Goal: Submit feedback/report problem: Provide input to the site owners about the experience or issues

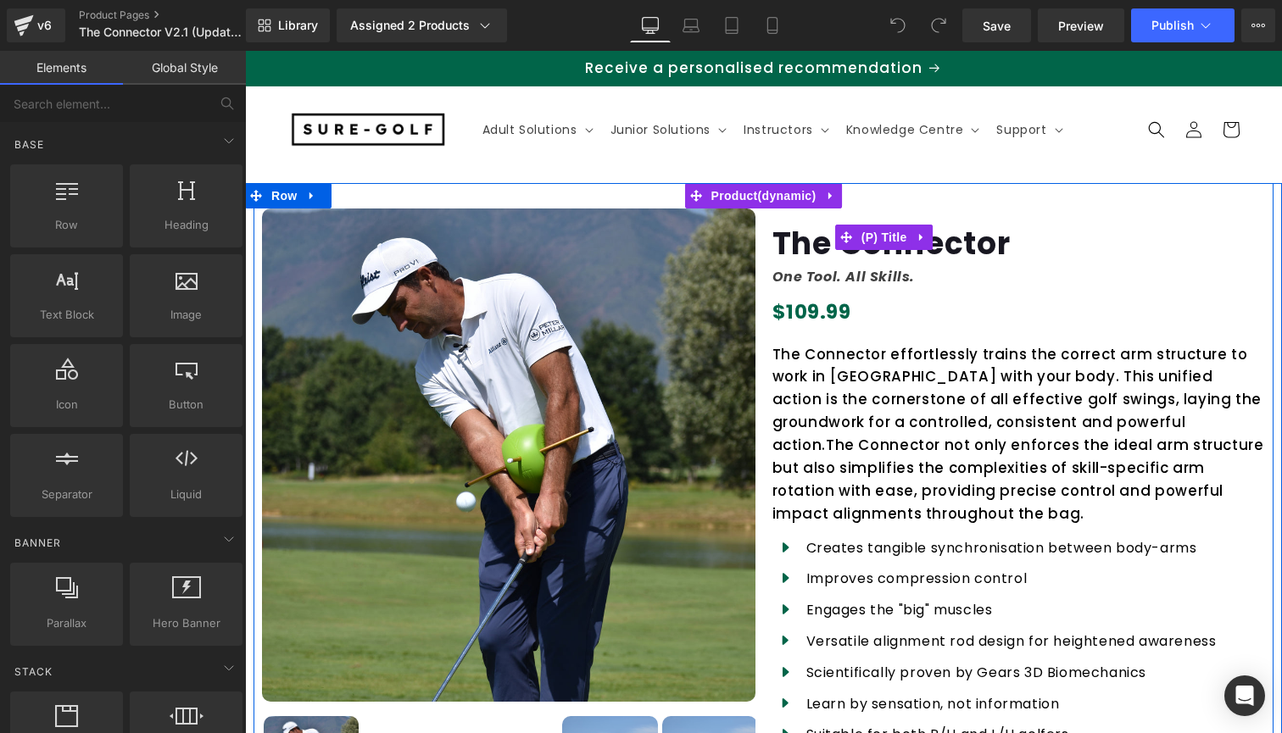
click at [972, 246] on span "The Connector" at bounding box center [891, 235] width 238 height 53
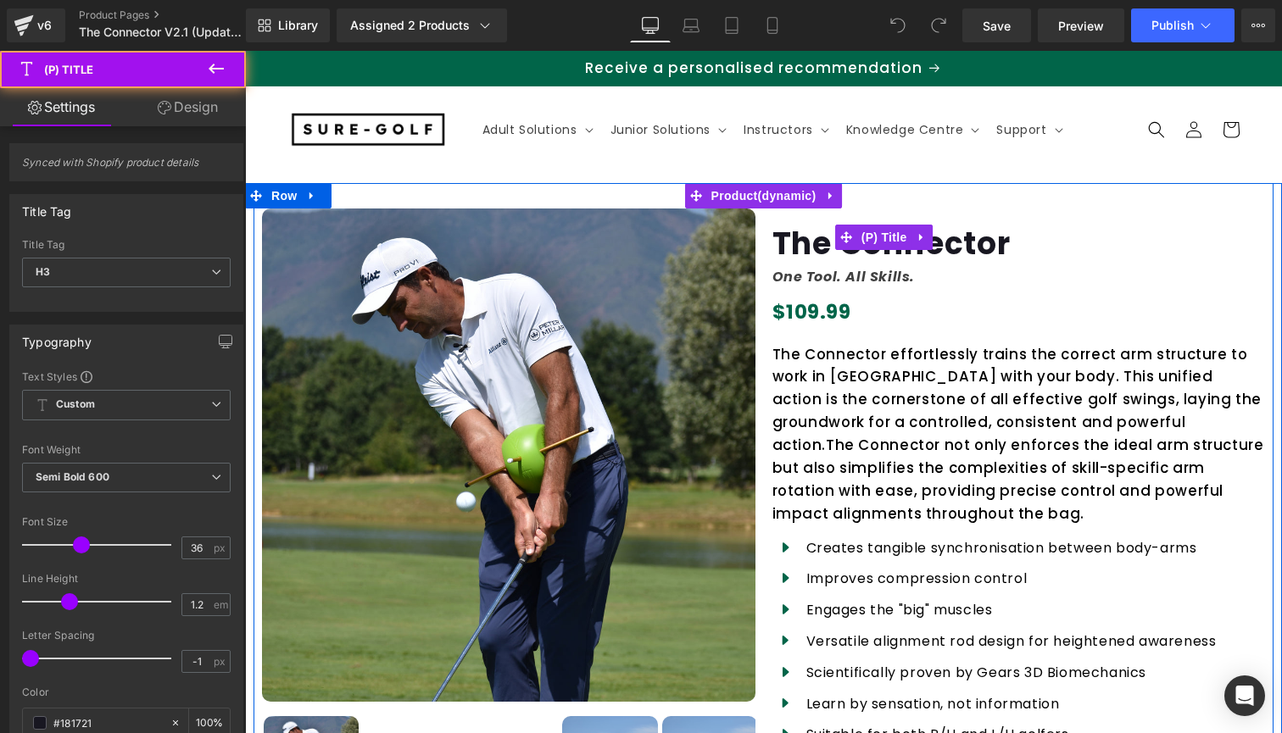
click at [973, 249] on span "The Connector" at bounding box center [891, 235] width 238 height 53
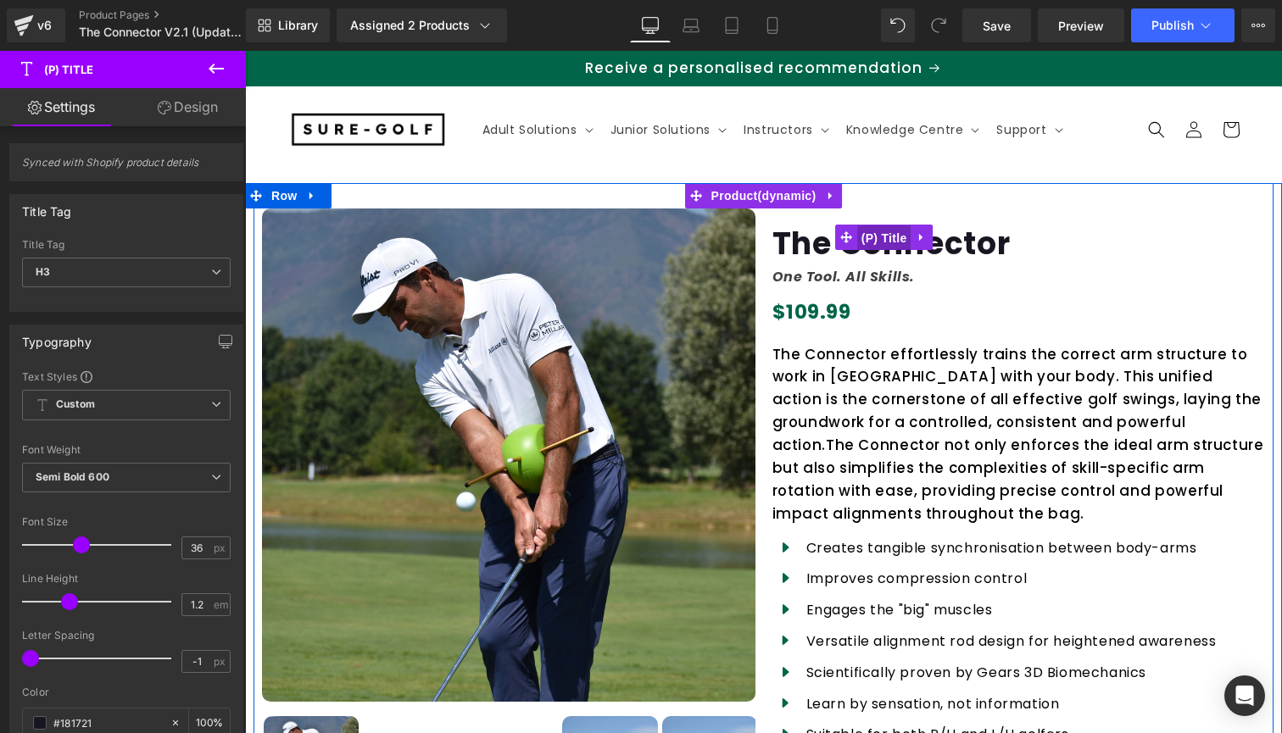
click at [877, 243] on span "(P) Title" at bounding box center [884, 238] width 54 height 25
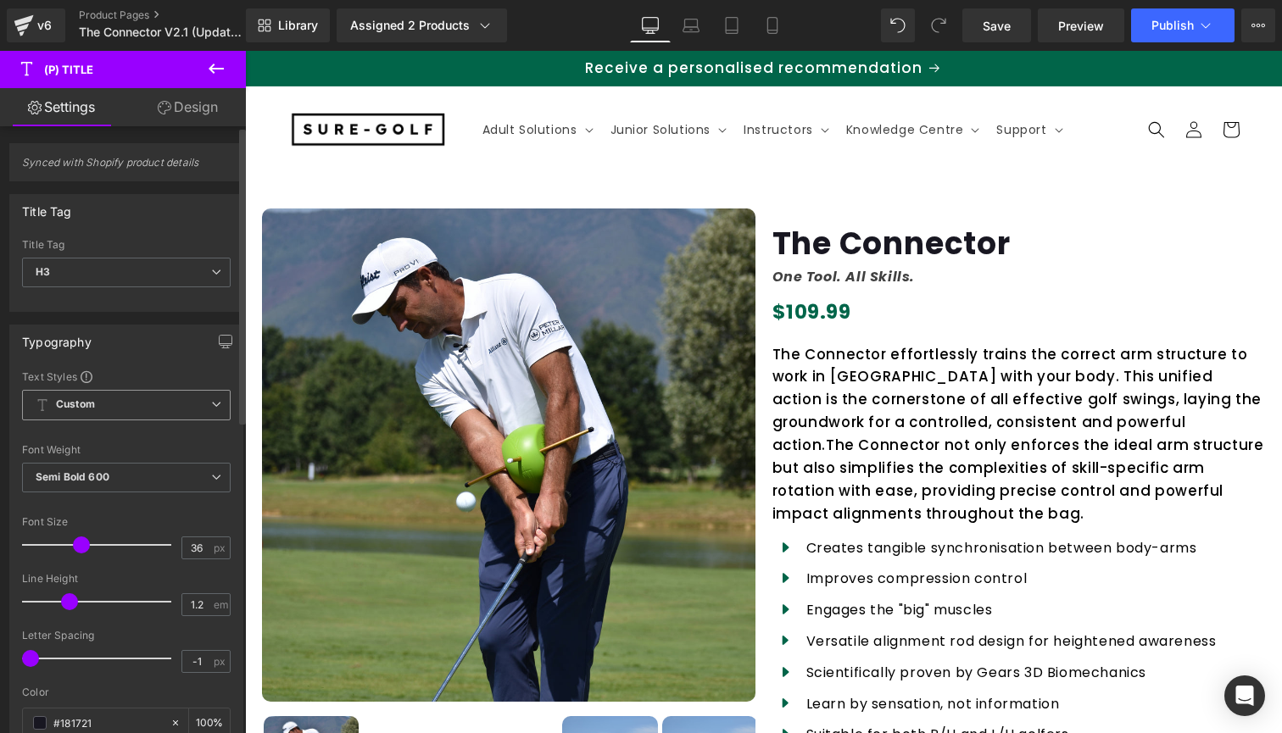
click at [217, 402] on span "Custom Setup Global Style" at bounding box center [126, 405] width 209 height 31
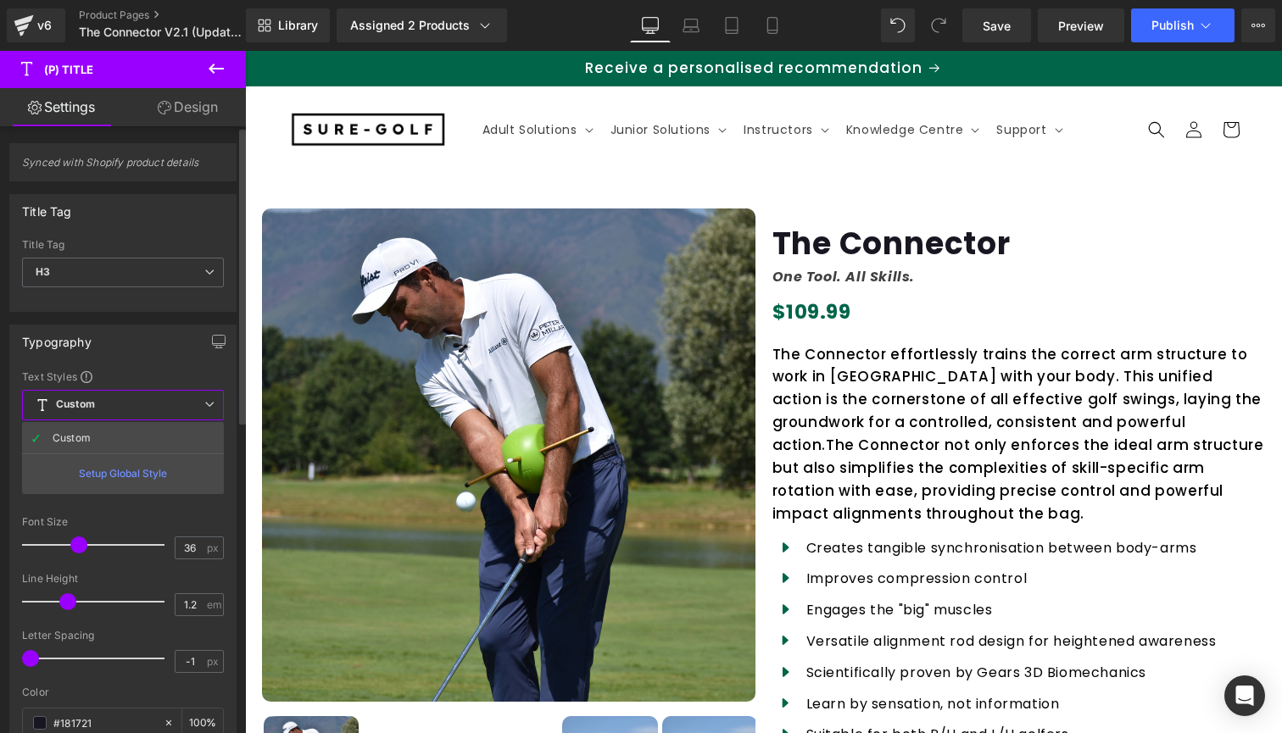
click at [217, 402] on span "Custom Setup Global Style" at bounding box center [123, 405] width 202 height 31
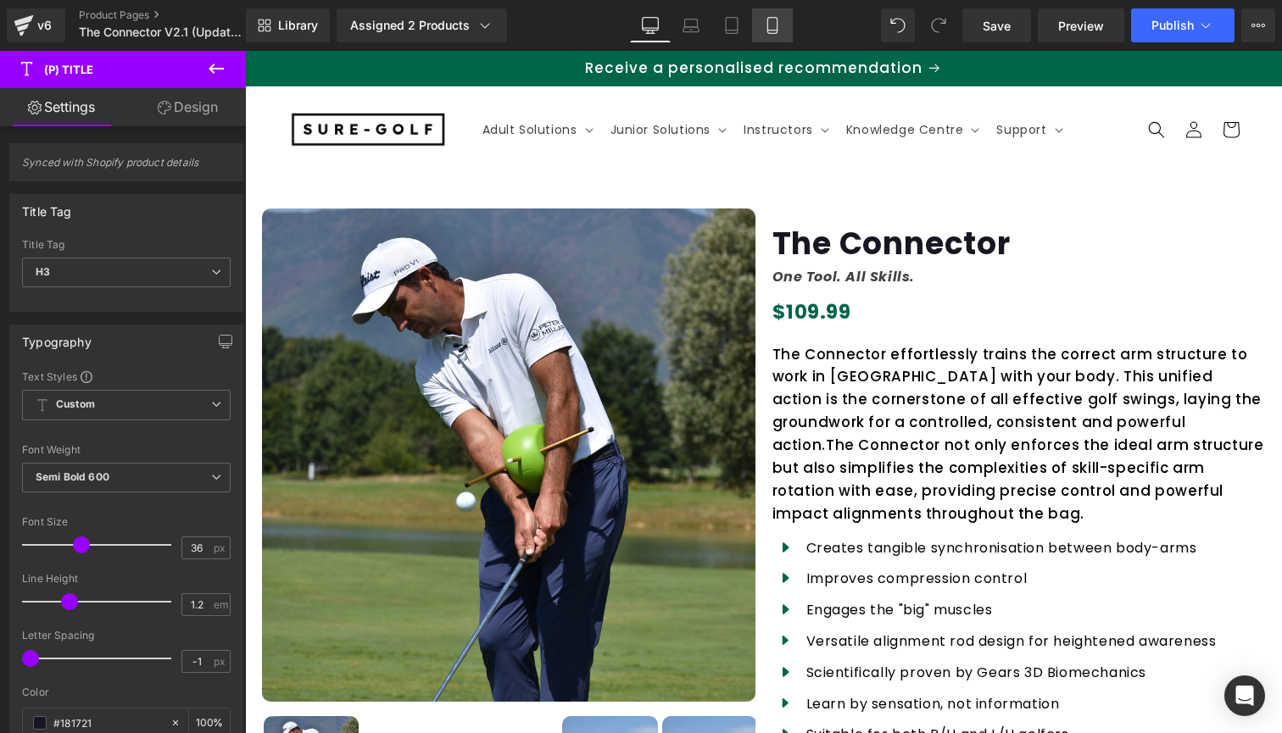
click at [774, 20] on icon at bounding box center [772, 25] width 17 height 17
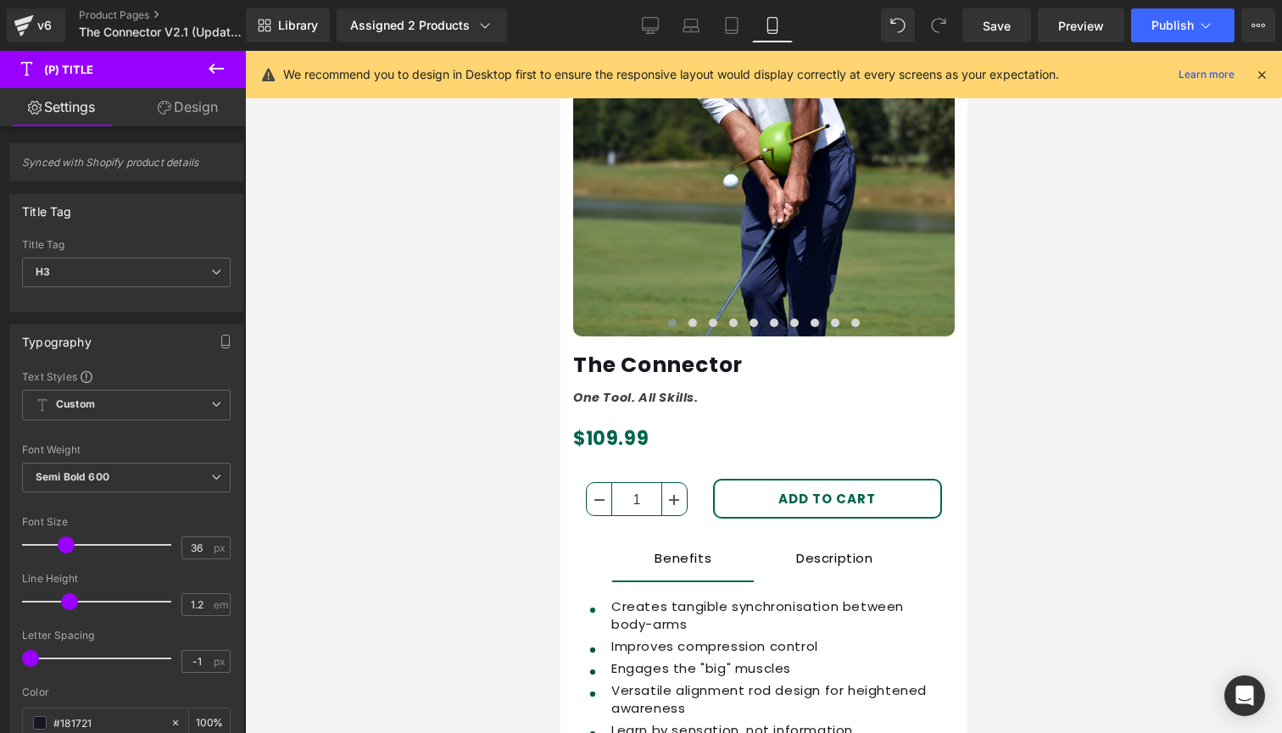
scroll to position [313, 0]
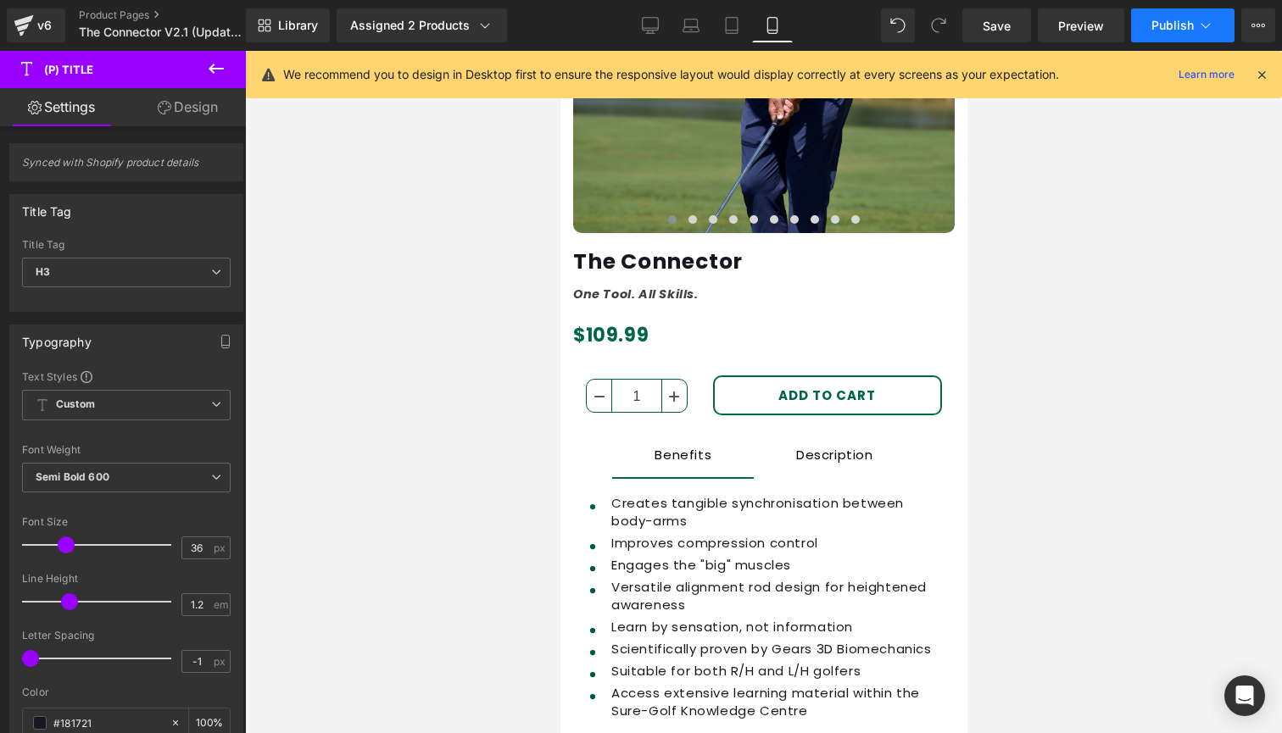
click at [1163, 33] on button "Publish" at bounding box center [1182, 25] width 103 height 34
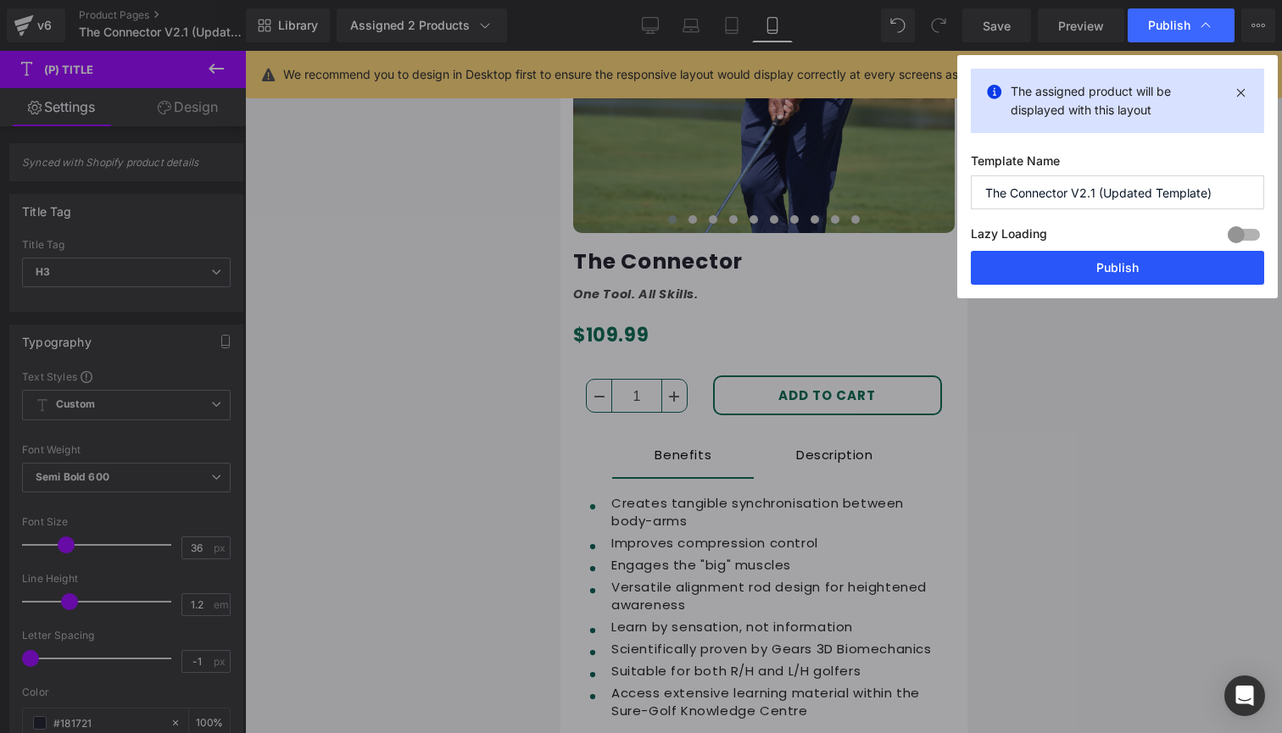
click at [1107, 260] on button "Publish" at bounding box center [1117, 268] width 293 height 34
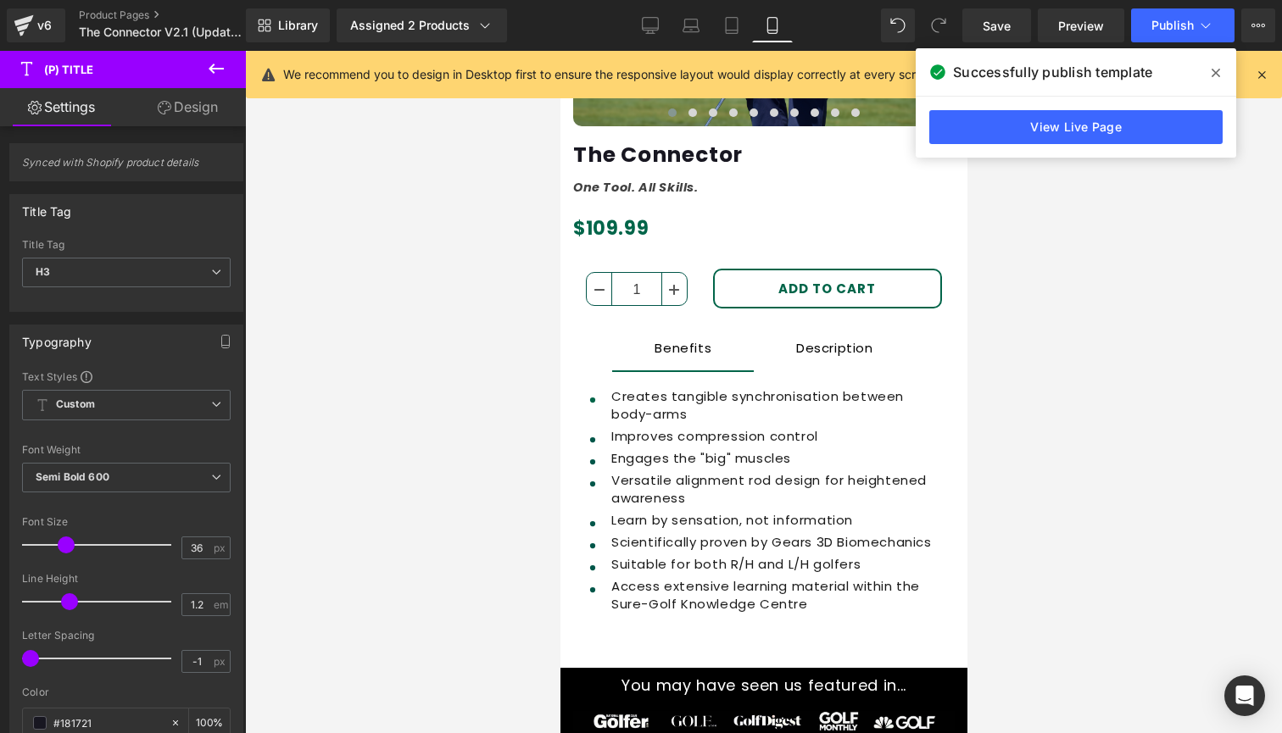
scroll to position [273, 0]
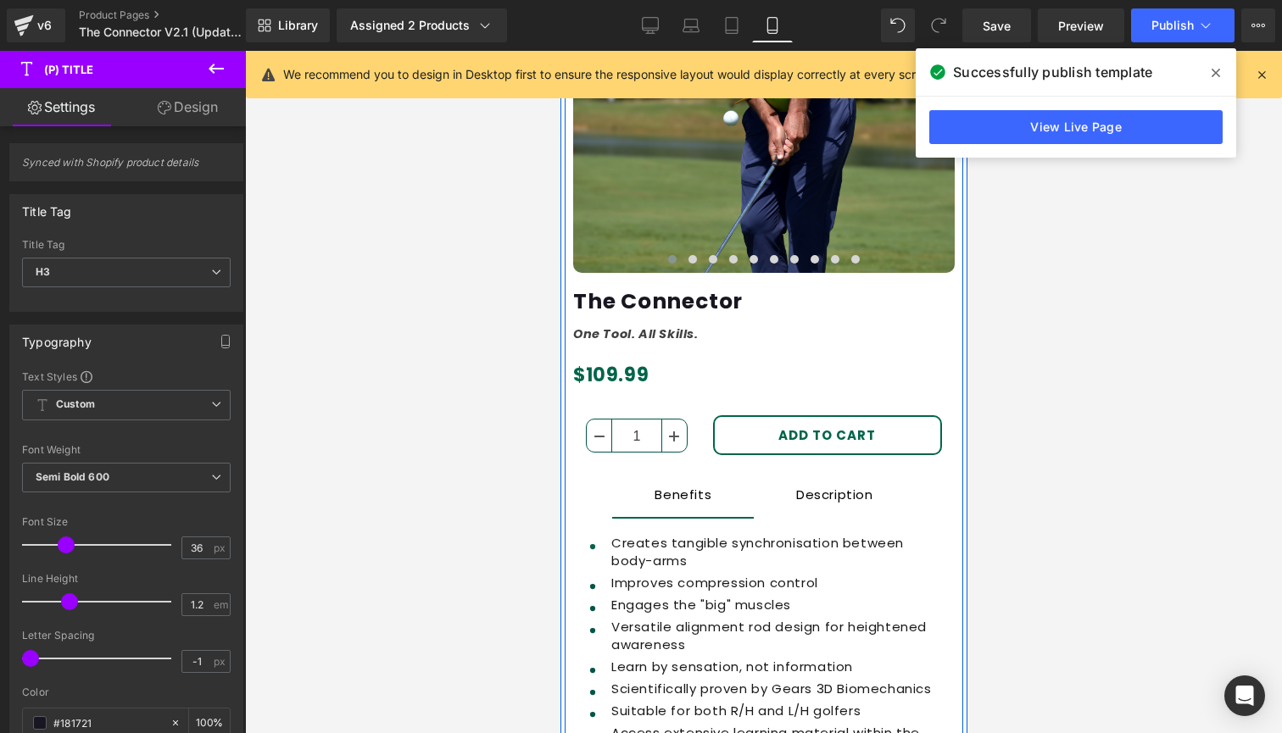
click at [691, 293] on link at bounding box center [682, 303] width 18 height 20
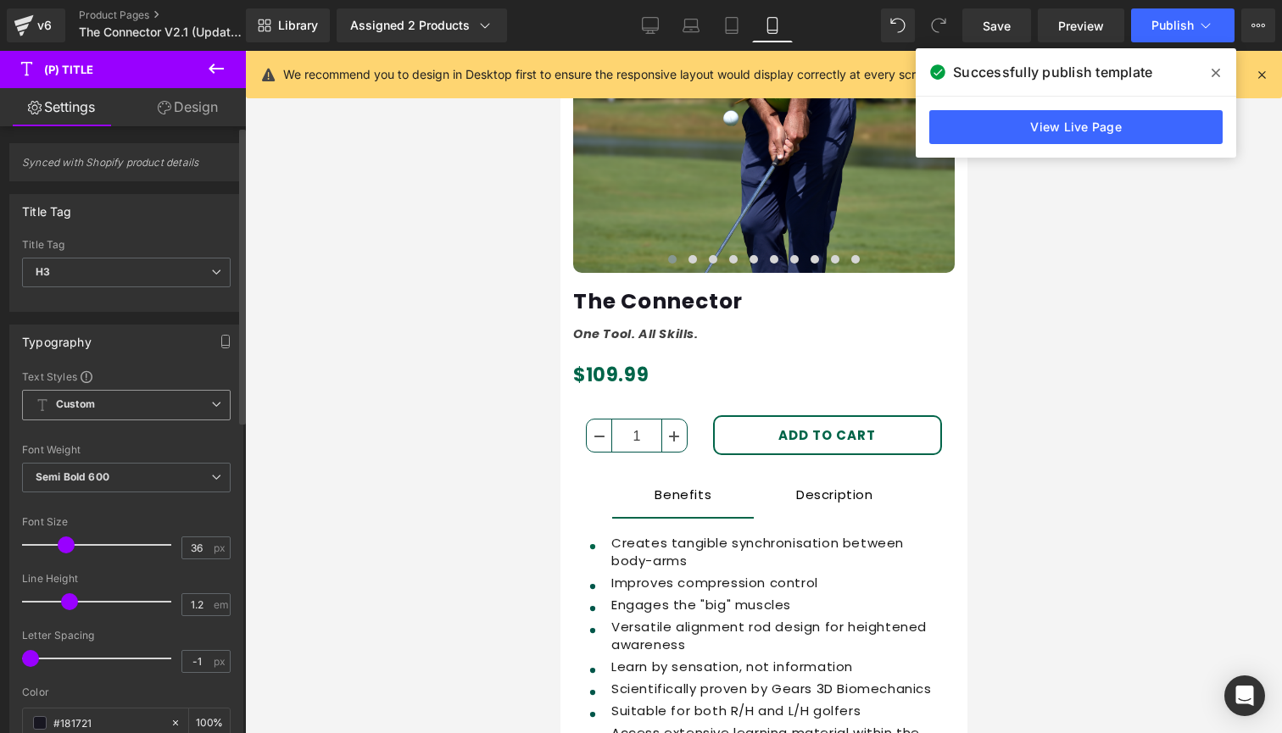
click at [115, 404] on span "Custom Setup Global Style" at bounding box center [126, 405] width 209 height 31
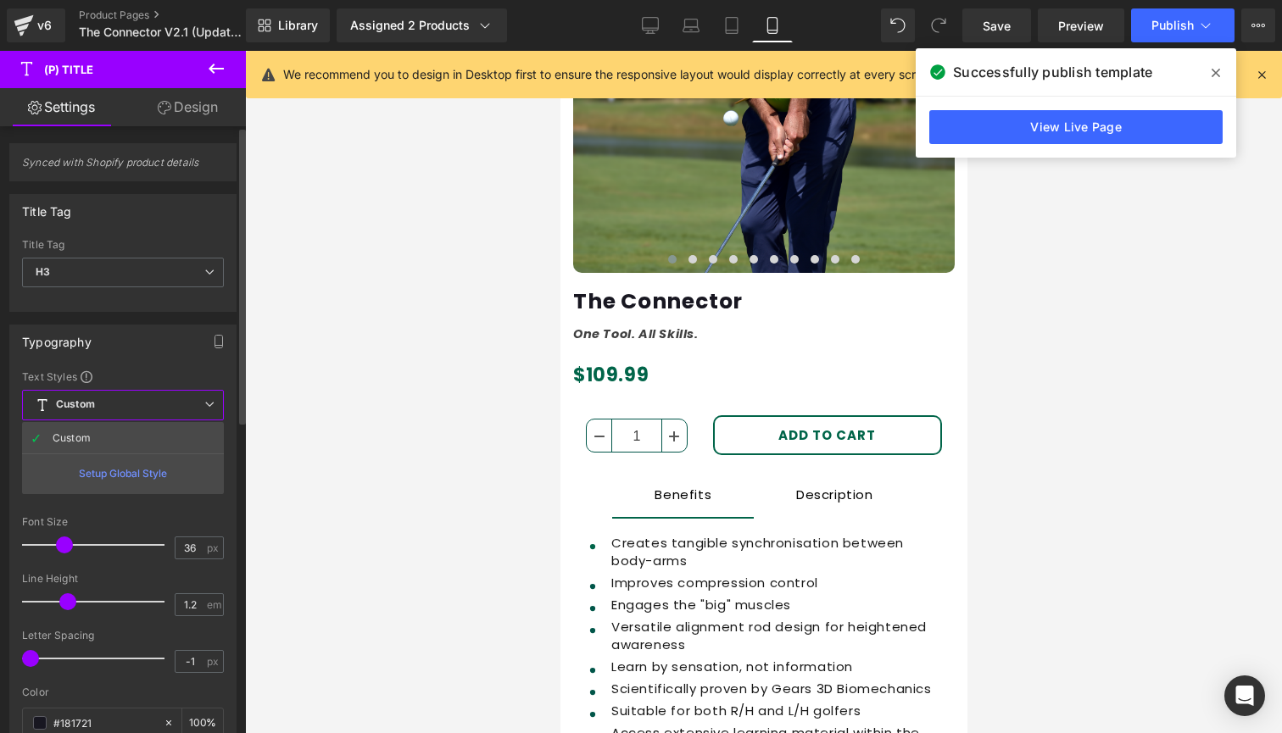
click at [129, 681] on div at bounding box center [123, 681] width 202 height 11
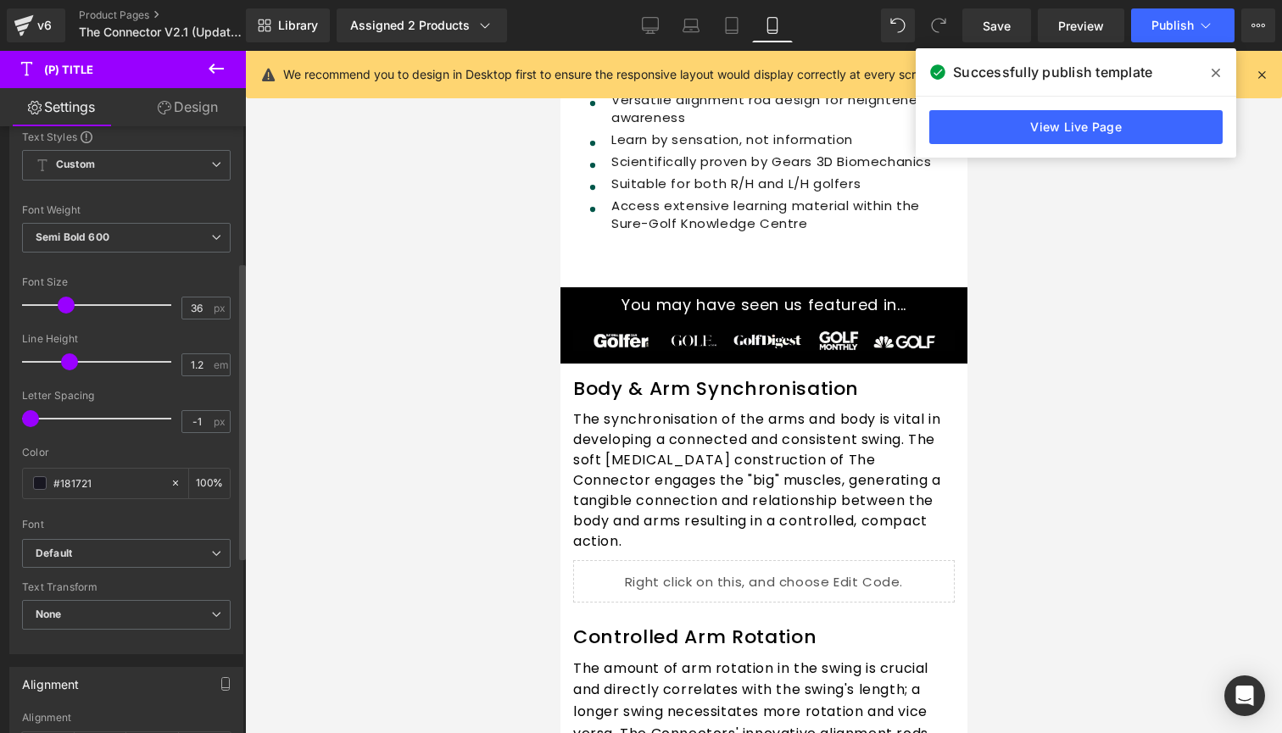
scroll to position [300, 0]
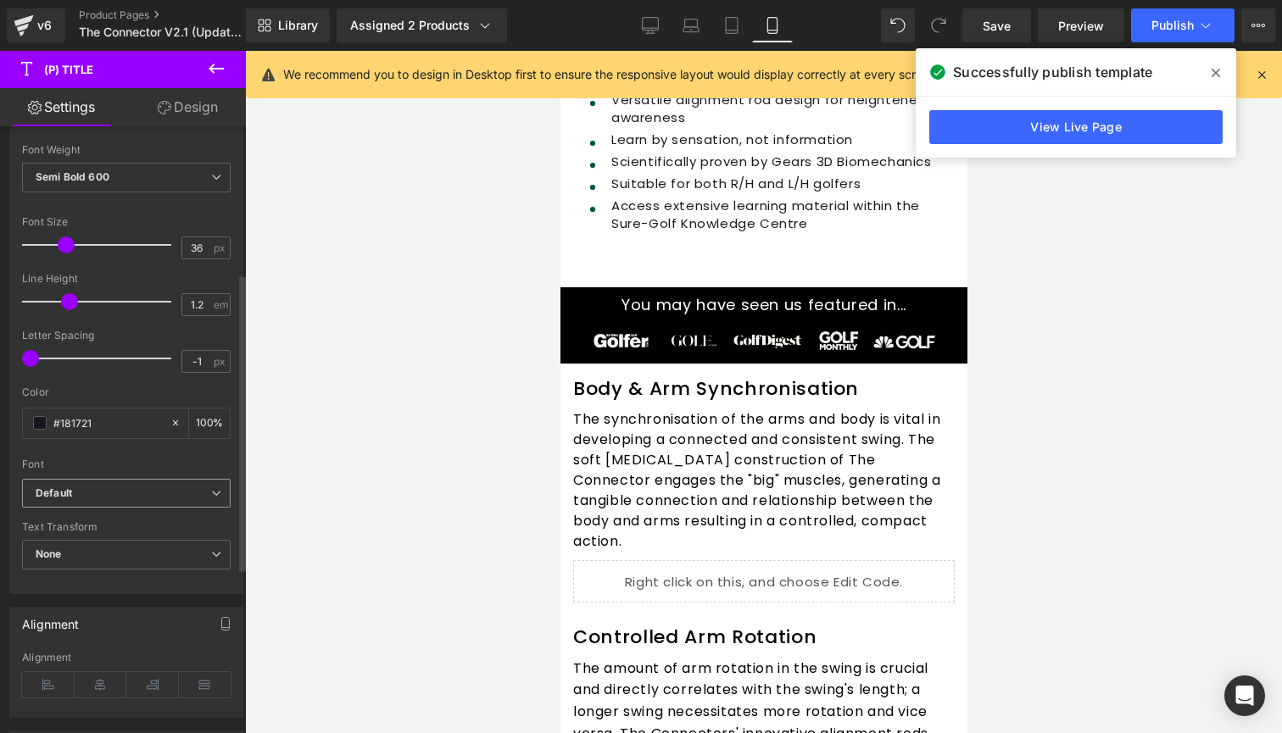
click at [69, 499] on span "Default" at bounding box center [126, 494] width 209 height 30
click at [79, 464] on div "Font" at bounding box center [126, 465] width 209 height 12
click at [80, 553] on span "None" at bounding box center [126, 555] width 209 height 30
click at [86, 521] on div "Text Transform" at bounding box center [126, 527] width 209 height 12
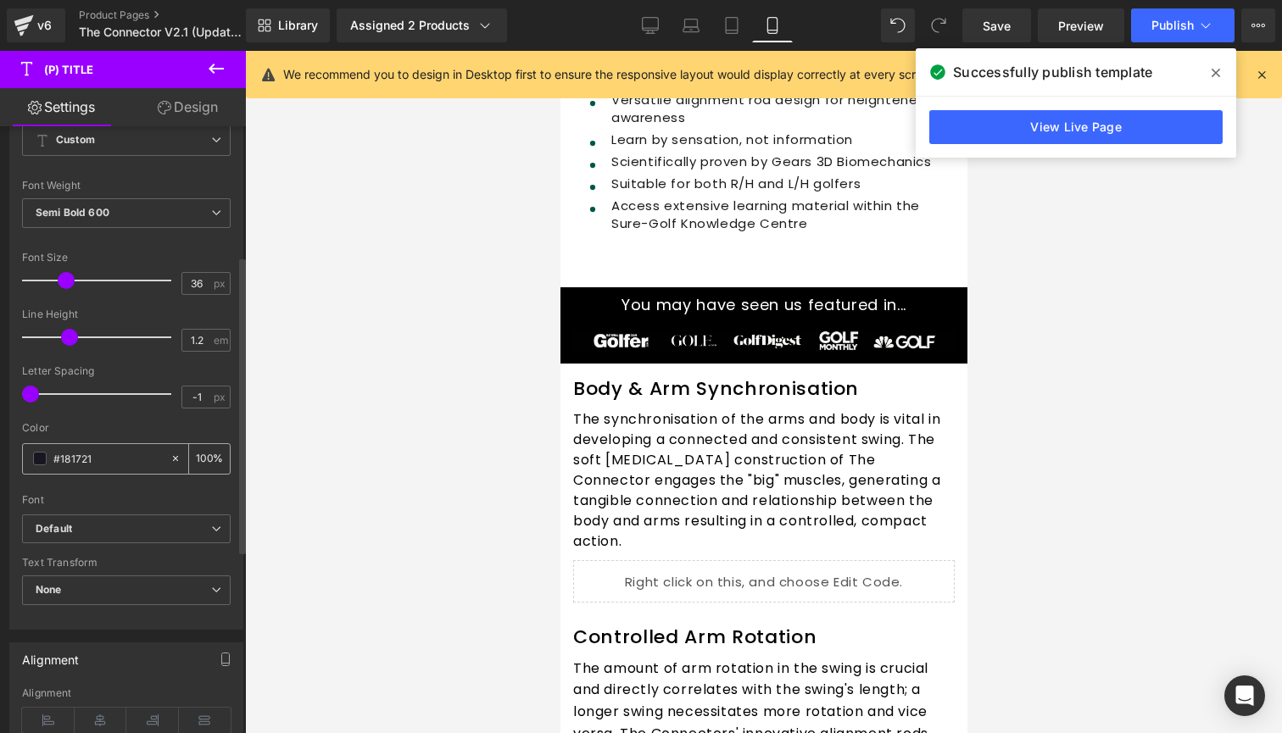
scroll to position [304, 0]
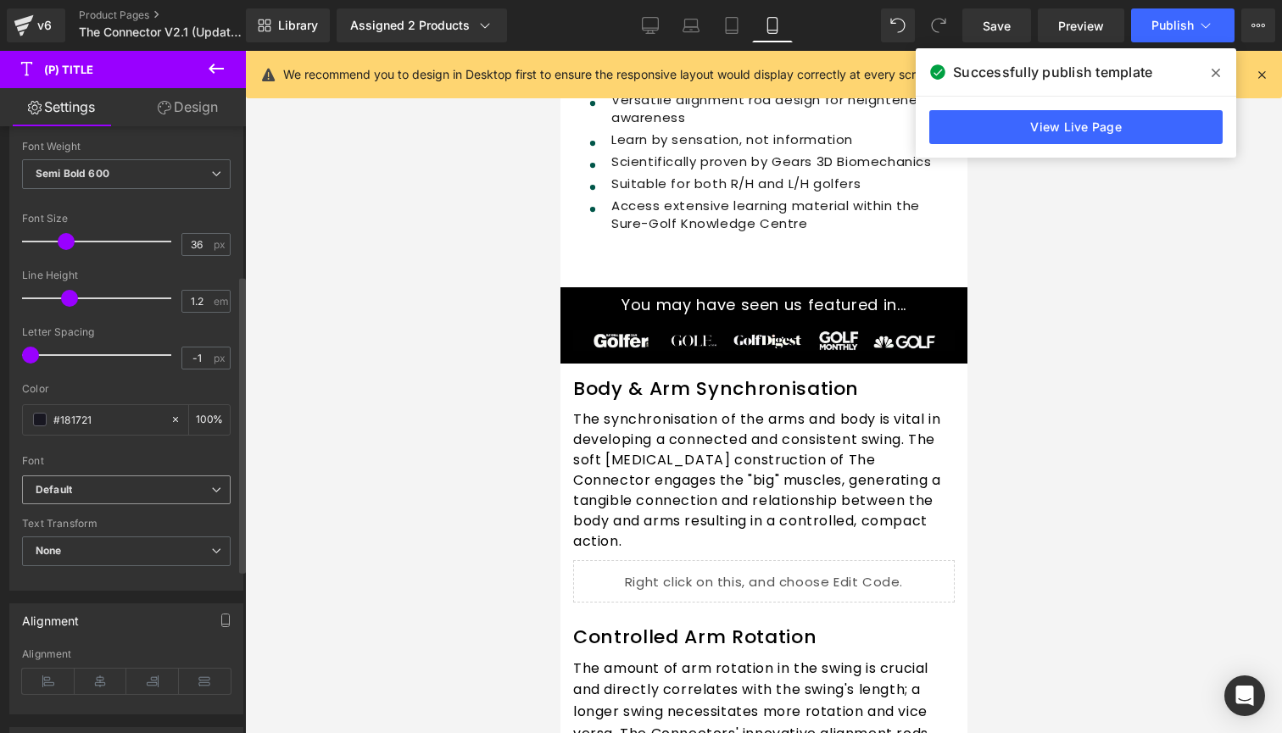
click at [76, 492] on b "Default" at bounding box center [124, 490] width 176 height 14
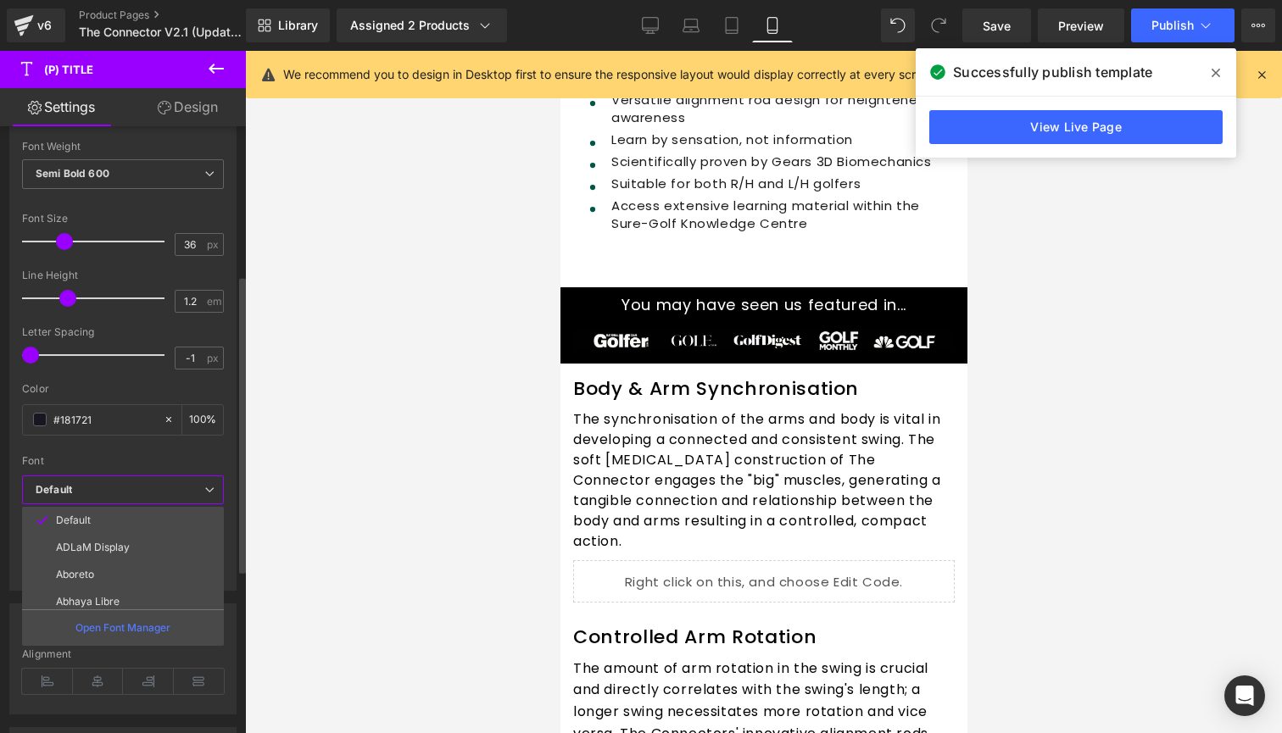
click at [98, 451] on div at bounding box center [123, 449] width 202 height 11
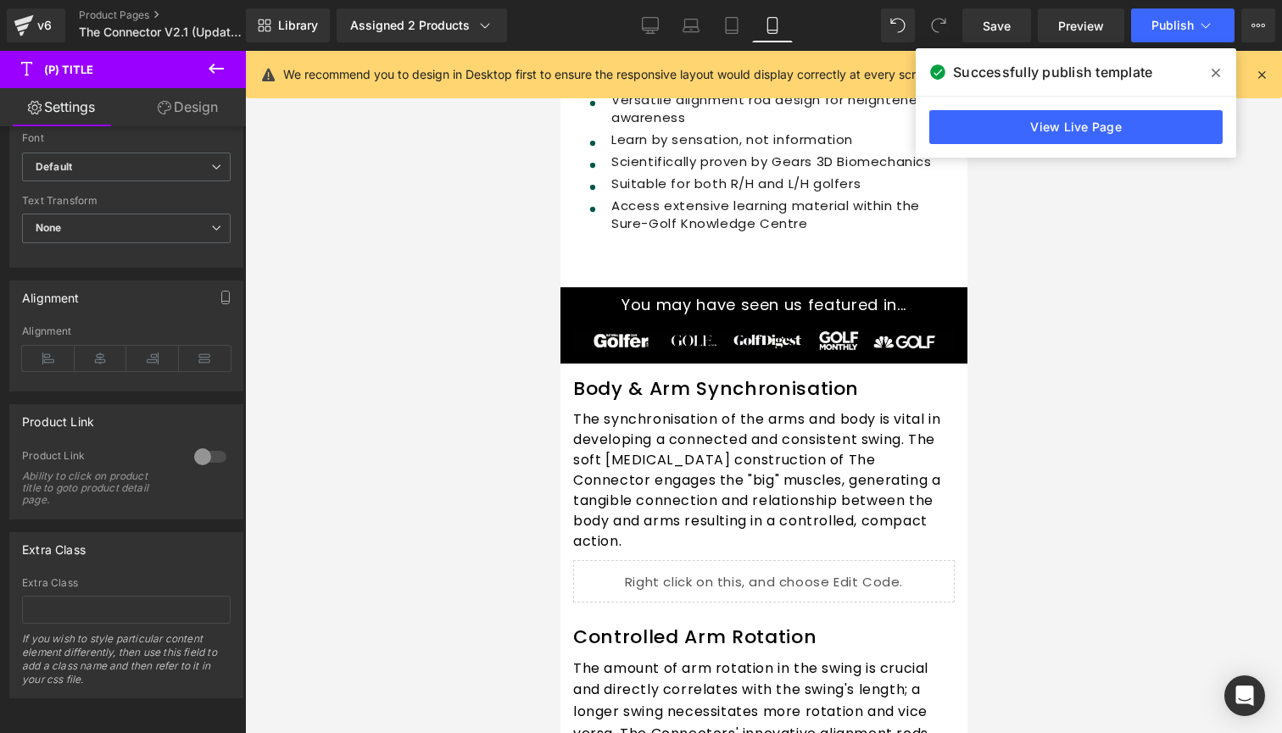
scroll to position [638, 0]
click at [1213, 69] on icon at bounding box center [1216, 73] width 8 height 14
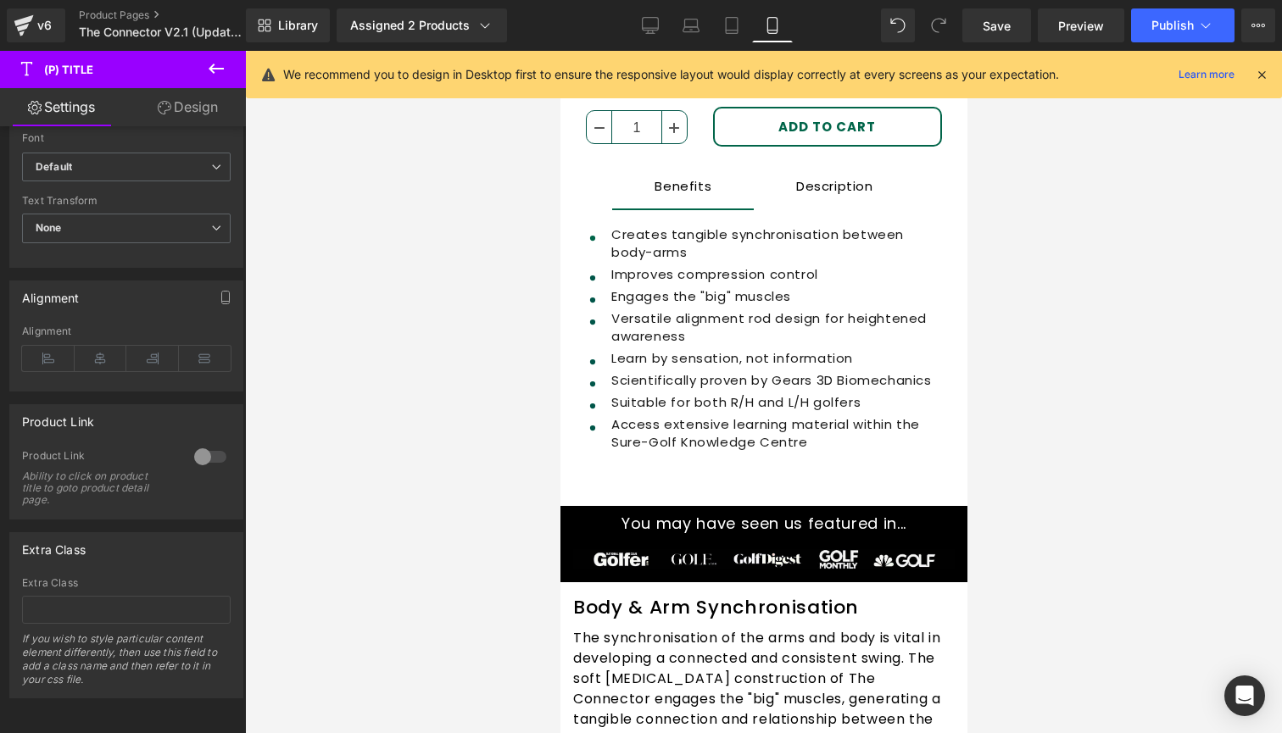
scroll to position [505, 0]
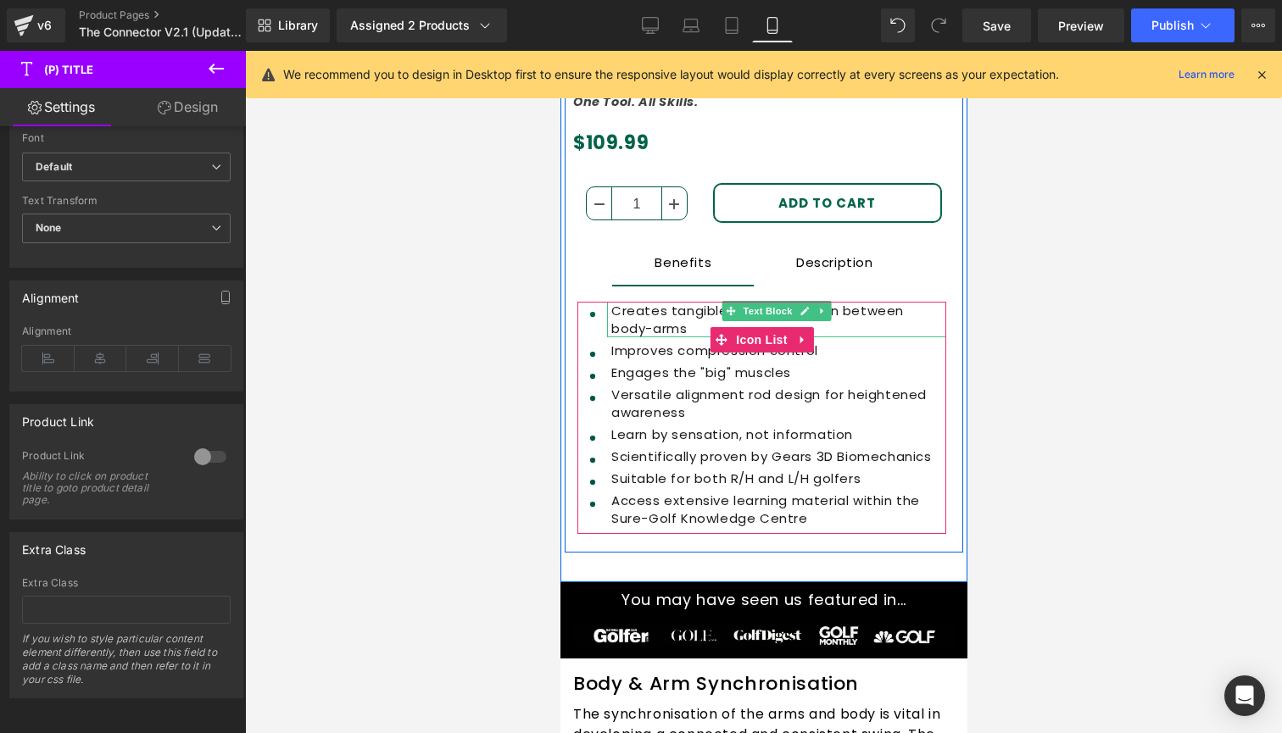
click at [725, 311] on icon at bounding box center [729, 310] width 9 height 9
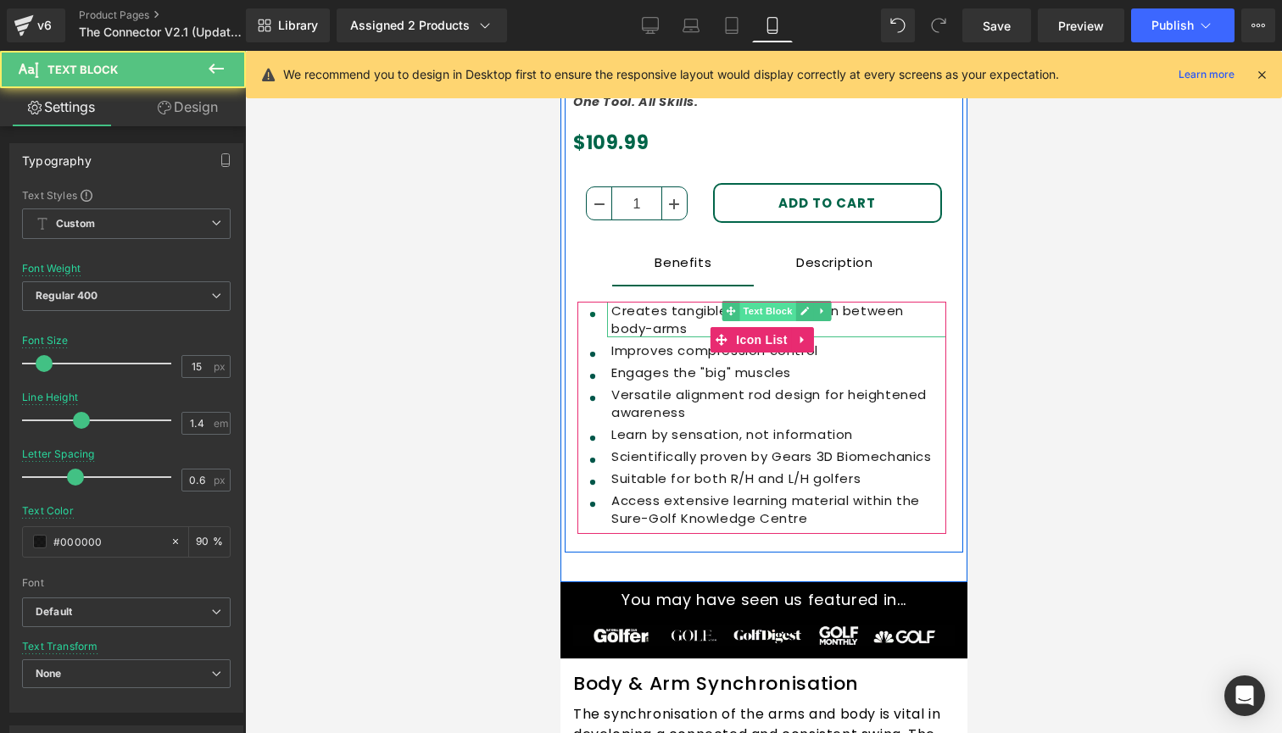
click at [757, 309] on span "Text Block" at bounding box center [767, 311] width 56 height 20
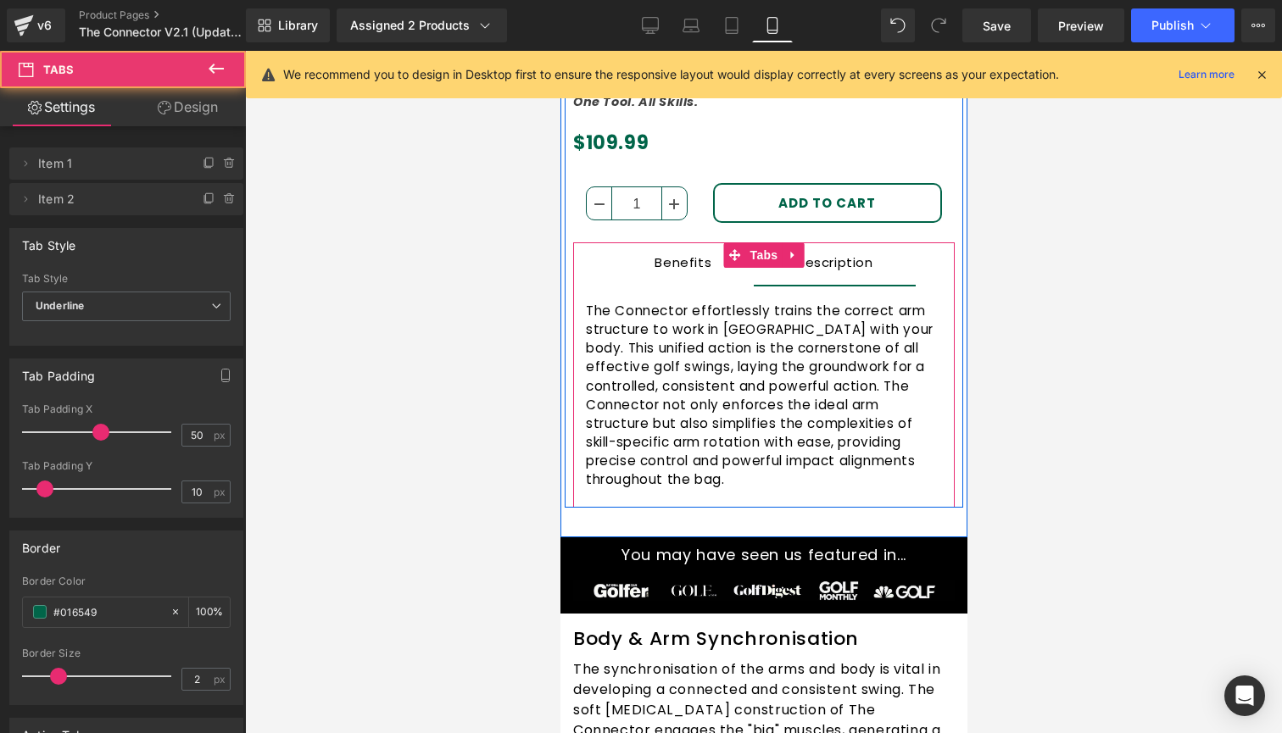
click at [896, 265] on span "Description Text Block" at bounding box center [834, 264] width 162 height 42
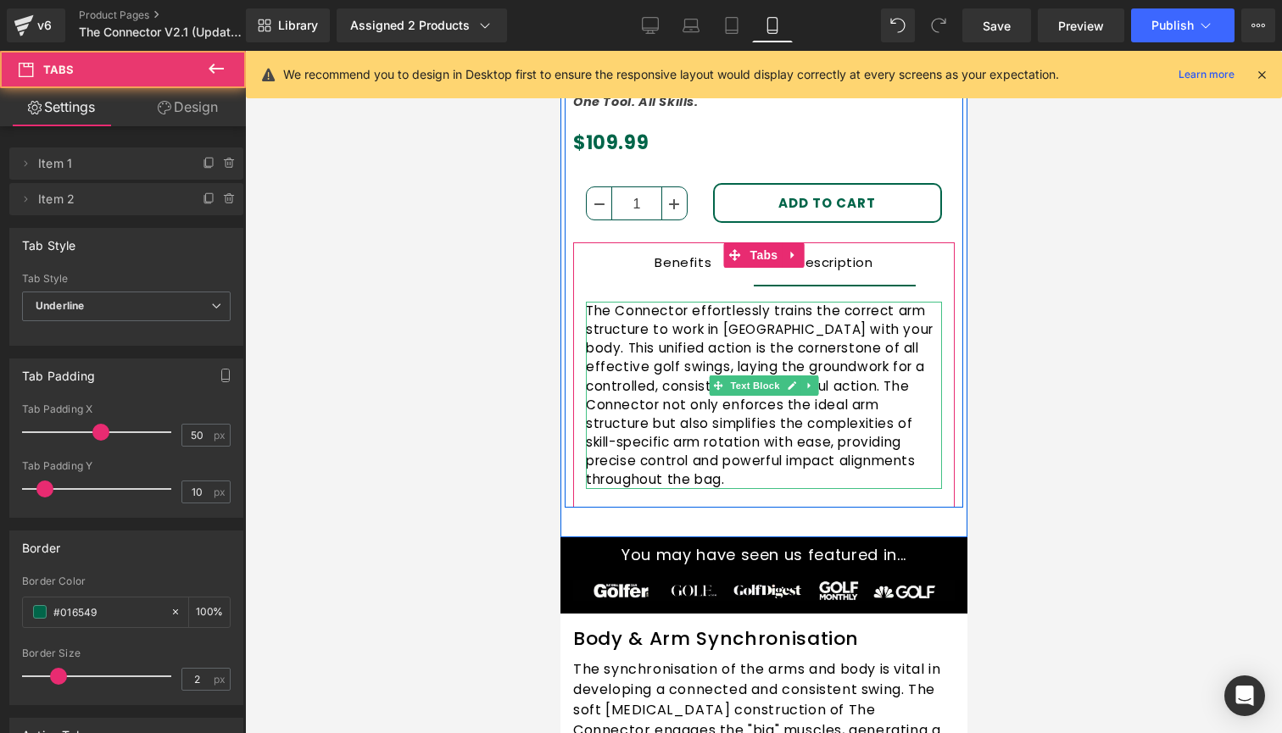
click at [778, 329] on p "The Connector effortlessly trains the correct arm structure to work in [GEOGRAP…" at bounding box center [763, 395] width 356 height 187
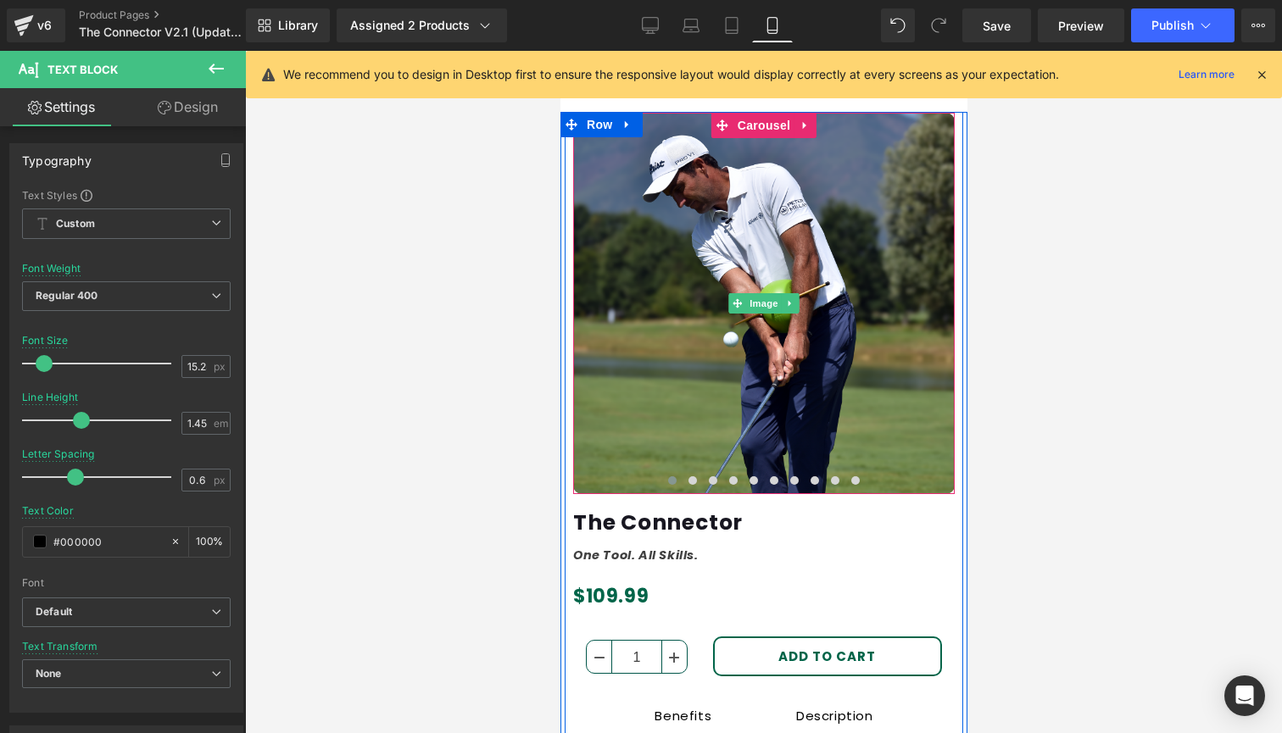
scroll to position [124, 0]
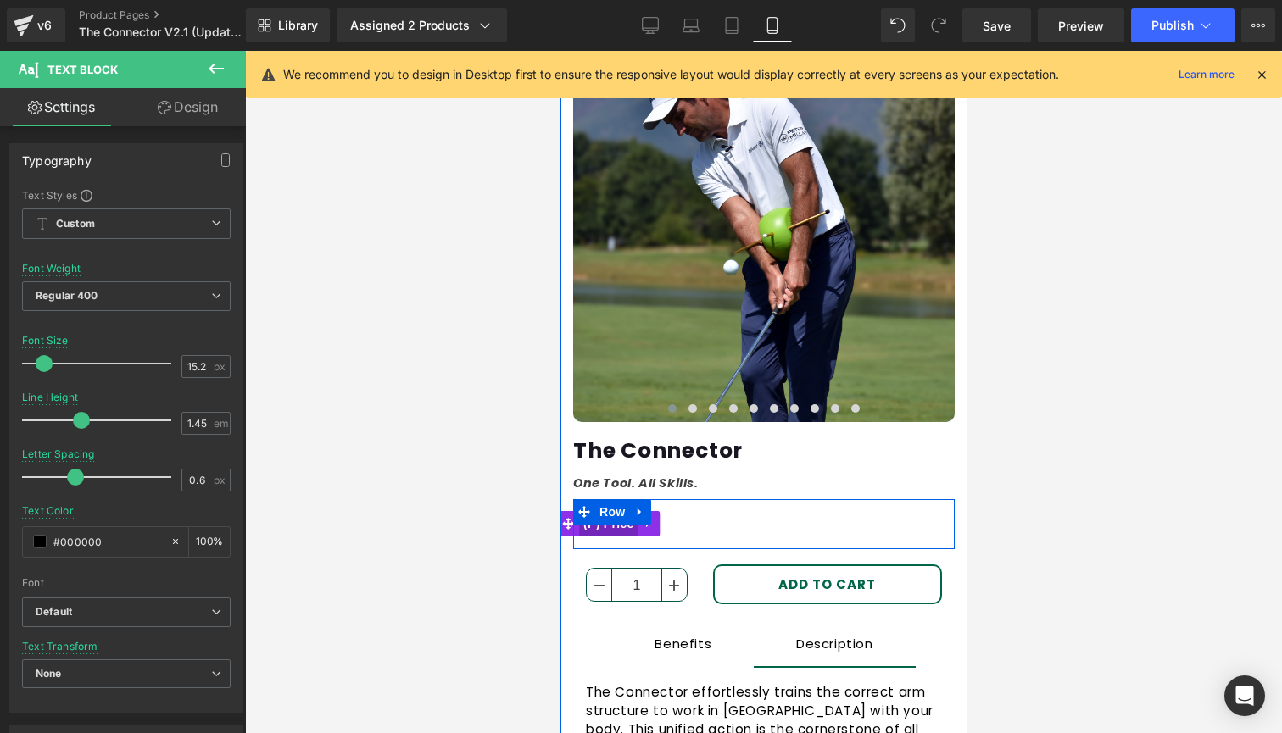
click at [613, 528] on span "(P) Price" at bounding box center [607, 523] width 59 height 25
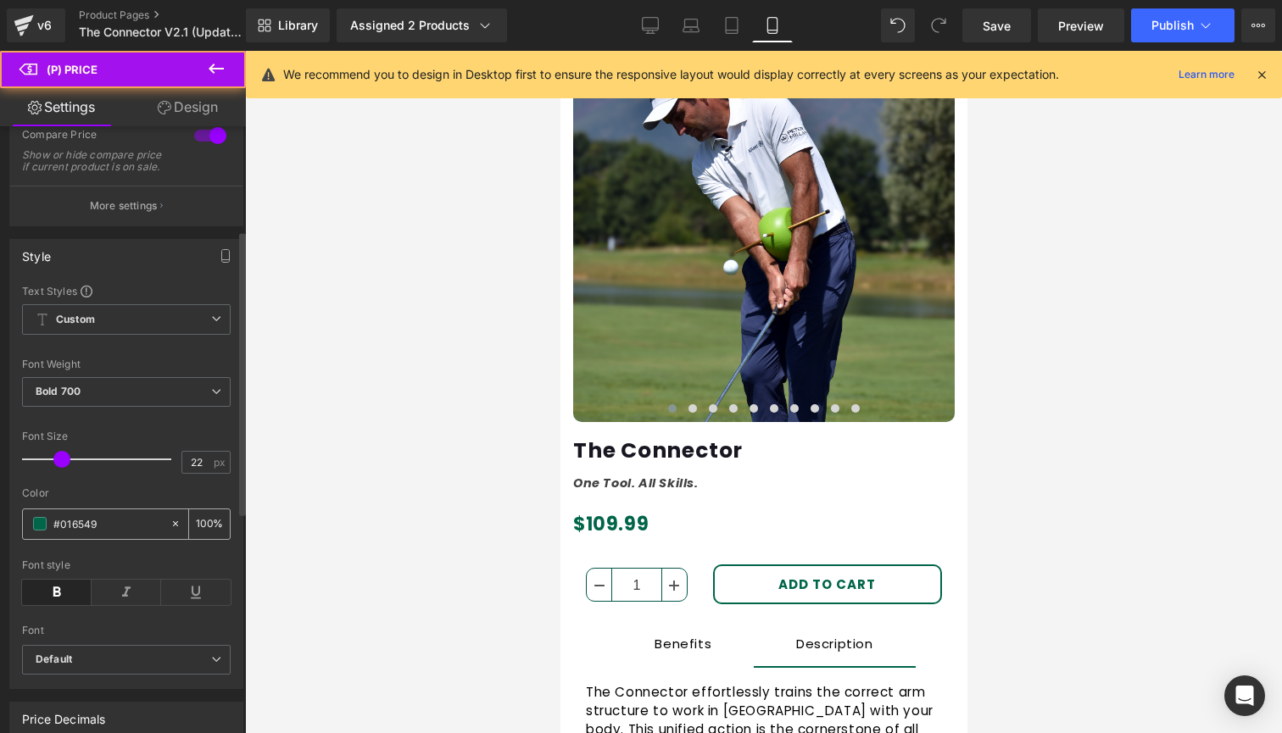
scroll to position [229, 0]
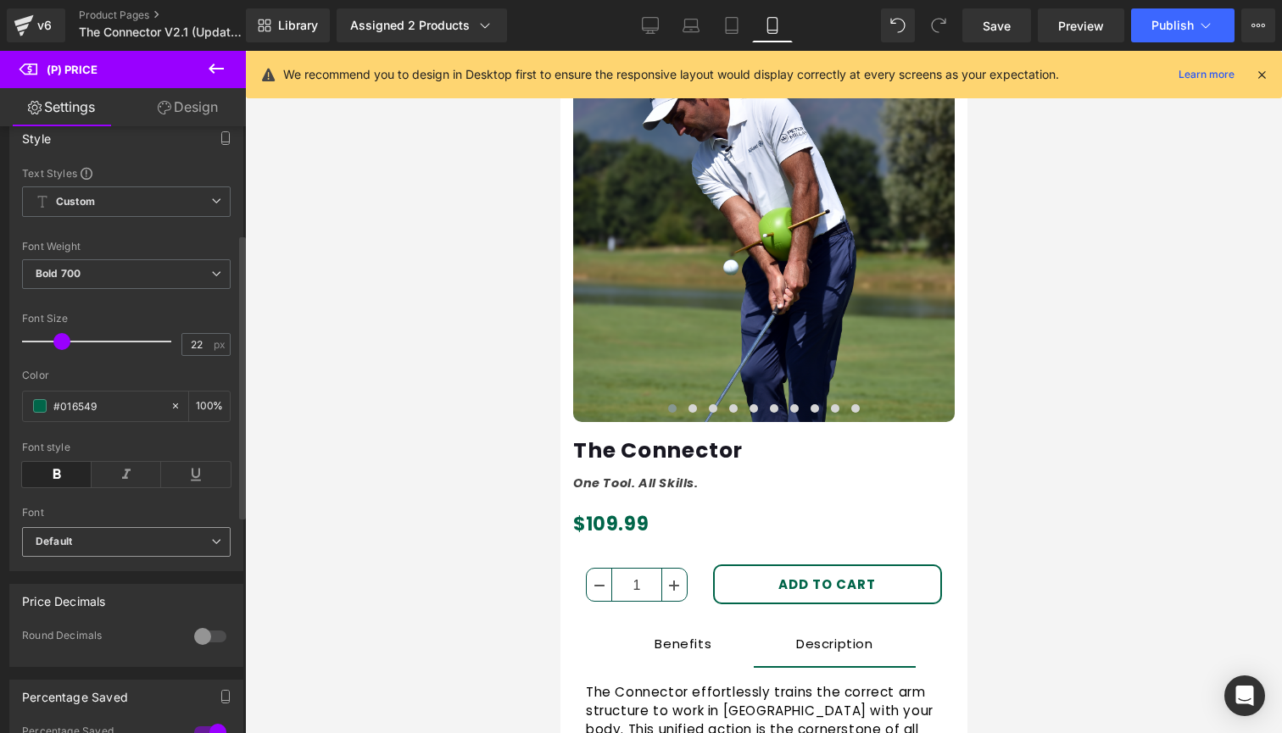
click at [99, 549] on b "Default" at bounding box center [124, 542] width 176 height 14
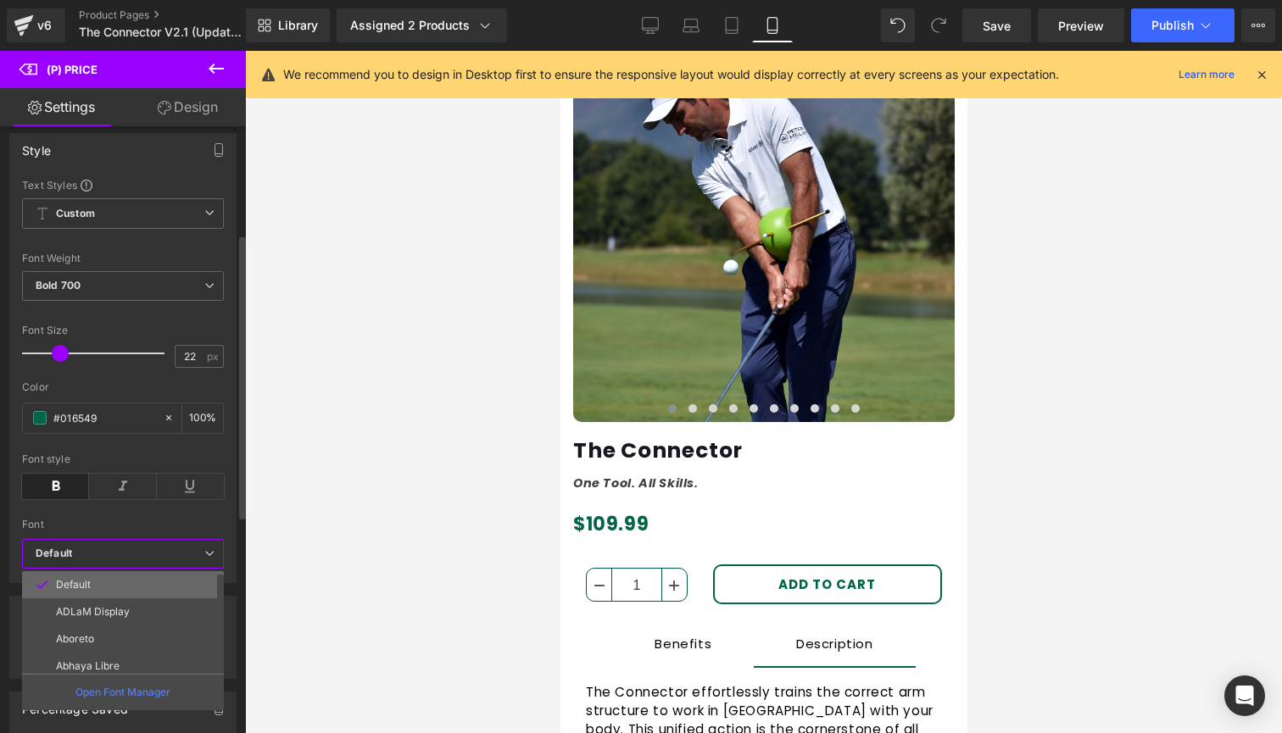
click at [95, 576] on li "Default" at bounding box center [126, 585] width 209 height 27
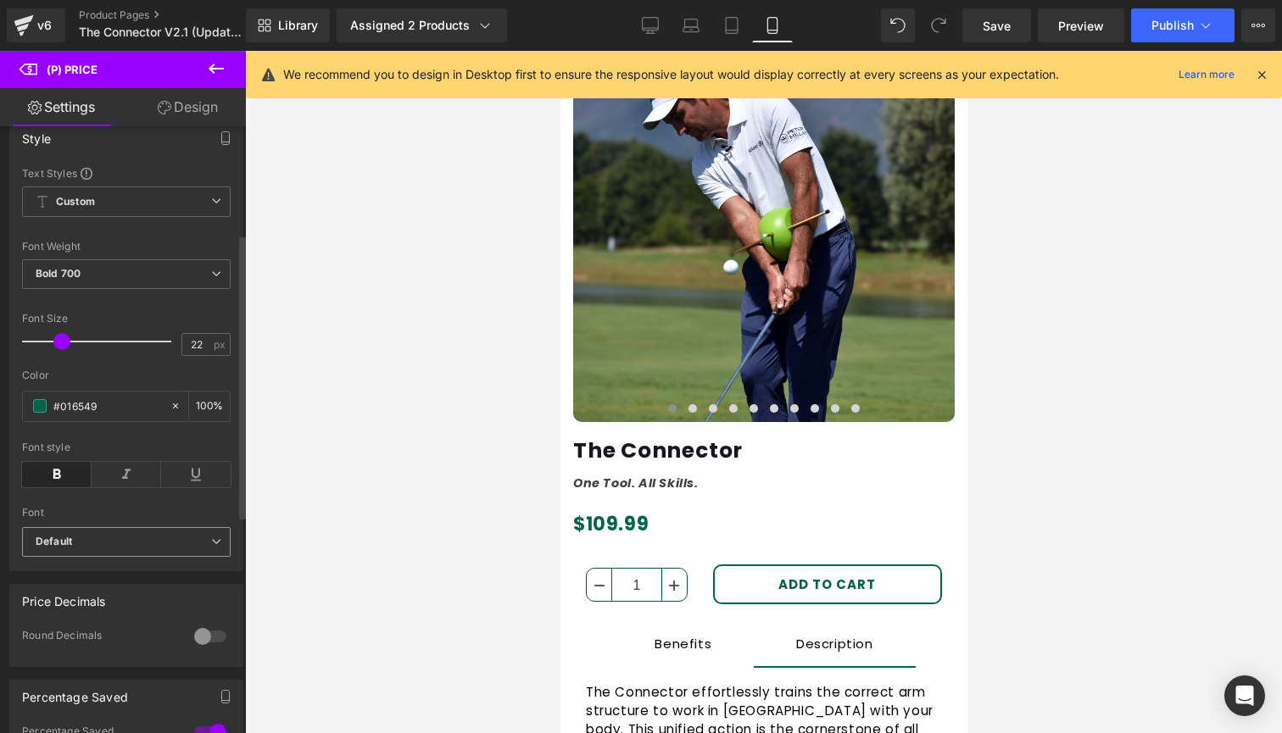
click at [101, 549] on b "Default" at bounding box center [124, 542] width 176 height 14
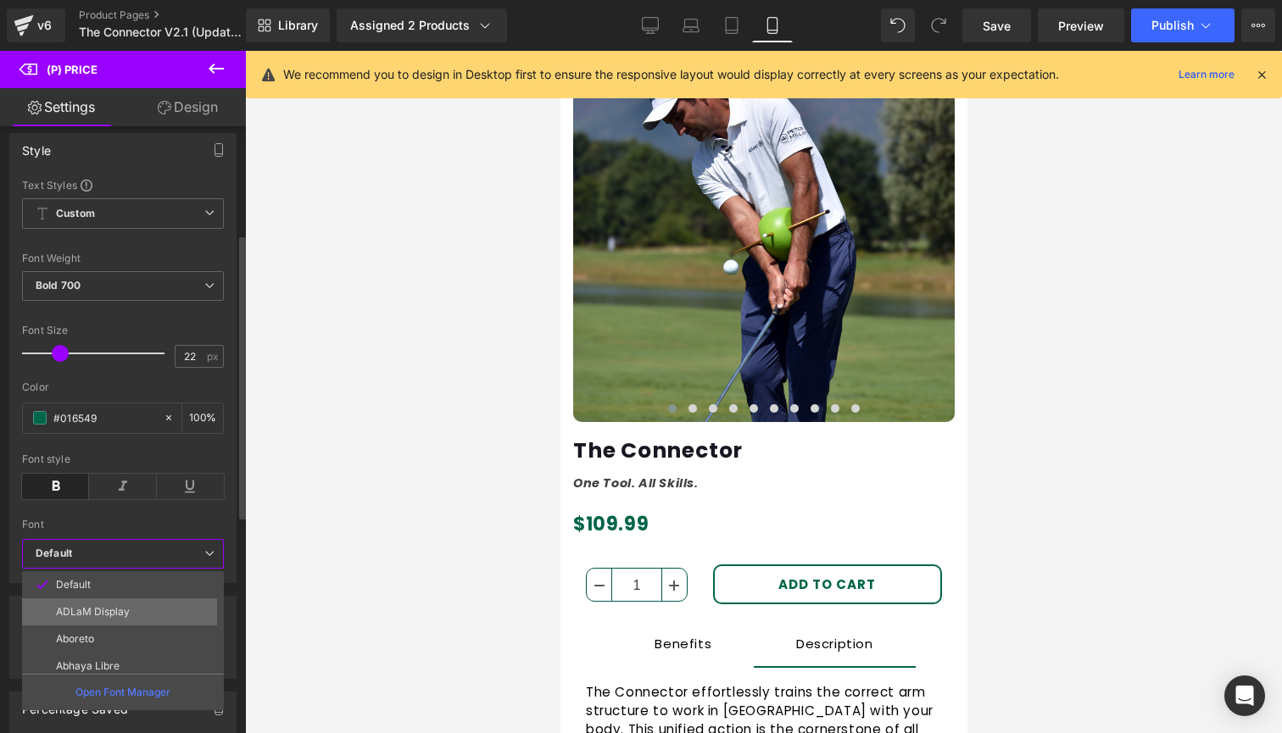
click at [103, 606] on p "ADLaM Display" at bounding box center [93, 612] width 74 height 12
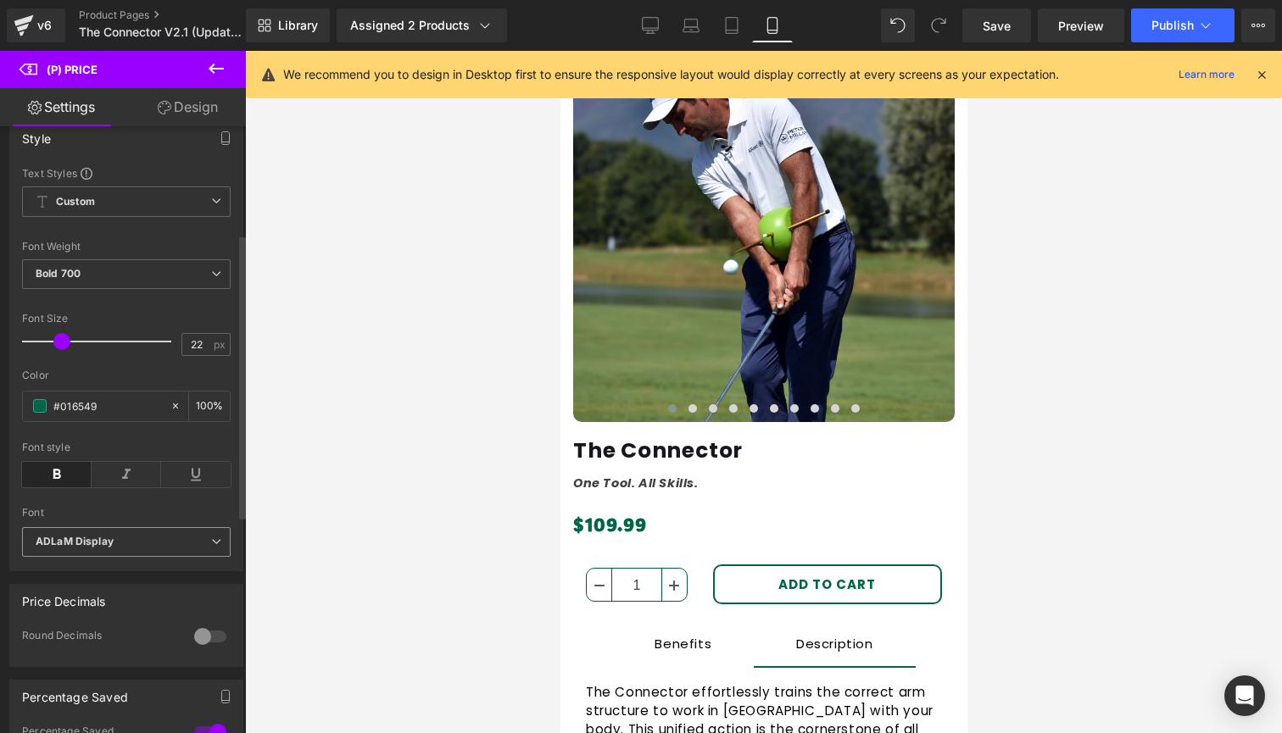
click at [104, 549] on icon "ADLaM Display" at bounding box center [75, 542] width 78 height 14
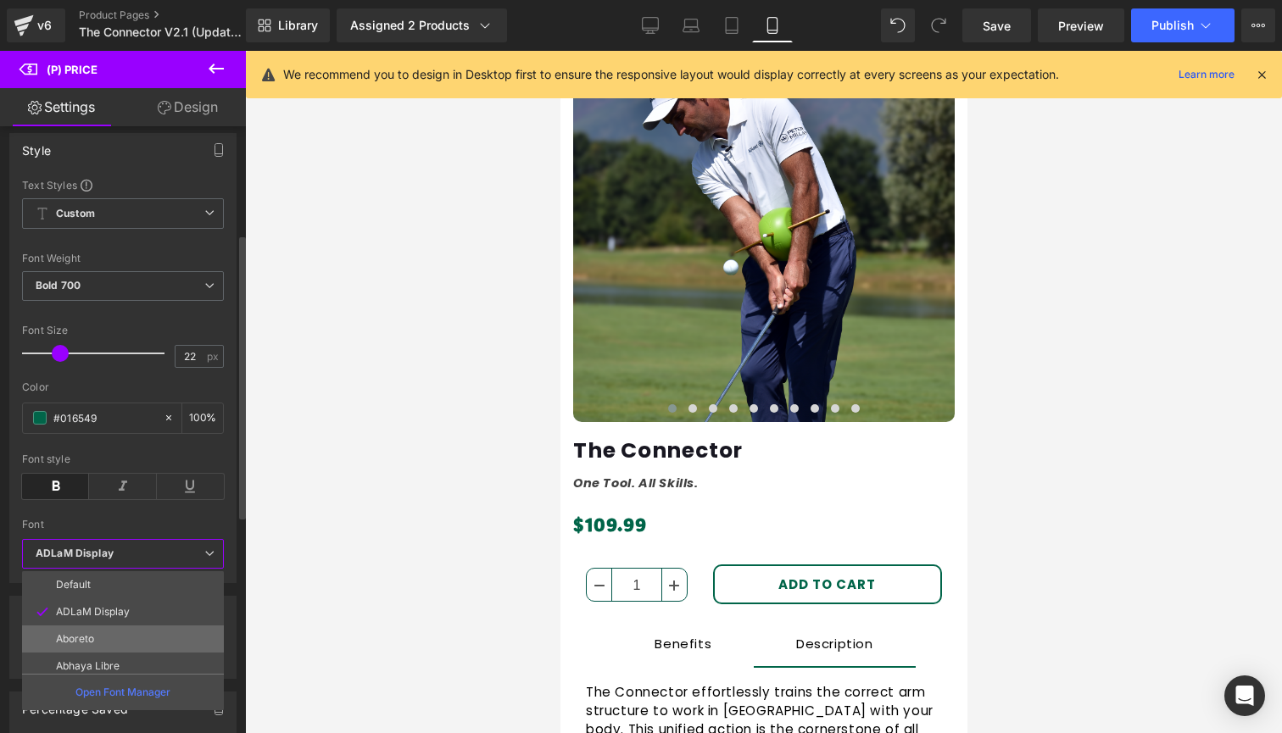
click at [109, 627] on li "Aboreto" at bounding box center [126, 639] width 209 height 27
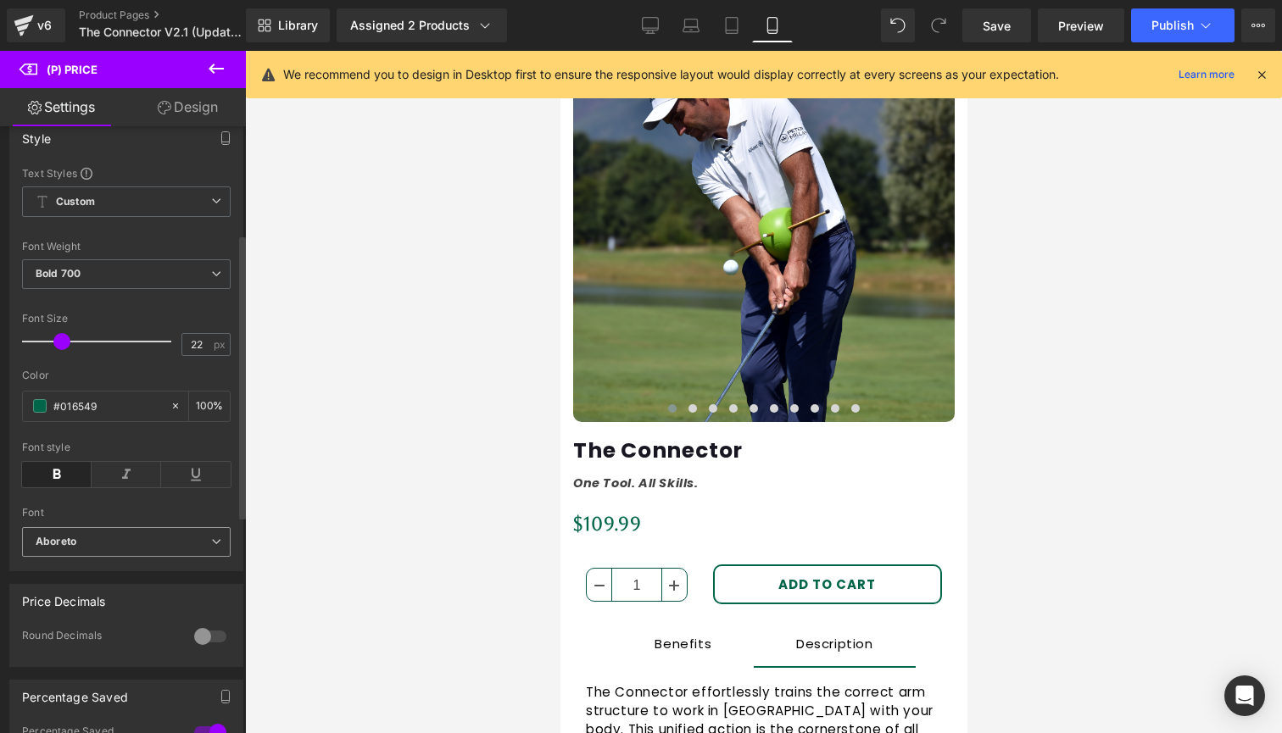
click at [90, 547] on b "Aboreto" at bounding box center [124, 542] width 176 height 14
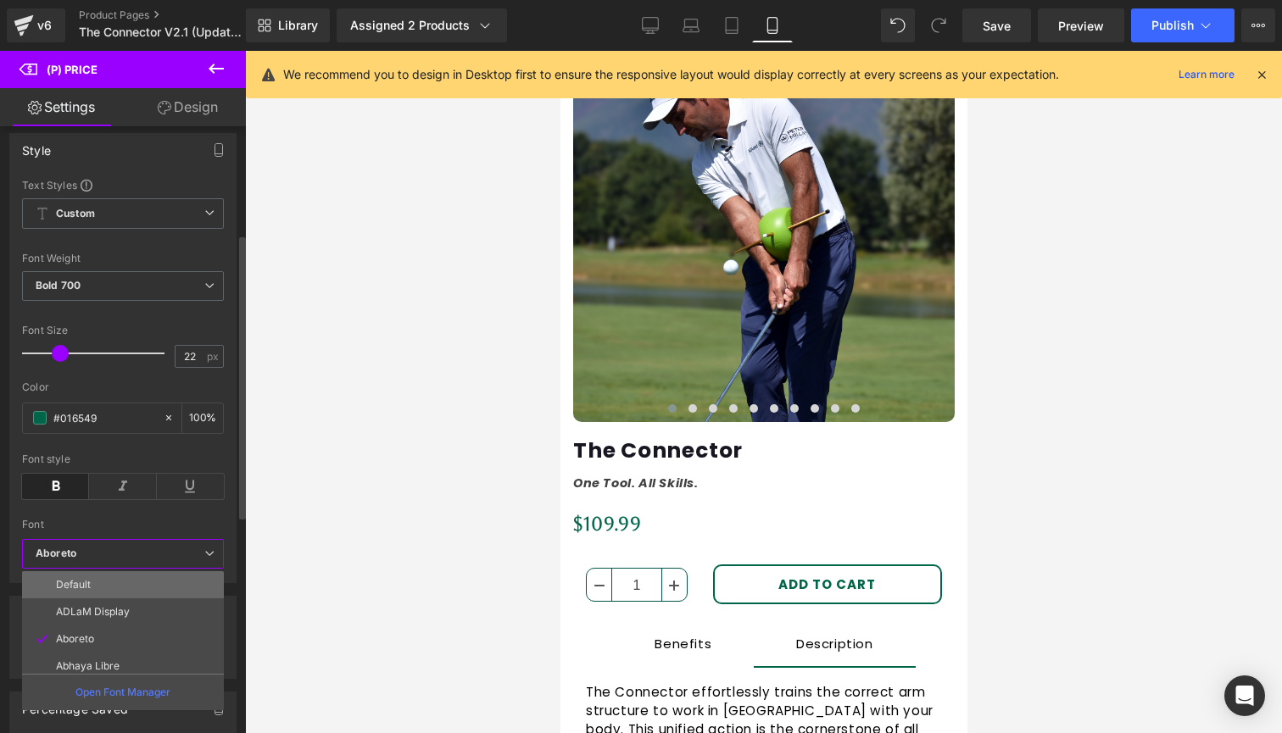
click at [95, 581] on li "Default" at bounding box center [126, 585] width 209 height 27
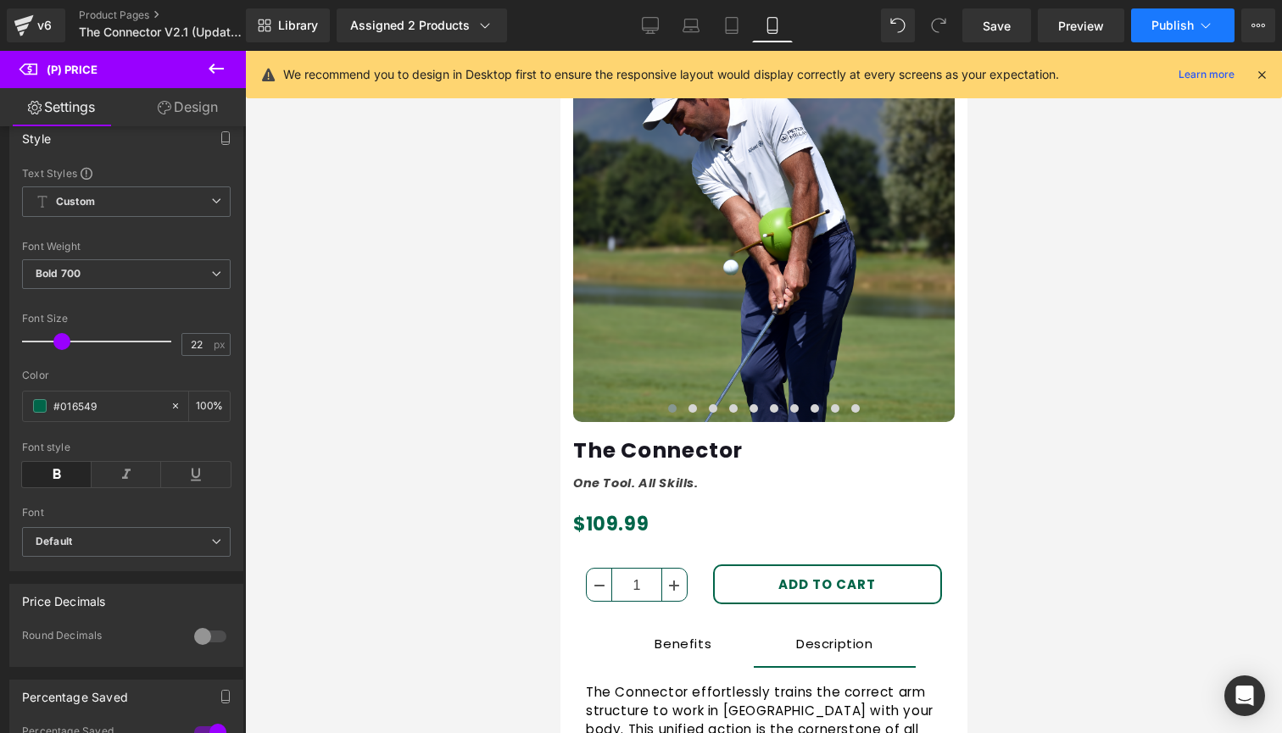
click at [1165, 30] on span "Publish" at bounding box center [1173, 26] width 42 height 14
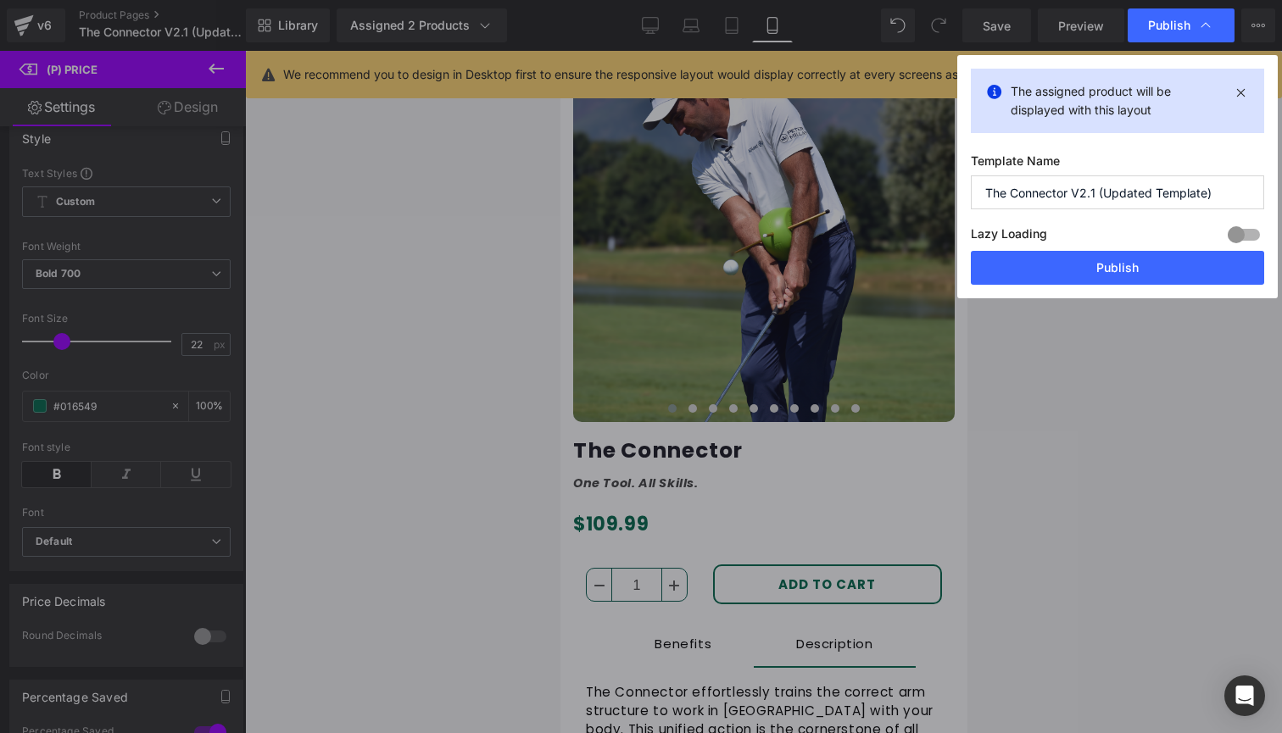
click at [1068, 271] on button "Publish" at bounding box center [1117, 268] width 293 height 34
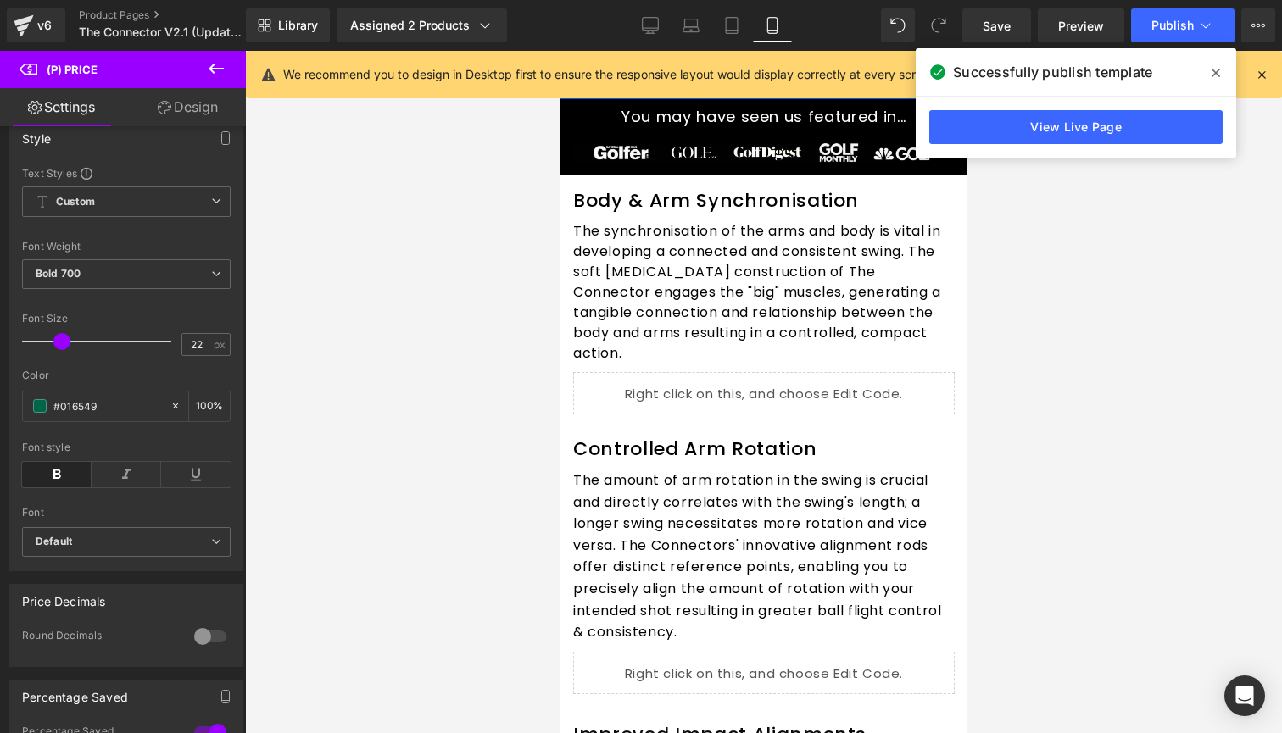
scroll to position [1030, 0]
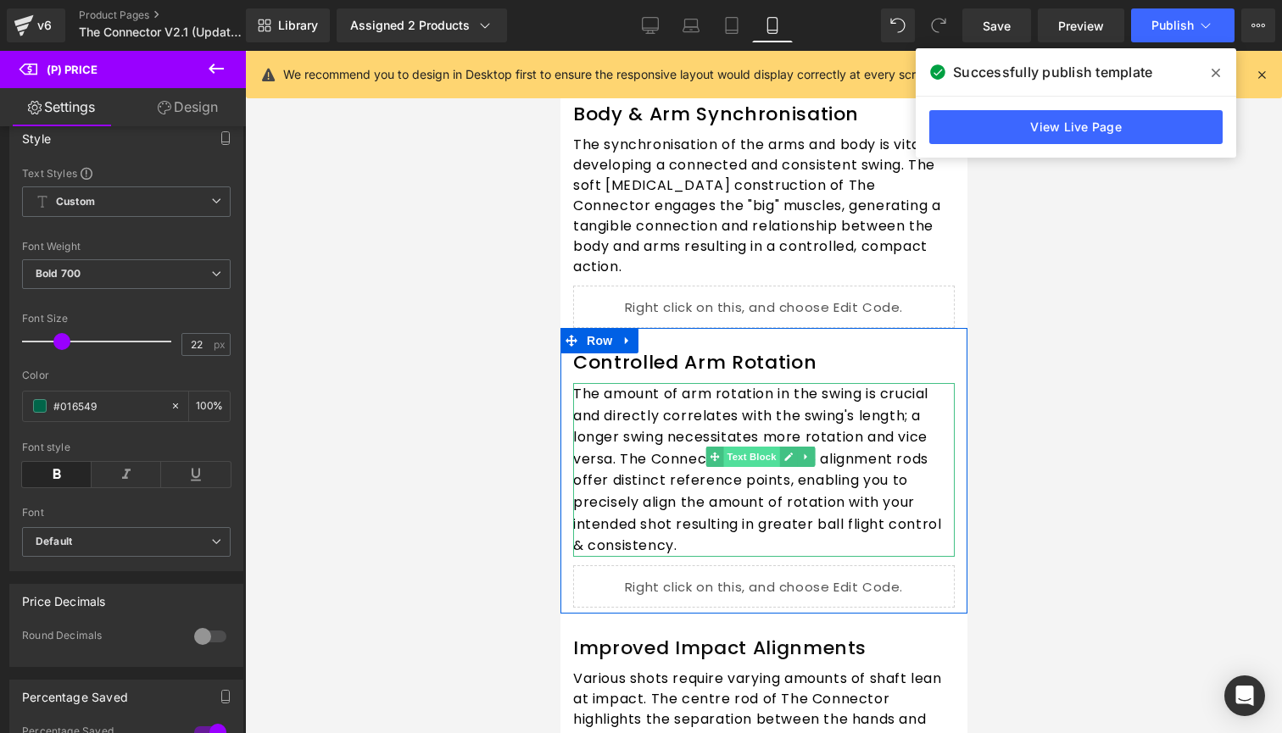
click at [755, 447] on span "Text Block" at bounding box center [750, 457] width 56 height 20
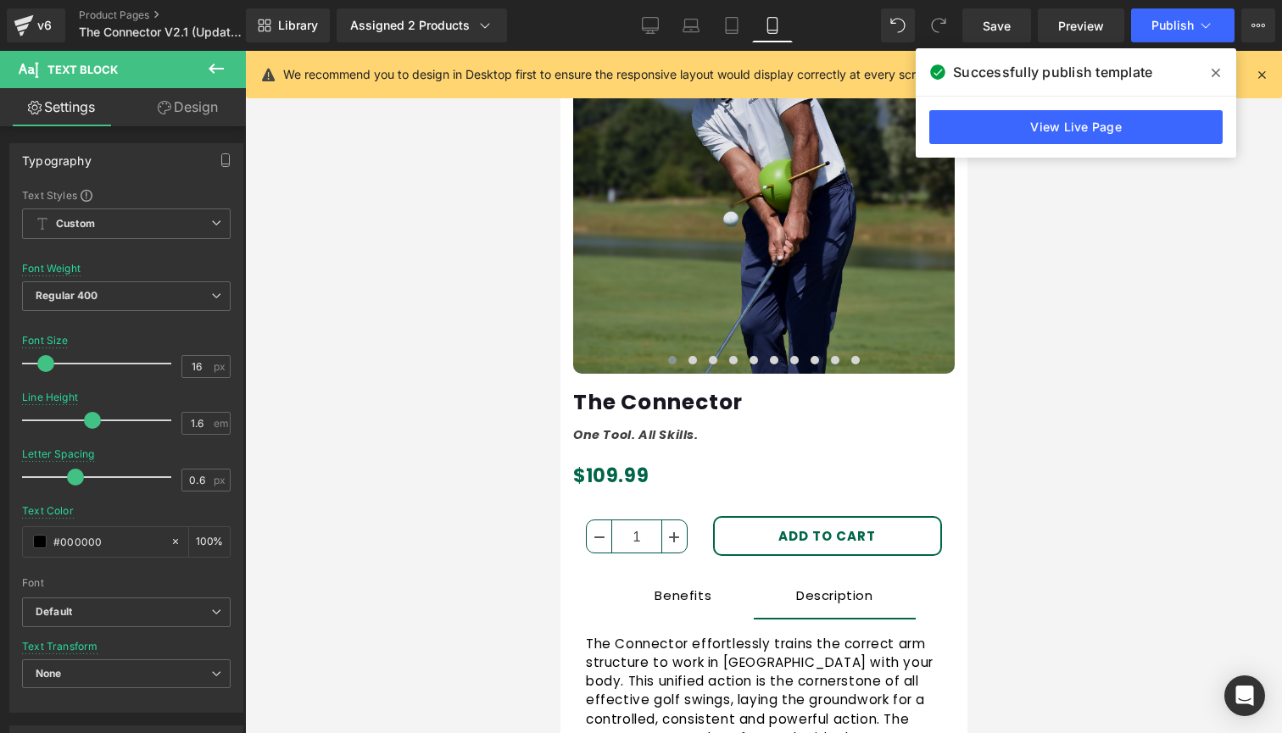
scroll to position [150, 0]
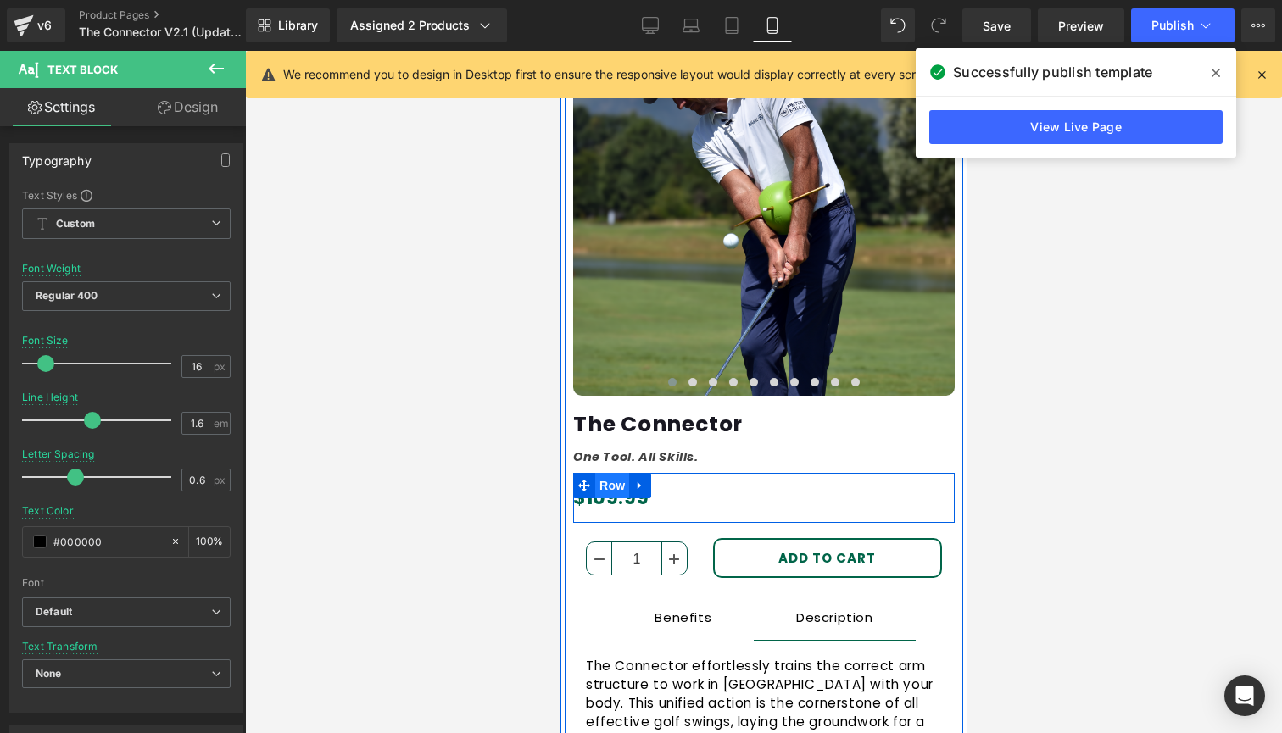
click at [605, 489] on span "Row" at bounding box center [611, 485] width 34 height 25
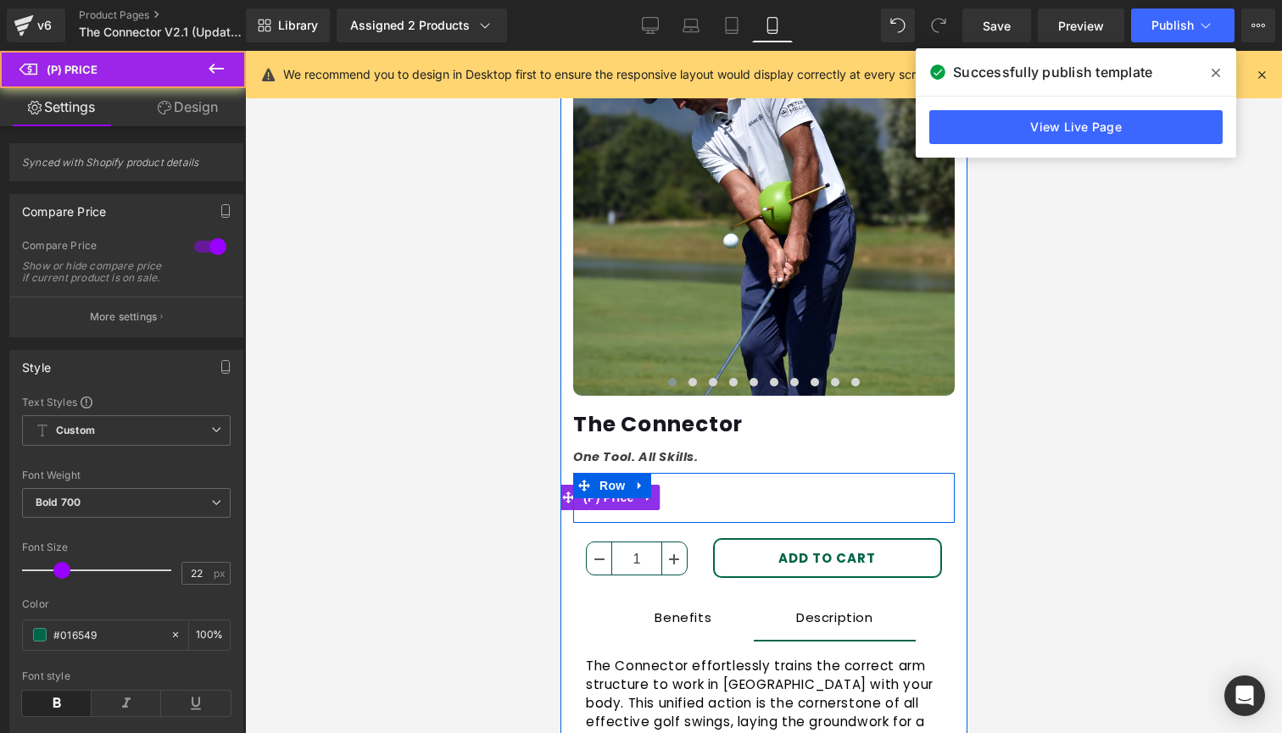
click at [671, 490] on div "$0 $109.99 SAVE -10899%" at bounding box center [763, 499] width 382 height 34
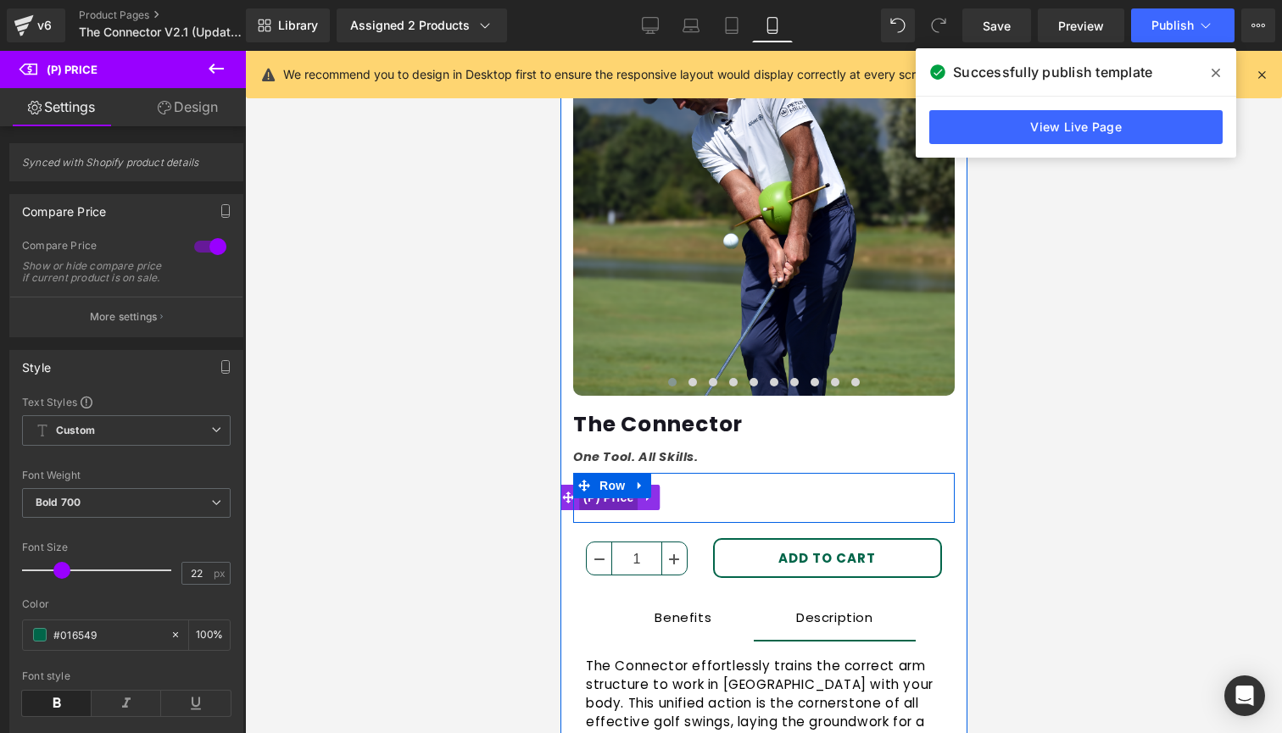
click at [608, 505] on span "(P) Price" at bounding box center [607, 497] width 59 height 25
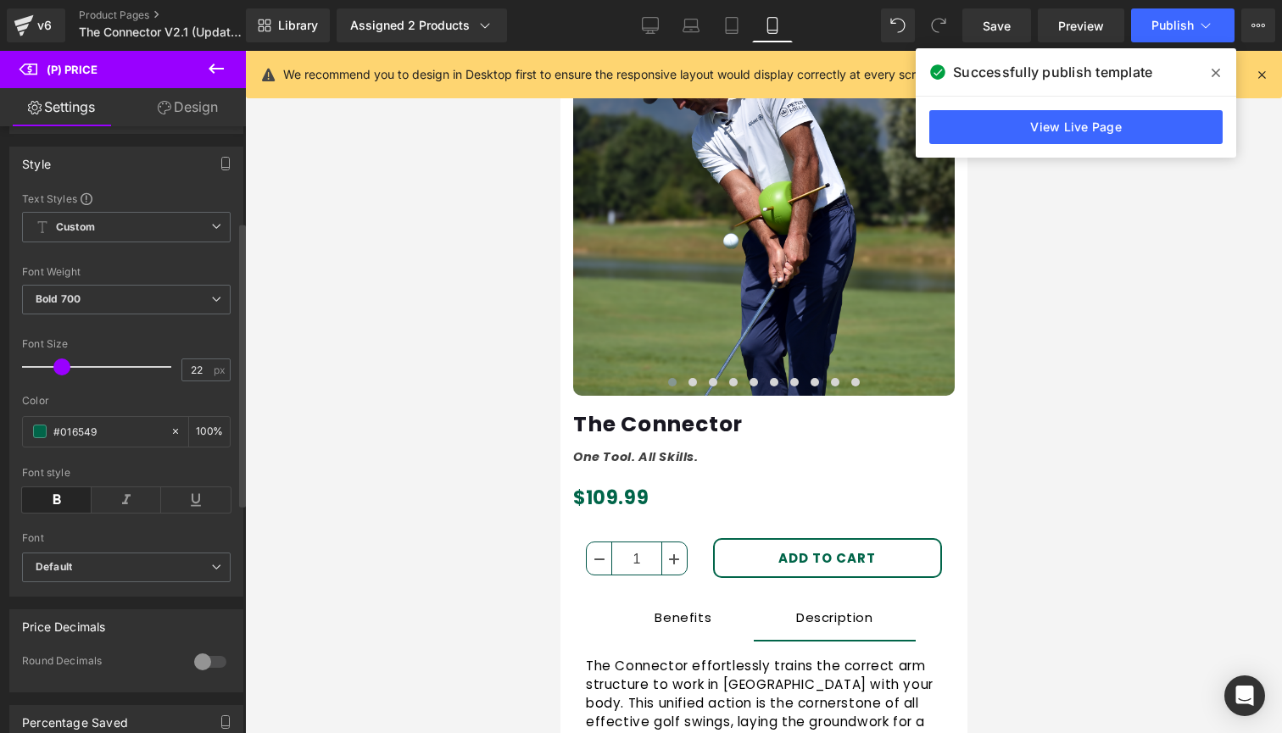
scroll to position [207, 0]
click at [124, 572] on b "Default" at bounding box center [124, 564] width 176 height 14
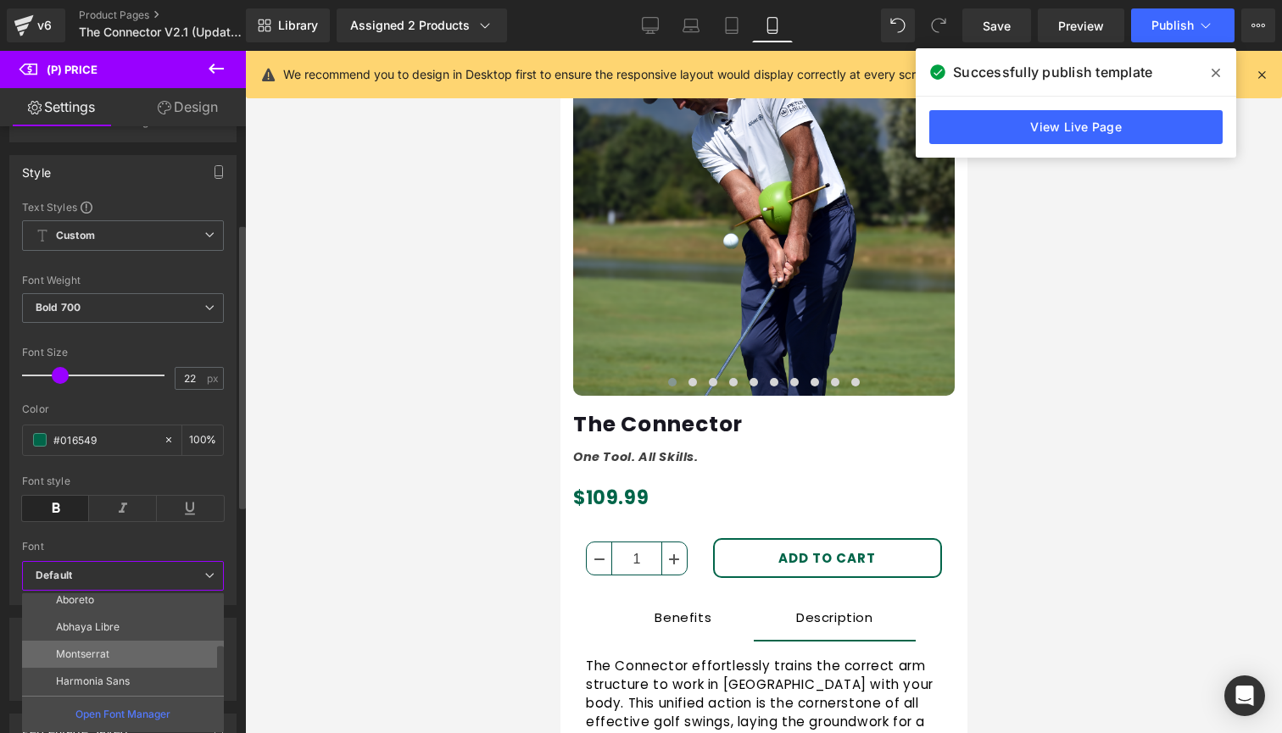
scroll to position [61, 0]
click at [120, 678] on p "Harmonia Sans" at bounding box center [93, 682] width 74 height 12
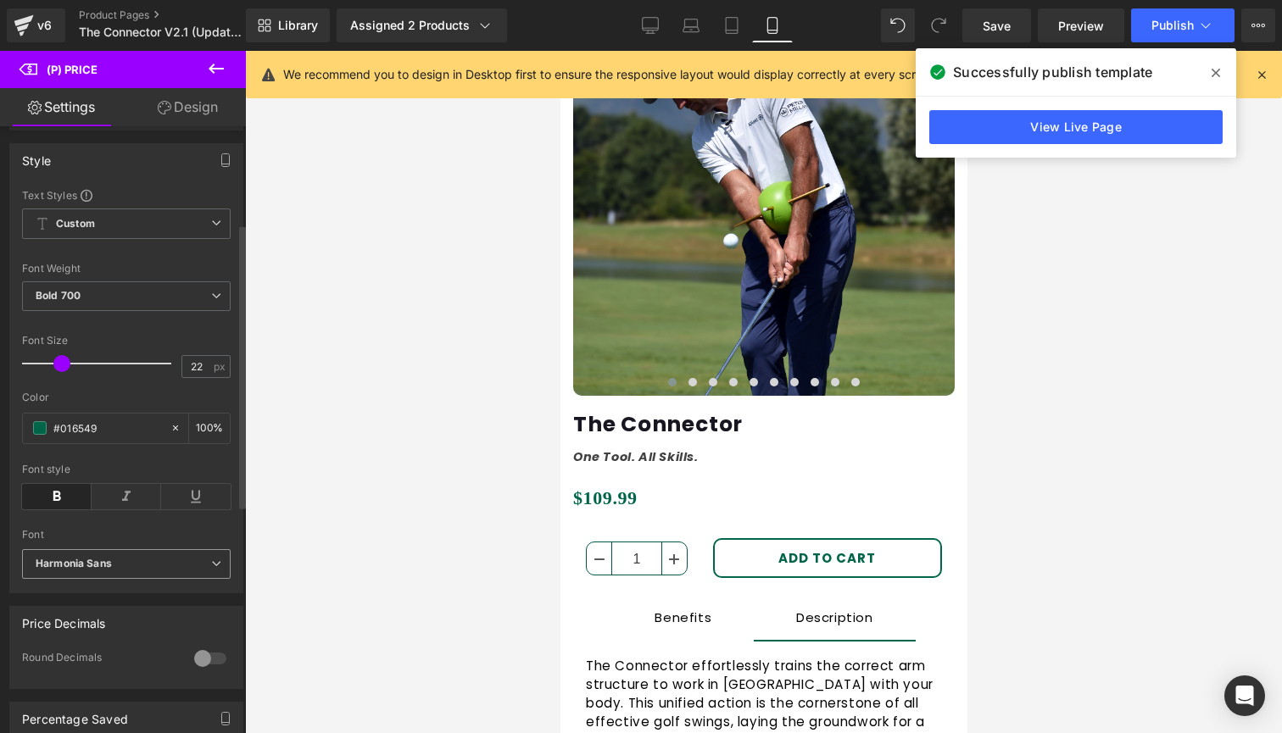
click at [107, 579] on span "Harmonia Sans" at bounding box center [126, 564] width 209 height 30
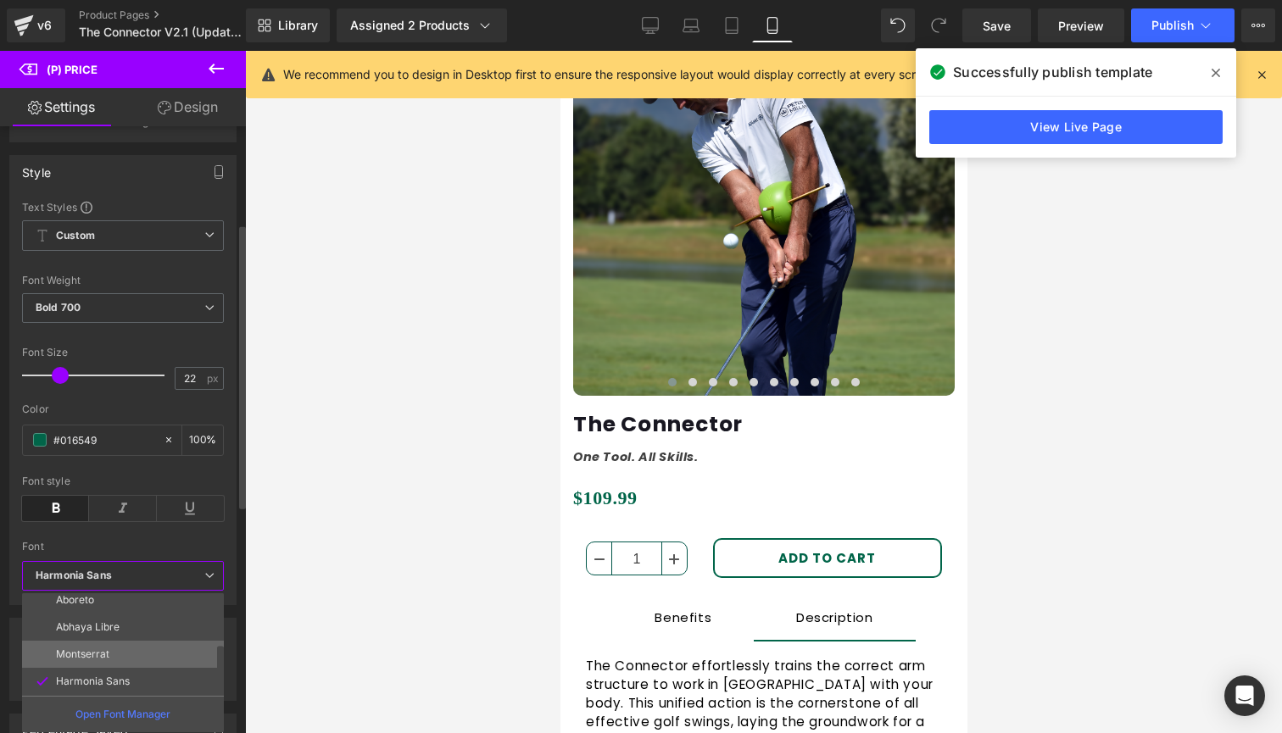
click at [106, 655] on p "Montserrat" at bounding box center [82, 655] width 53 height 12
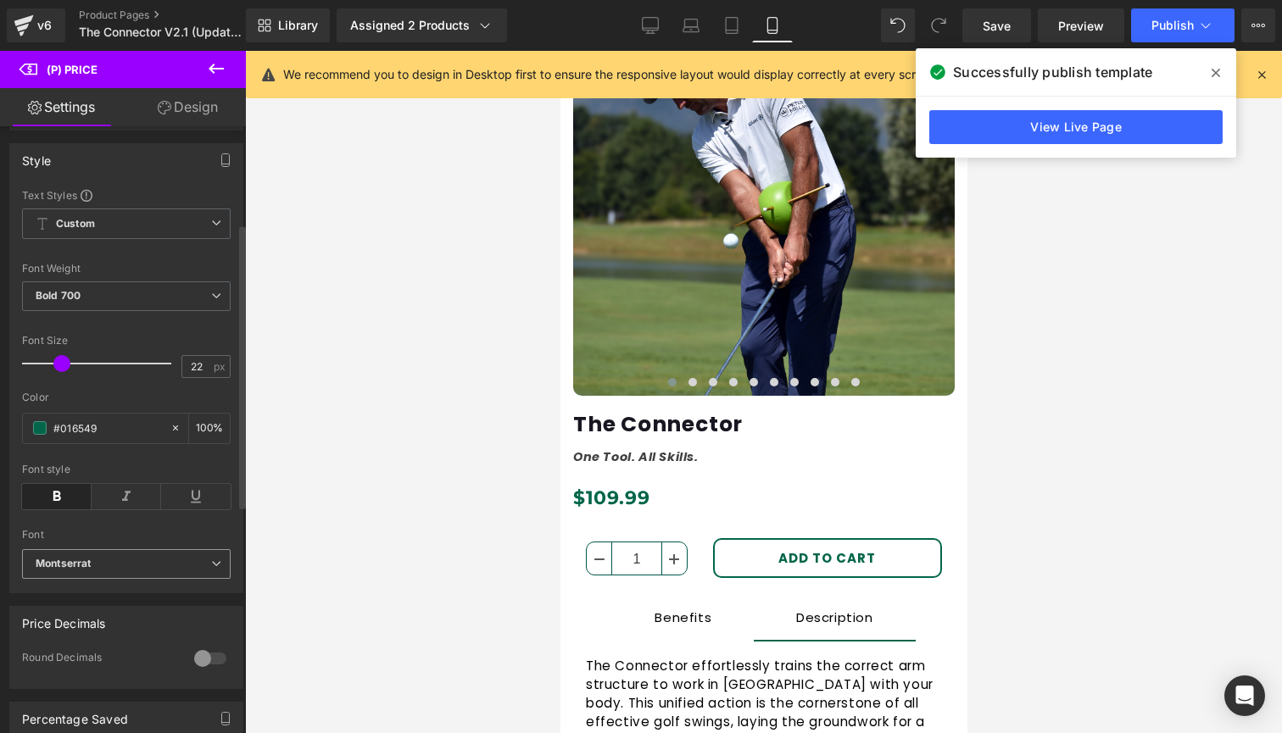
click at [117, 572] on b "Montserrat" at bounding box center [124, 564] width 176 height 14
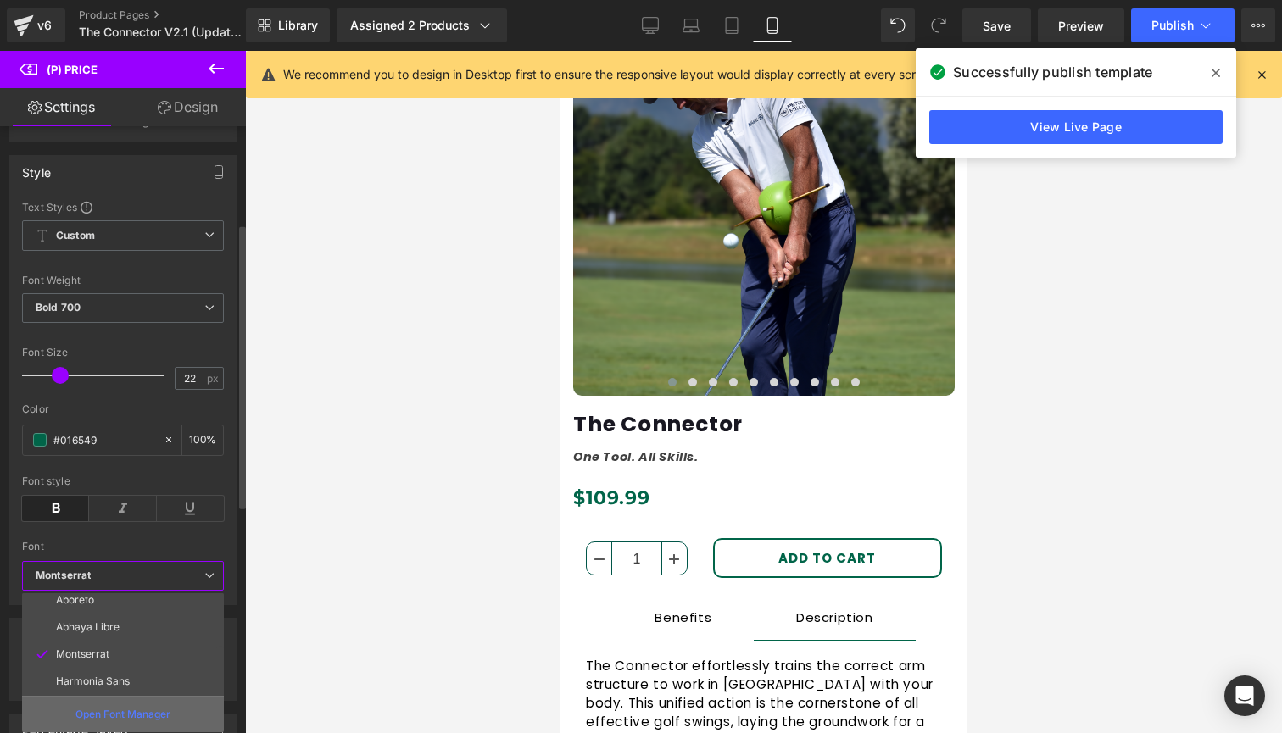
click at [128, 709] on p "Open Font Manager" at bounding box center [122, 714] width 95 height 15
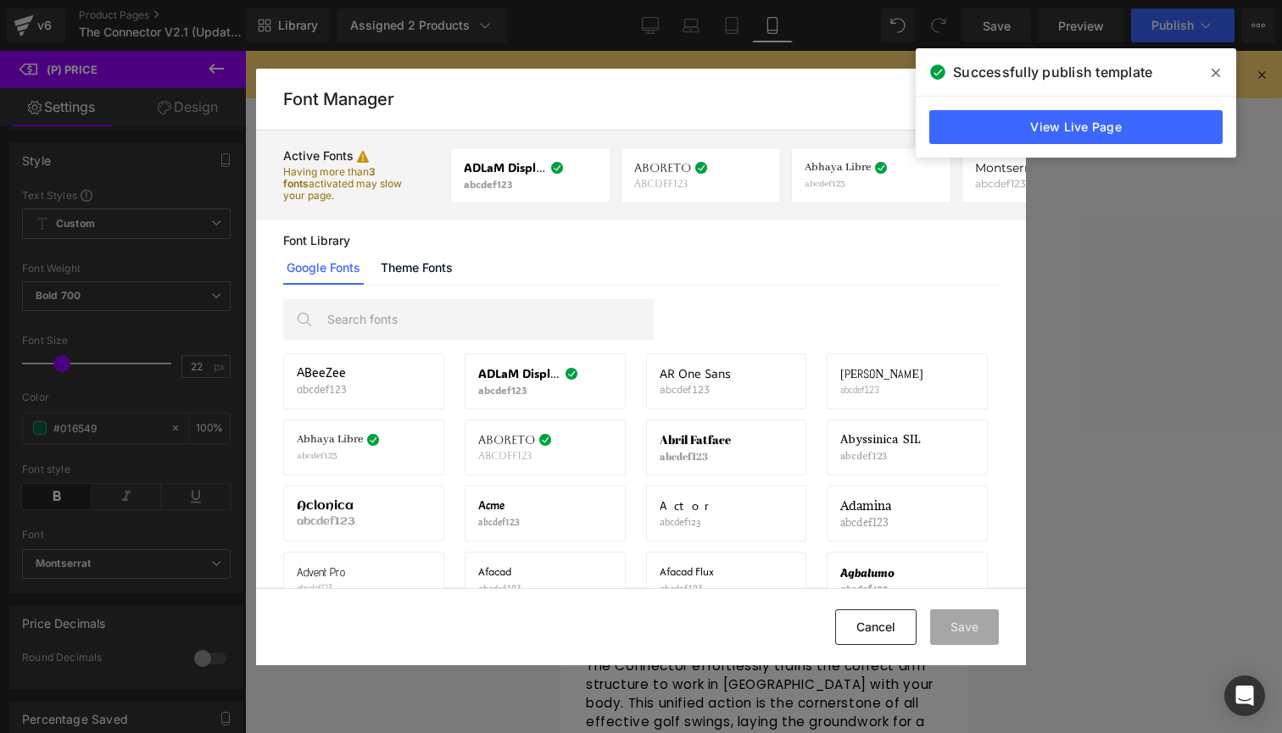
click at [1215, 70] on icon at bounding box center [1216, 73] width 8 height 14
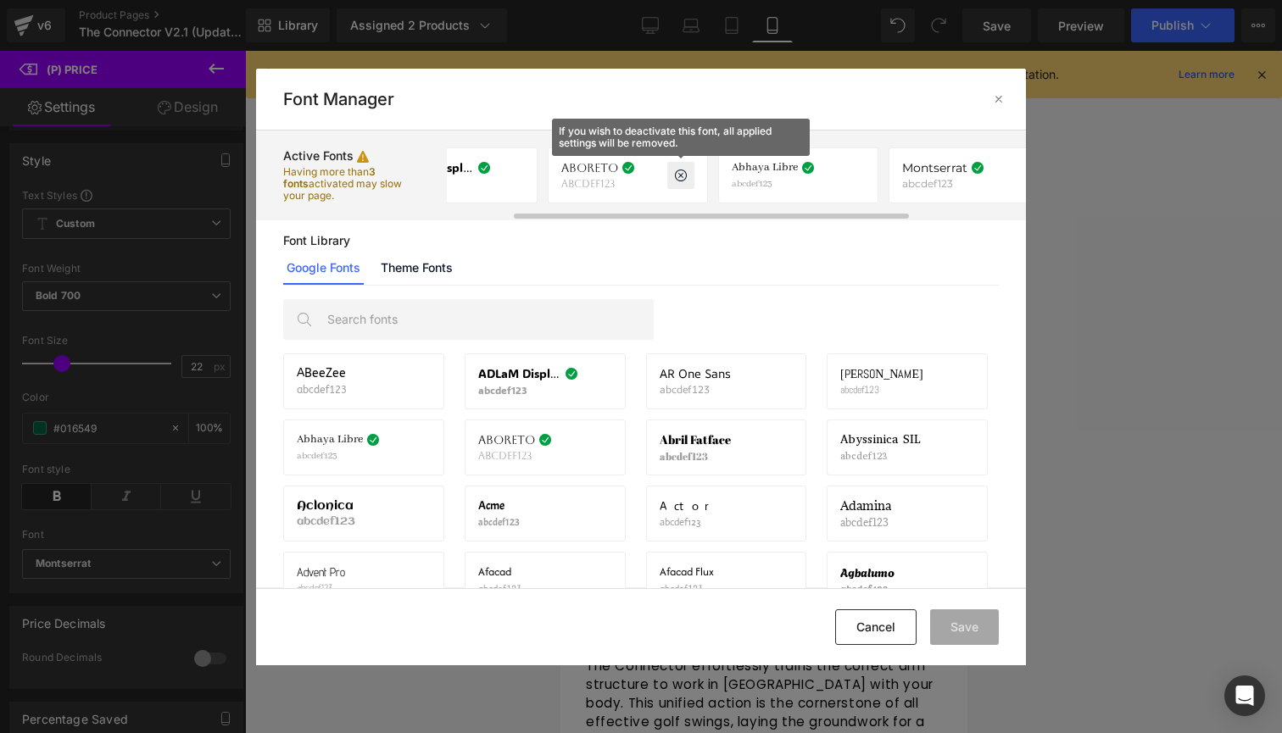
scroll to position [0, 86]
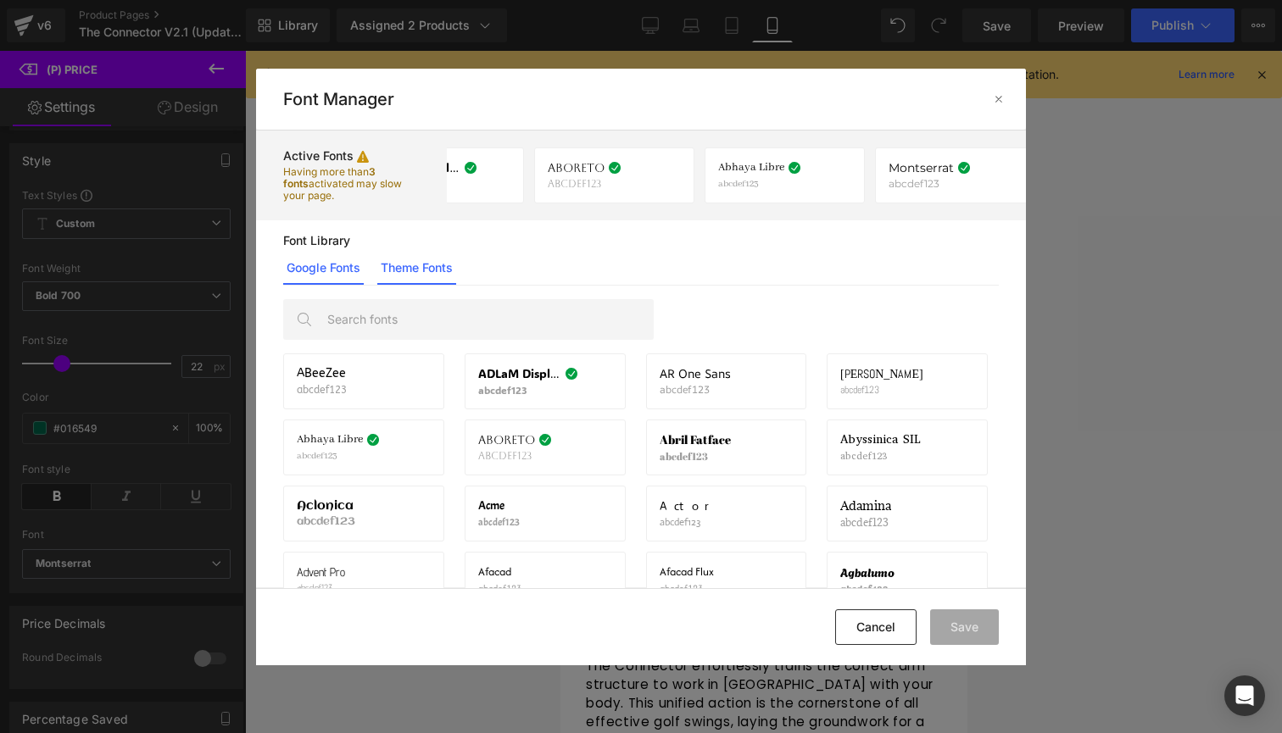
click at [414, 273] on link "Theme Fonts" at bounding box center [416, 268] width 79 height 34
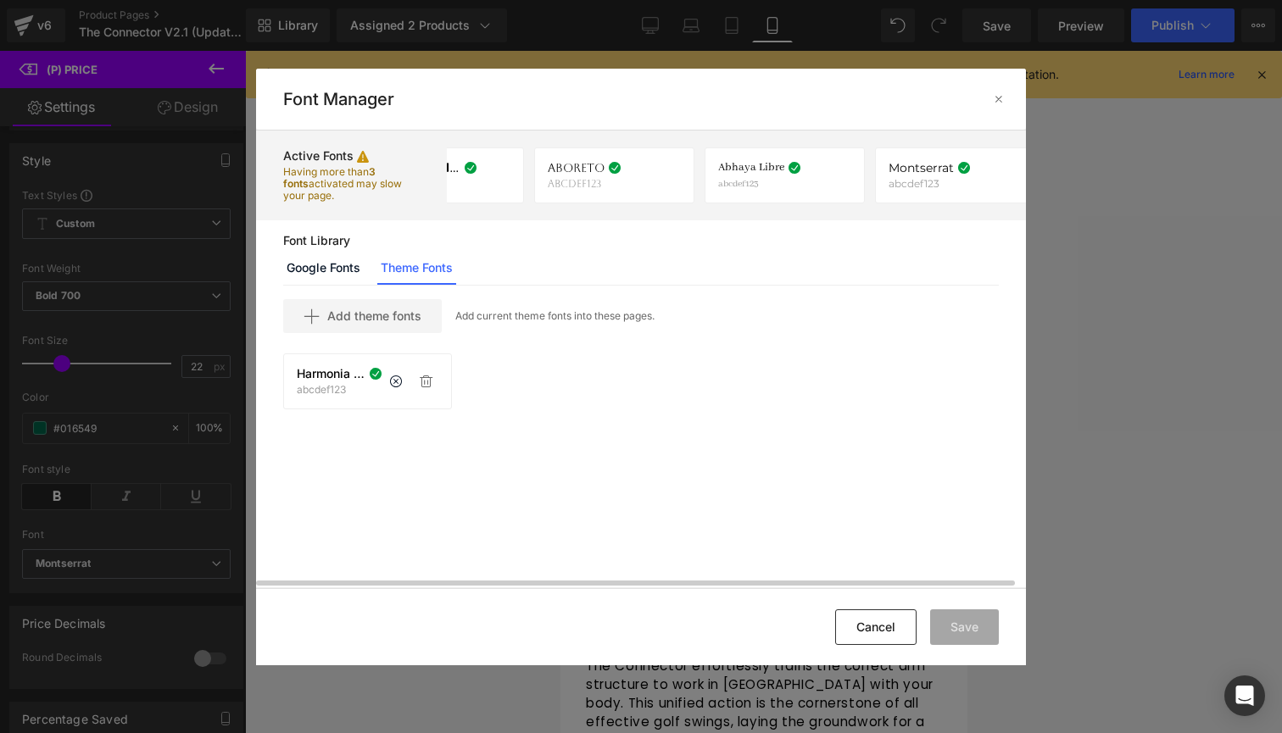
click at [329, 374] on span "Harmonia Sans" at bounding box center [331, 374] width 69 height 14
click at [348, 373] on span "Harmonia Sans" at bounding box center [331, 374] width 69 height 14
click at [412, 264] on link "Theme Fonts" at bounding box center [416, 268] width 79 height 34
click at [532, 314] on p "Add current theme fonts into these pages." at bounding box center [554, 316] width 199 height 15
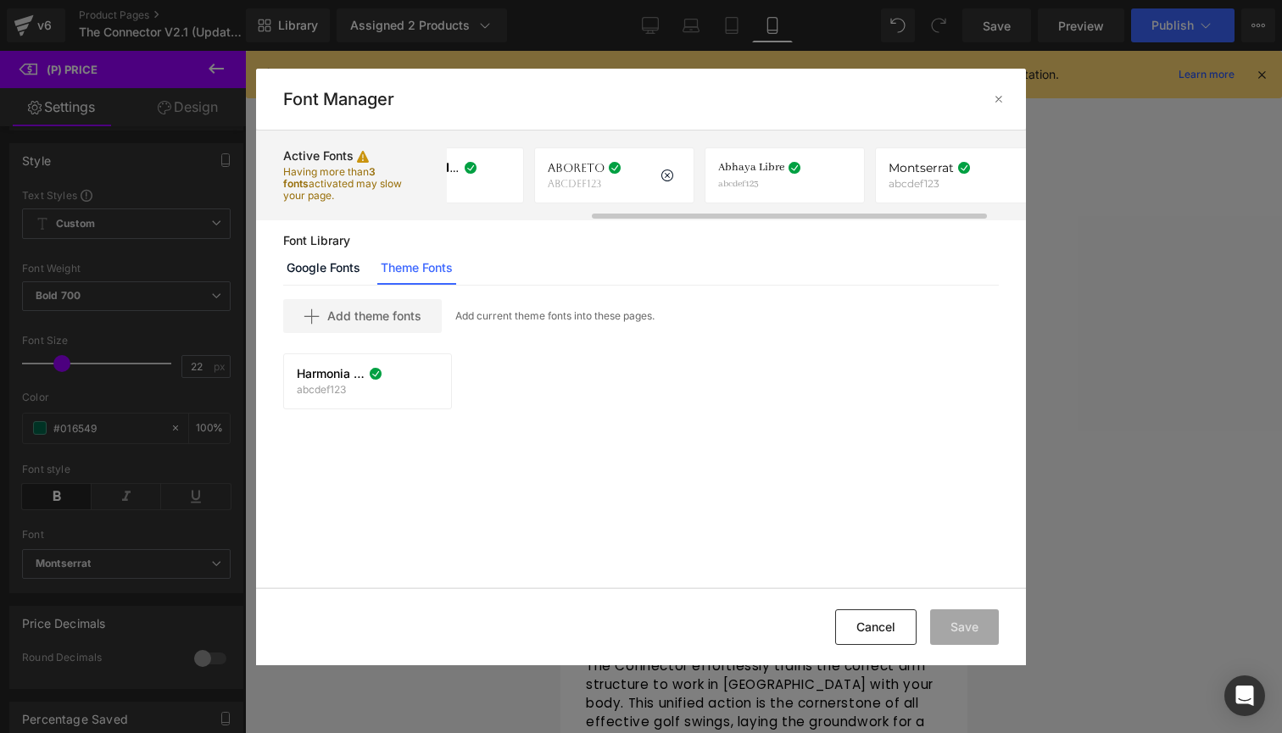
scroll to position [0, 267]
click at [891, 168] on span "Harmonia Sans" at bounding box center [919, 168] width 83 height 14
click at [883, 629] on button "Cancel" at bounding box center [875, 628] width 81 height 36
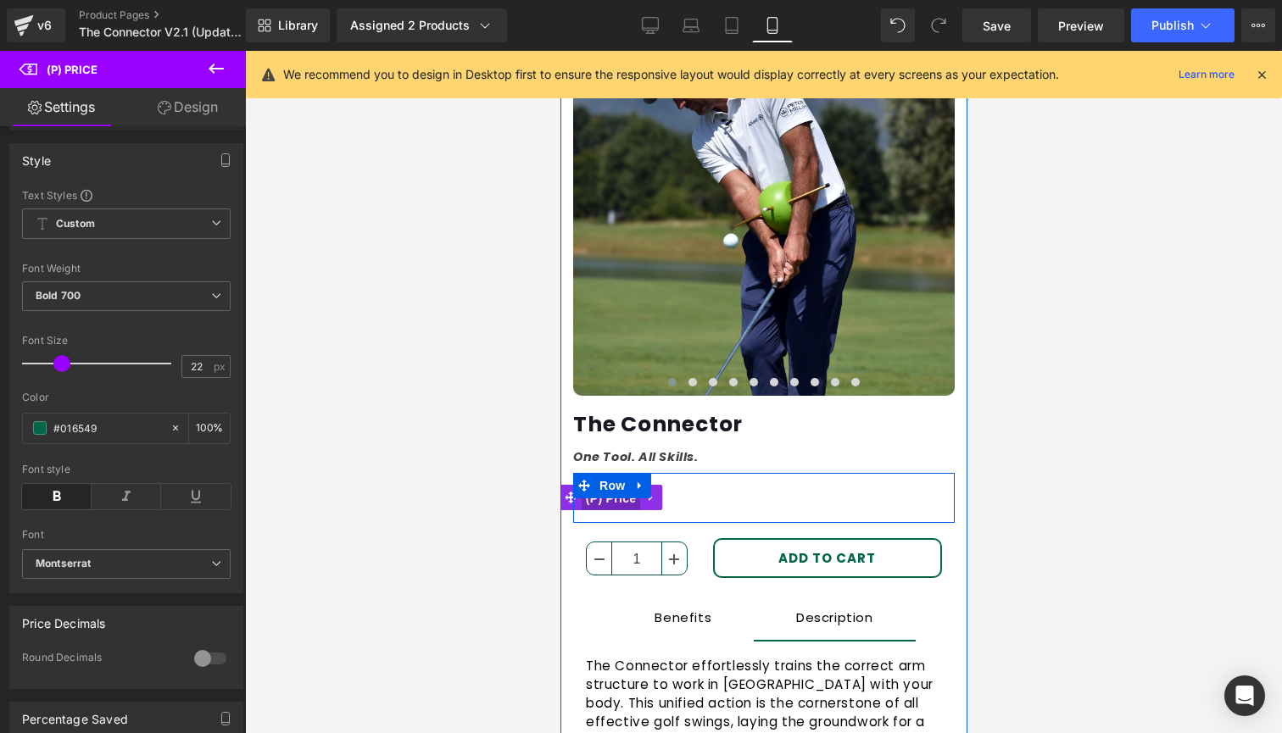
click at [605, 502] on span "(P) Price" at bounding box center [610, 498] width 59 height 25
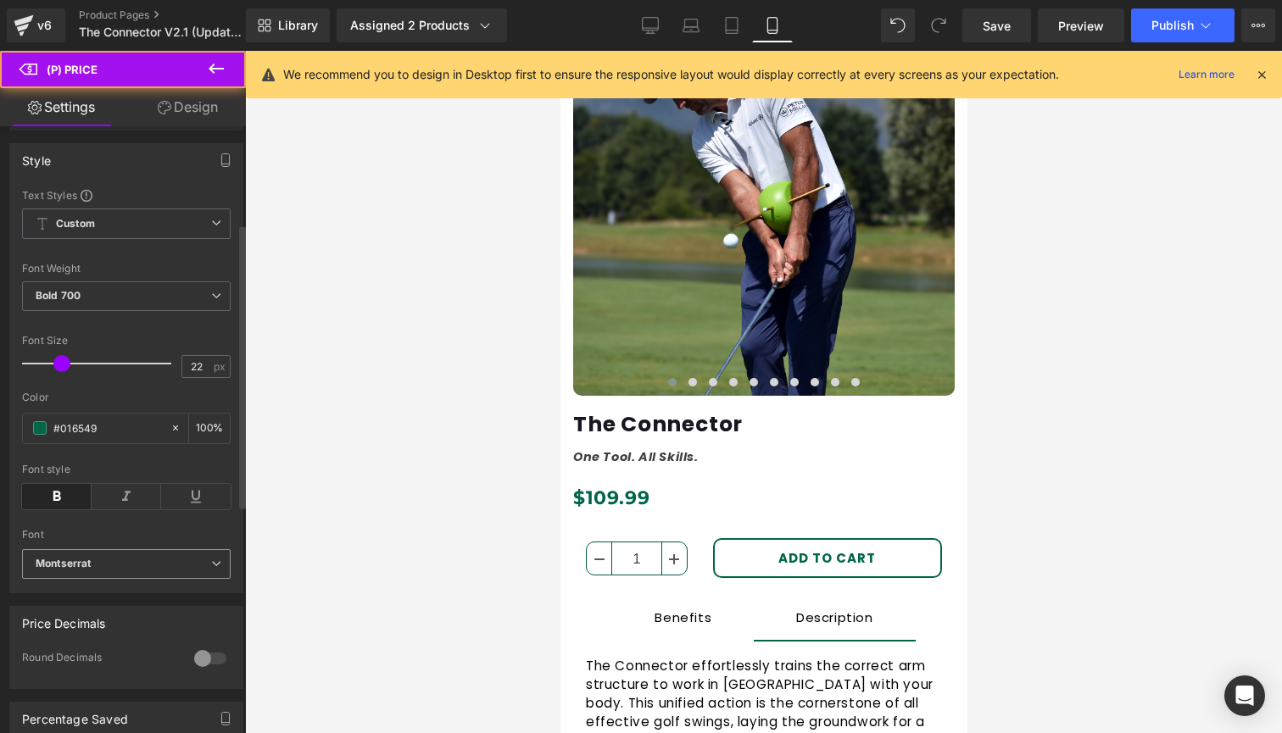
click at [115, 572] on b "Montserrat" at bounding box center [124, 564] width 176 height 14
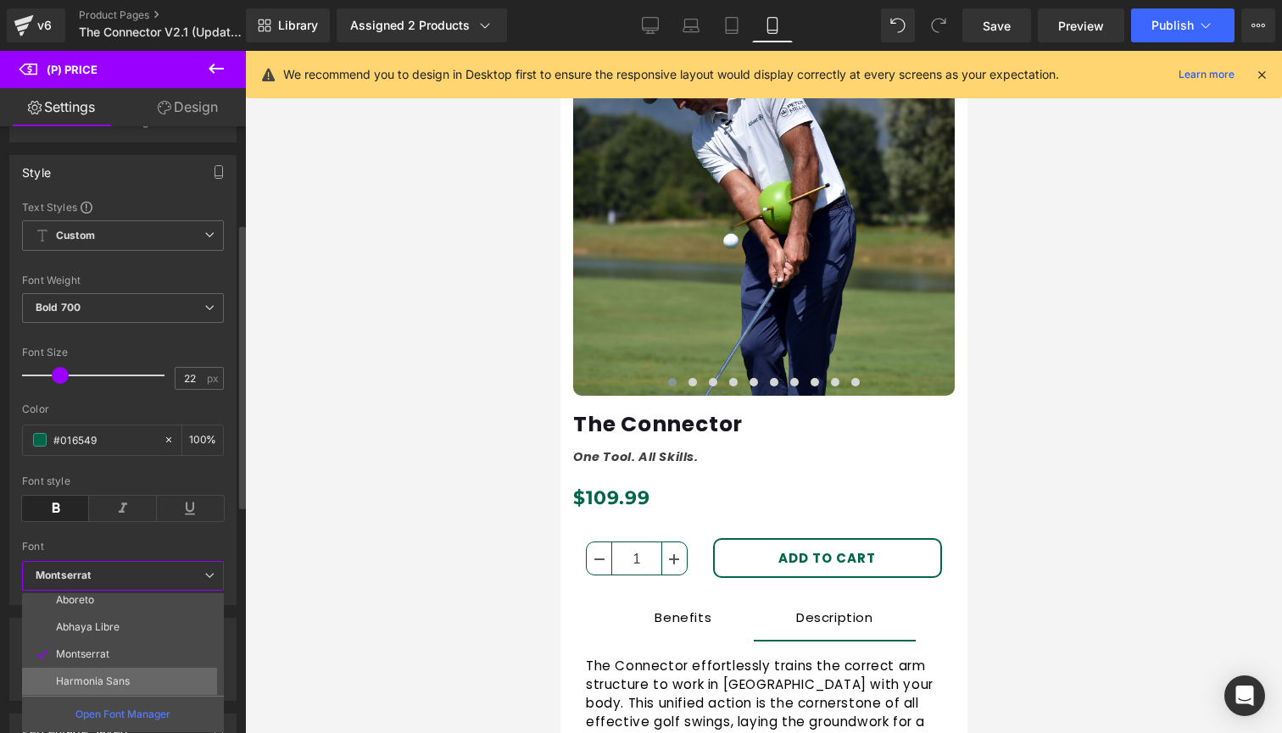
click at [115, 678] on p "Harmonia Sans" at bounding box center [93, 682] width 74 height 12
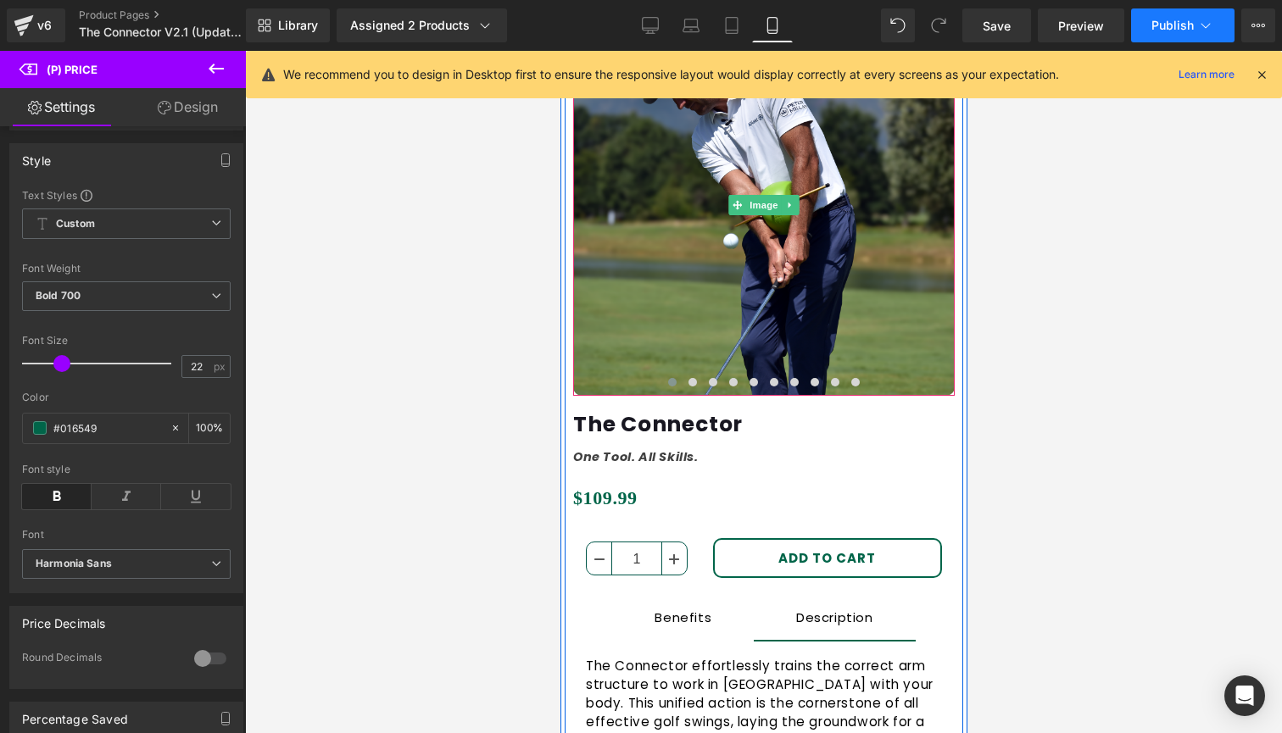
click at [1177, 27] on span "Publish" at bounding box center [1173, 26] width 42 height 14
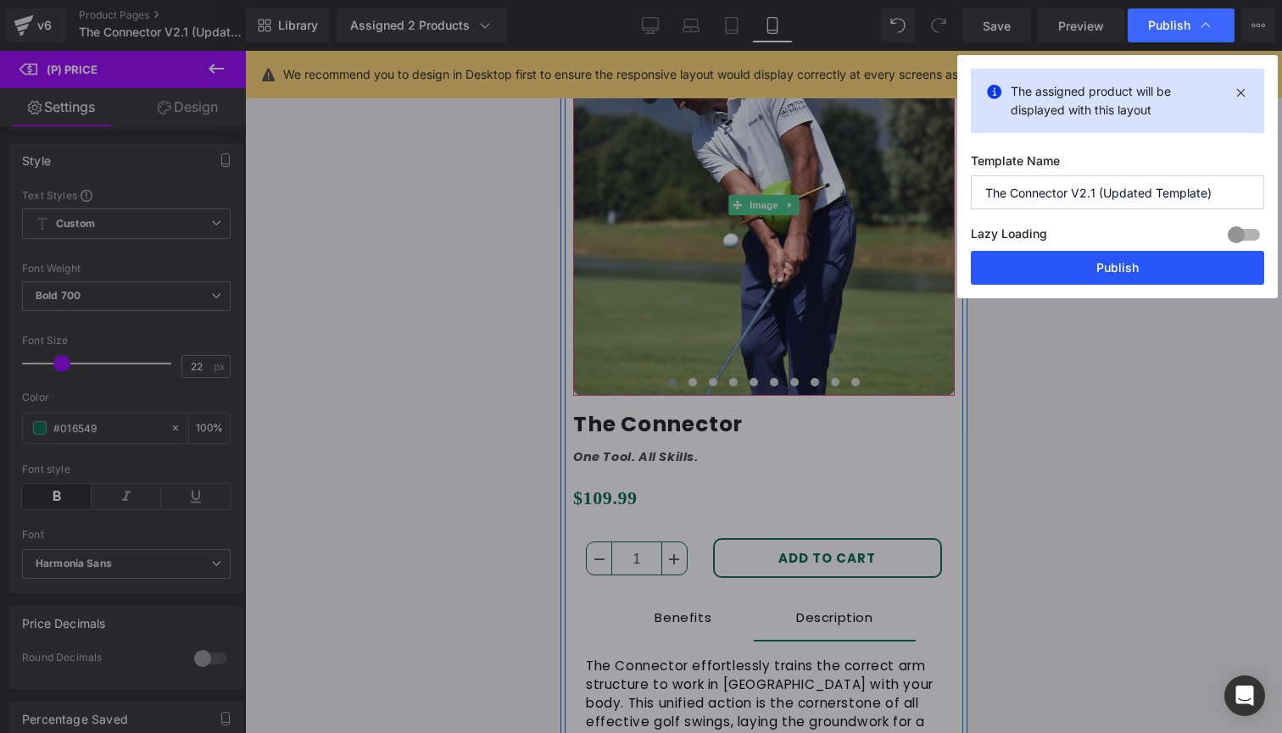
click at [1149, 274] on button "Publish" at bounding box center [1117, 268] width 293 height 34
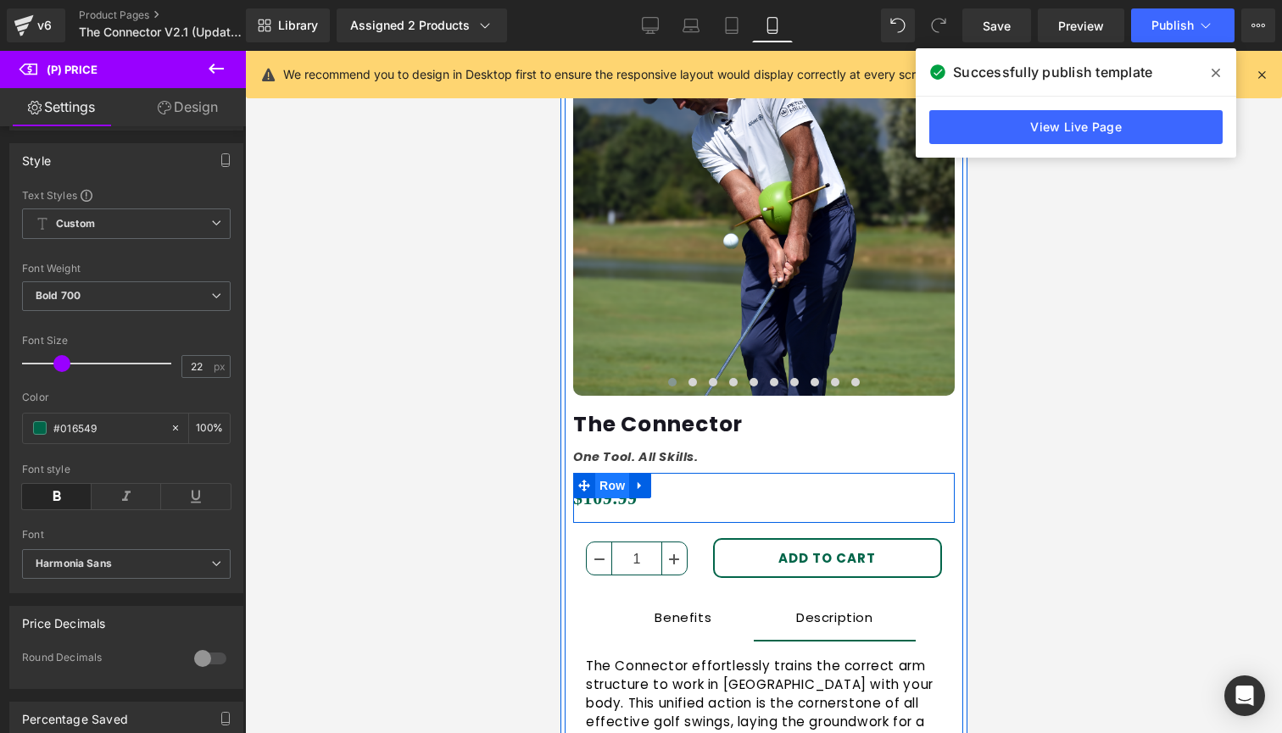
click at [606, 491] on span "Row" at bounding box center [611, 485] width 34 height 25
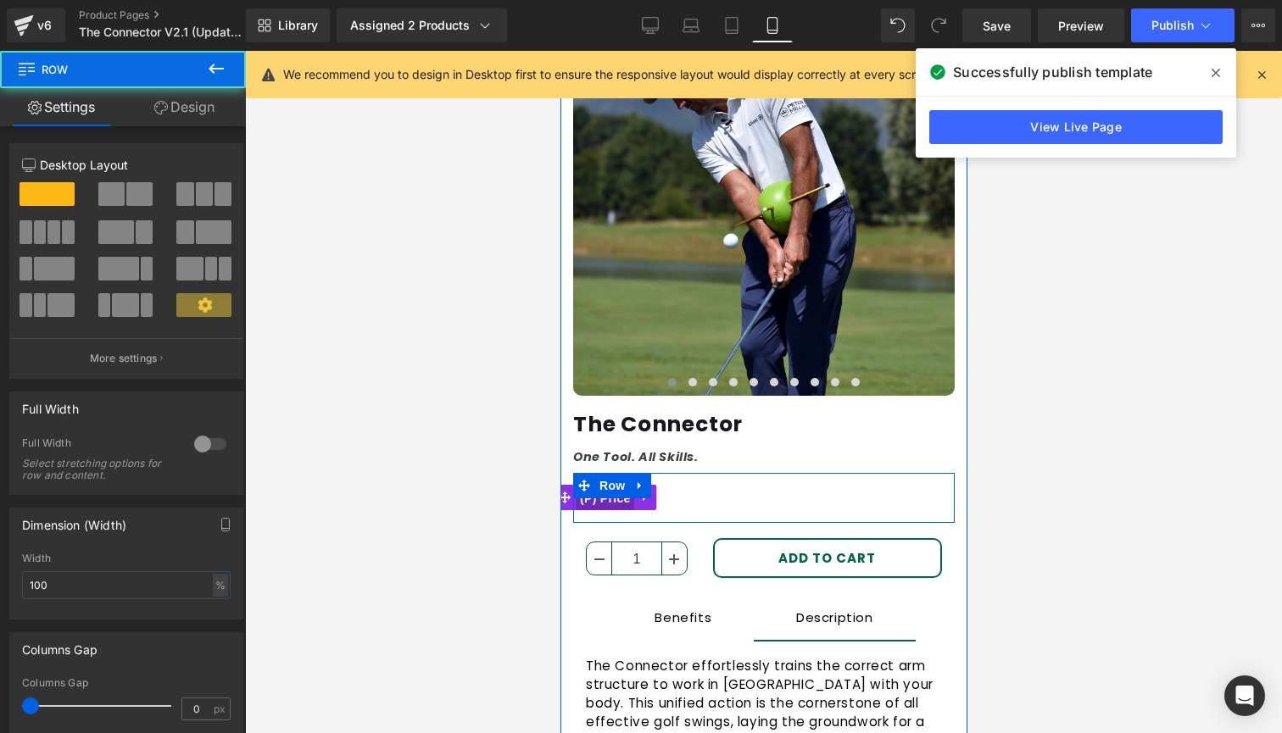
click at [608, 507] on span "(P) Price" at bounding box center [604, 498] width 59 height 25
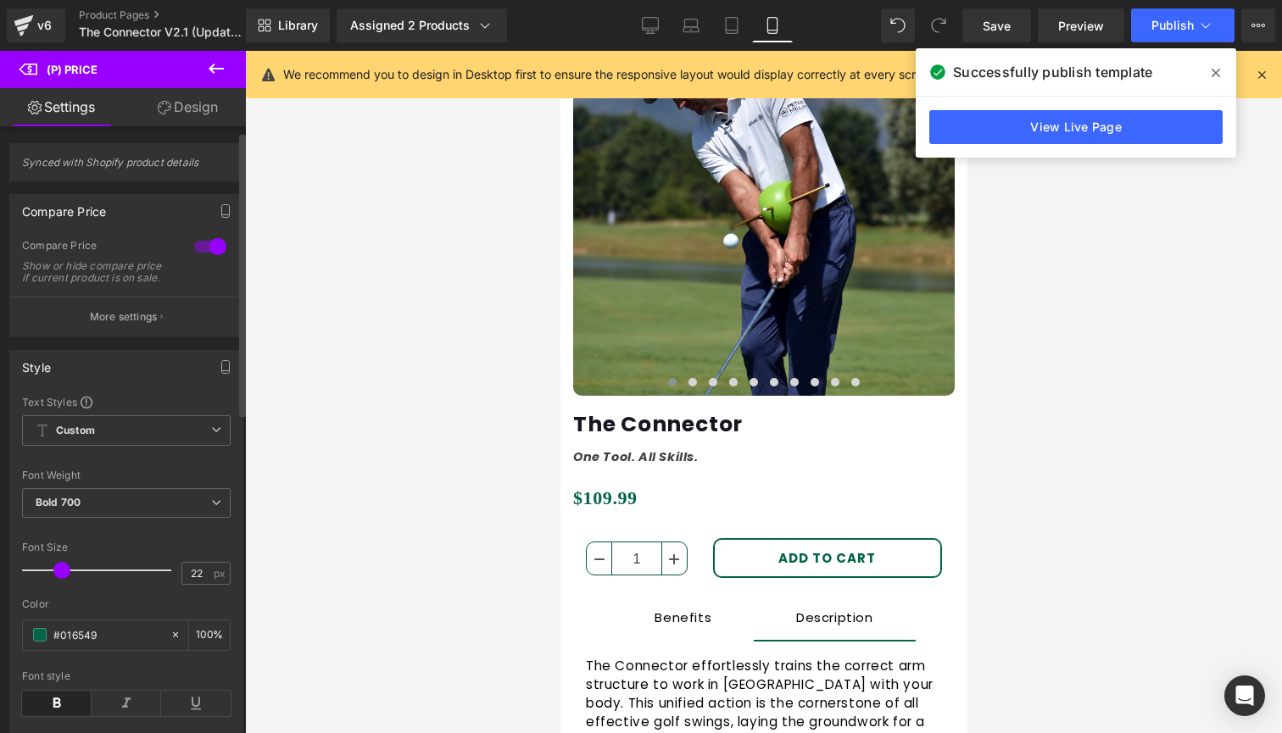
scroll to position [131, 0]
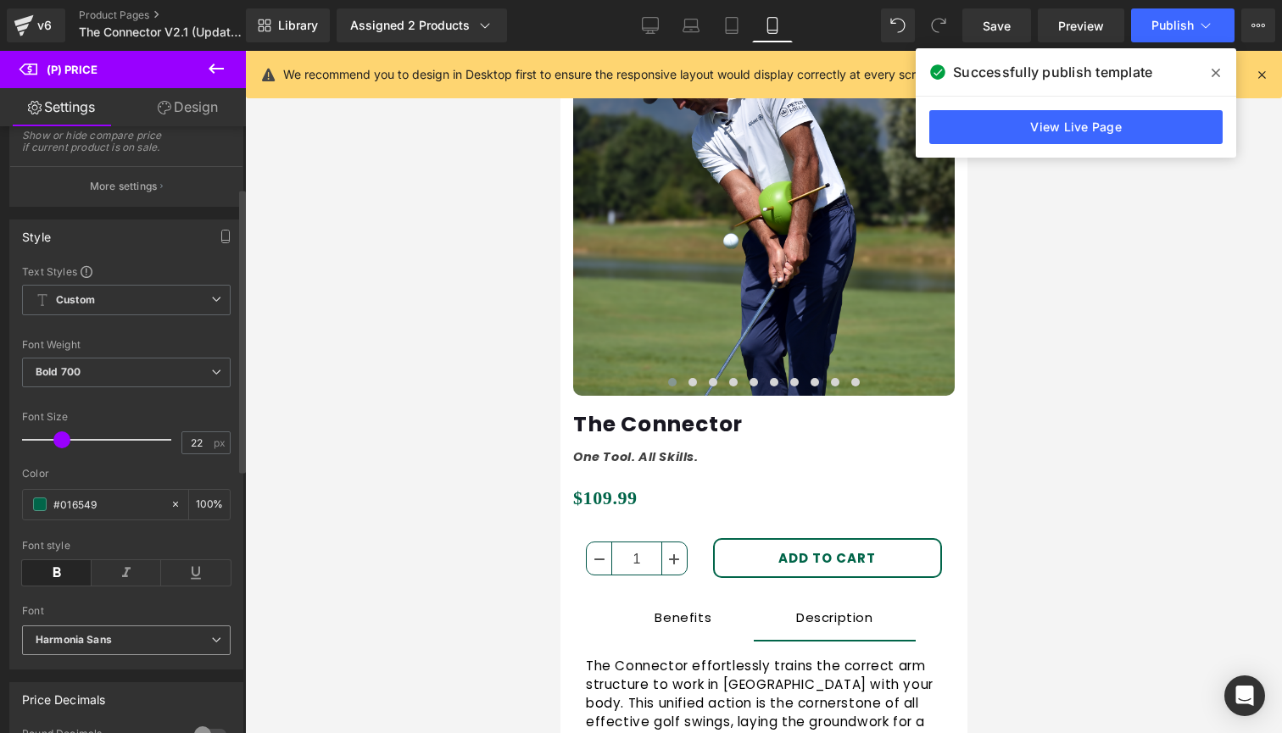
click at [117, 647] on b "Harmonia Sans" at bounding box center [124, 640] width 176 height 14
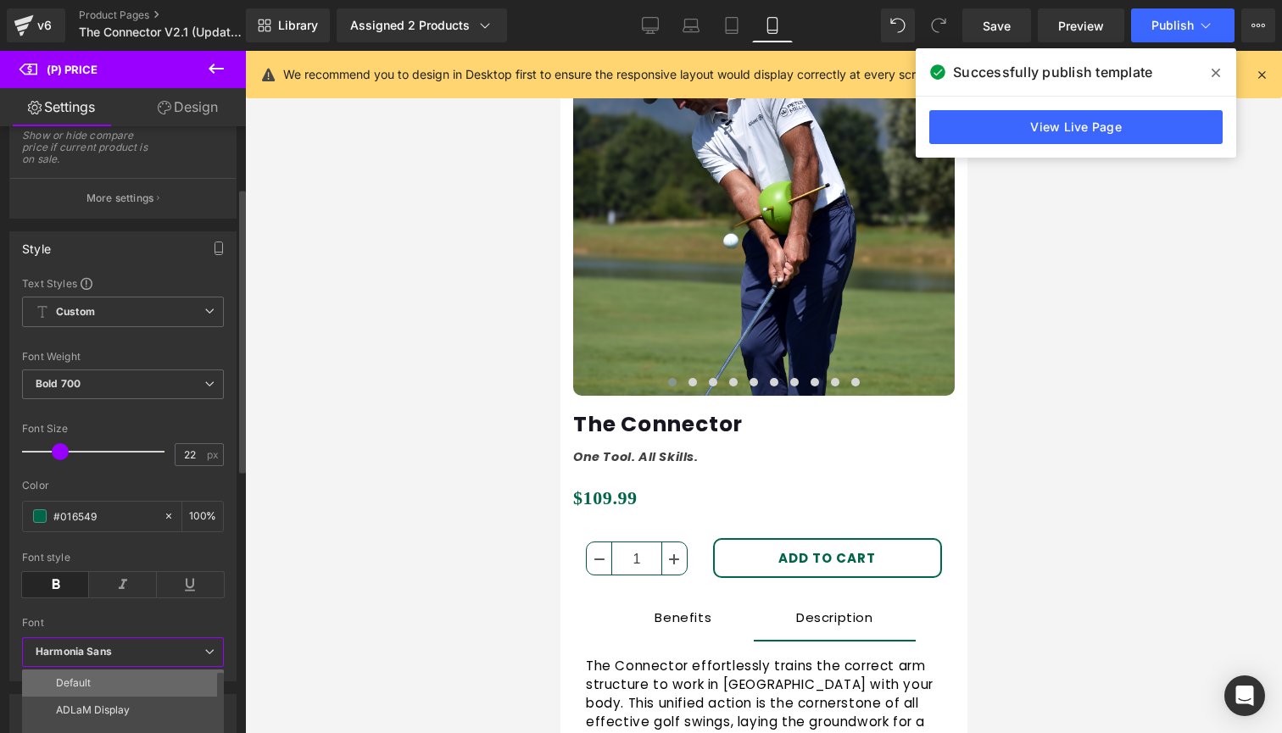
click at [101, 677] on li "Default" at bounding box center [126, 683] width 209 height 27
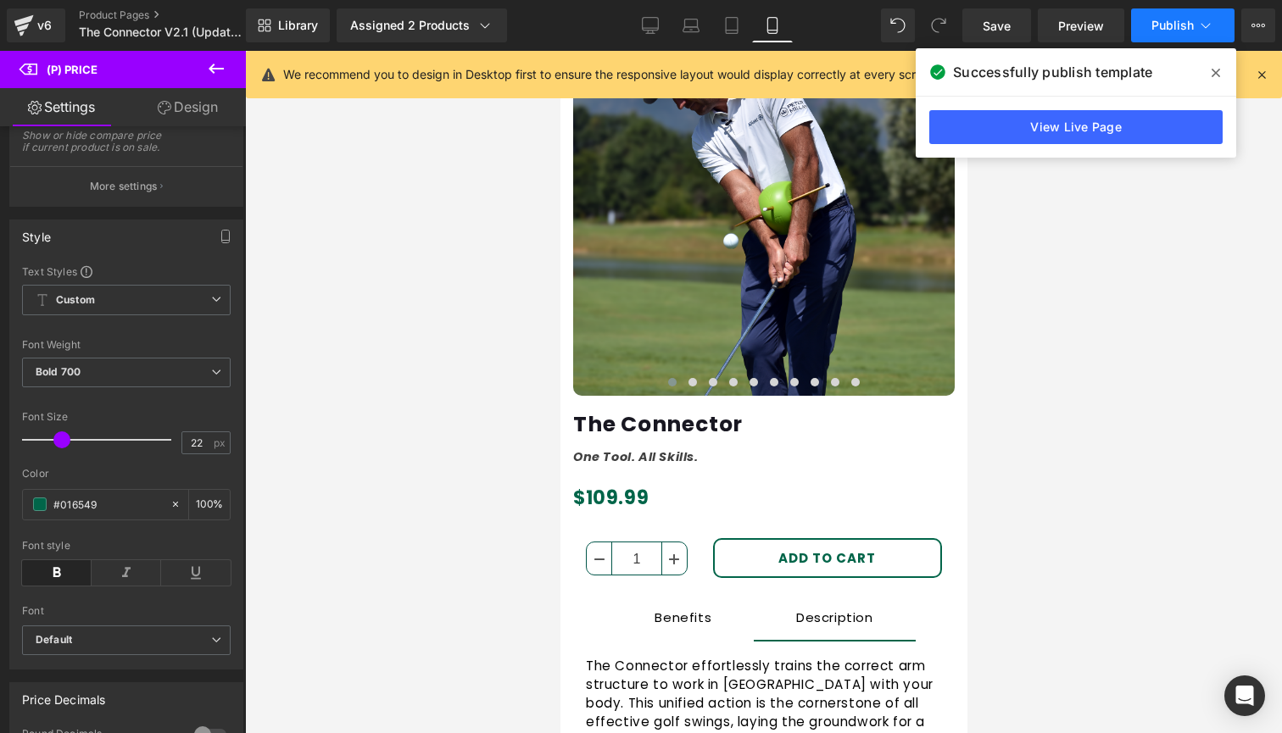
click at [1185, 24] on span "Publish" at bounding box center [1173, 26] width 42 height 14
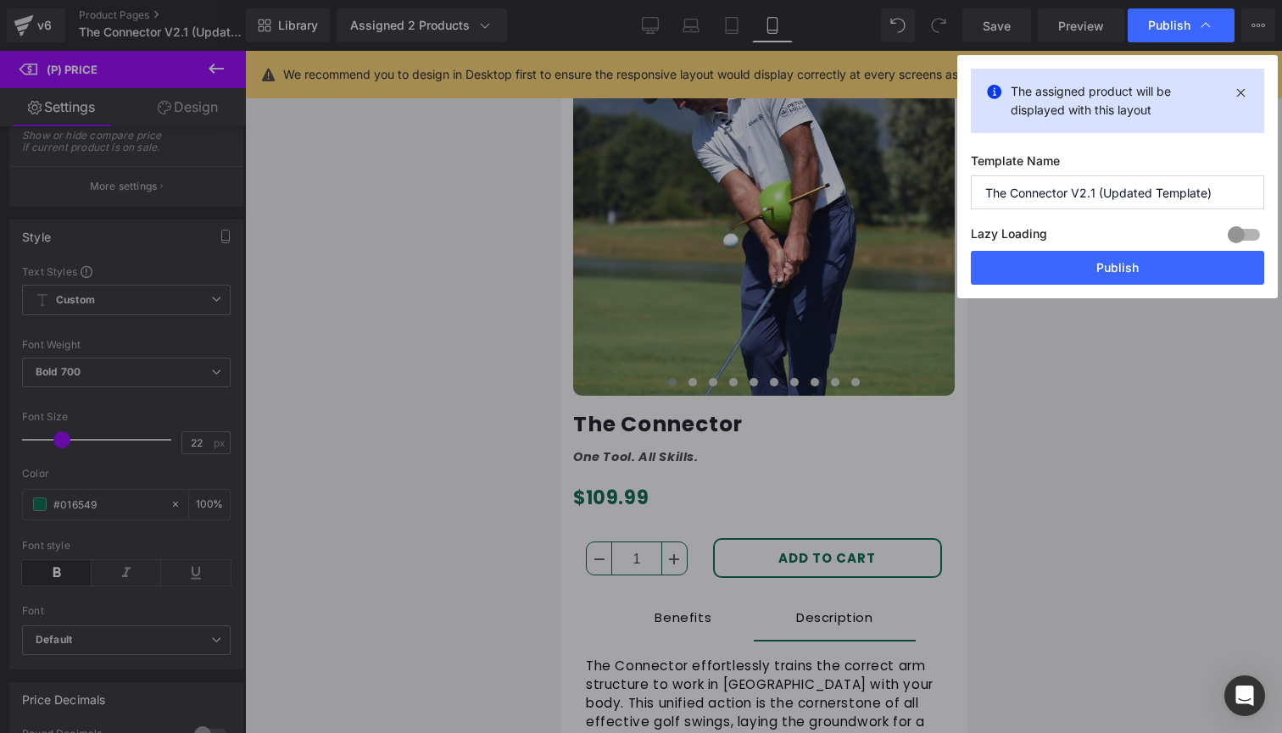
click at [1119, 266] on button "Publish" at bounding box center [1117, 268] width 293 height 34
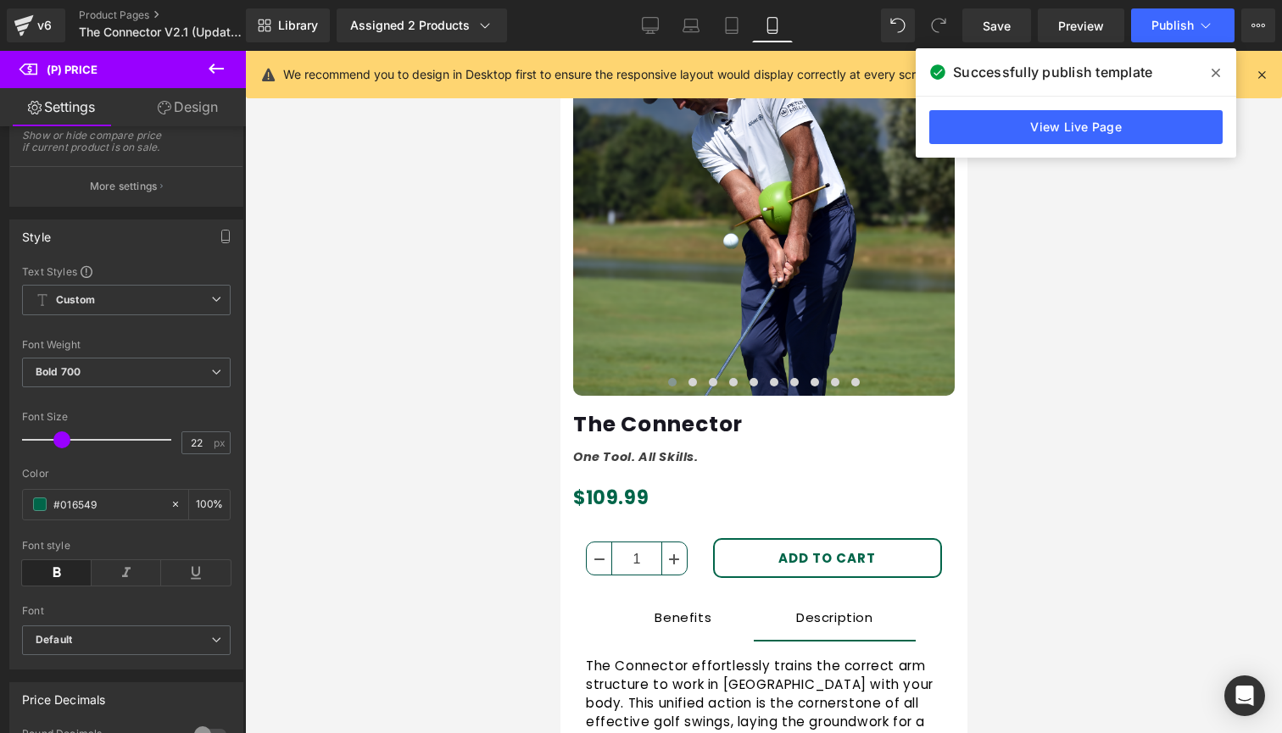
click at [1008, 232] on div at bounding box center [763, 392] width 1037 height 683
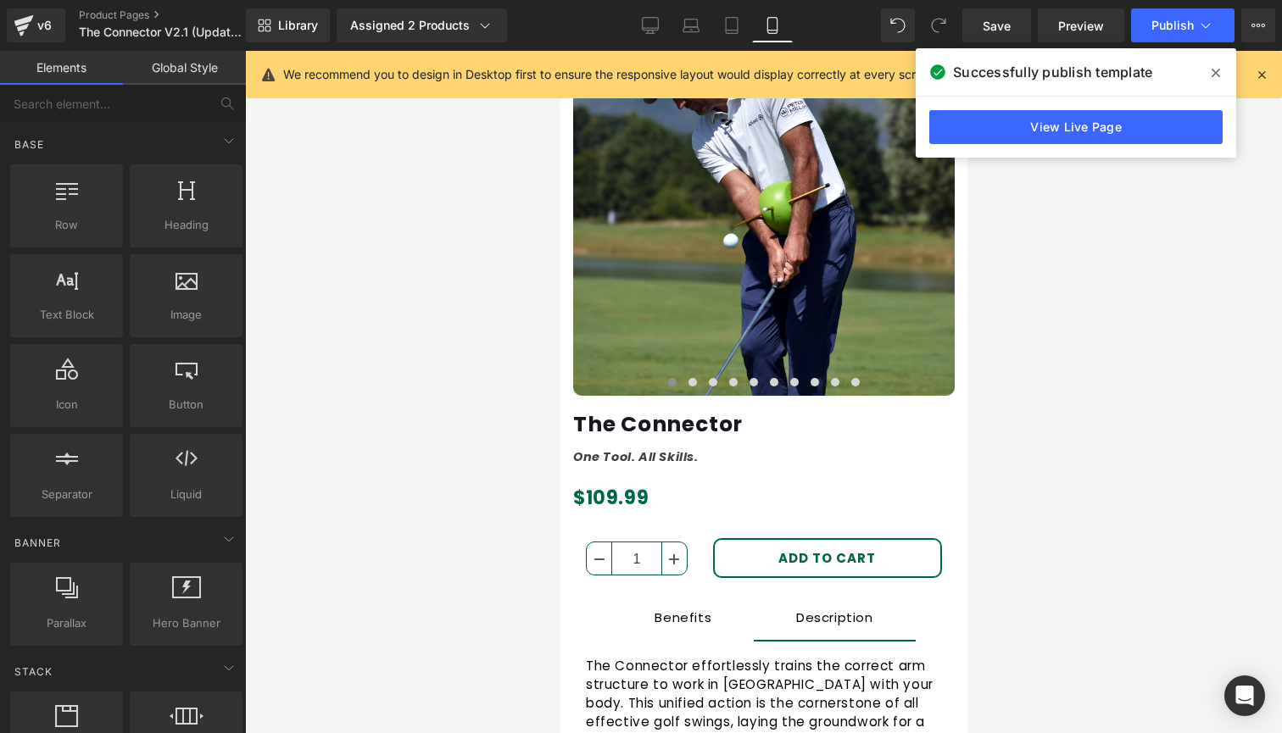
click at [1225, 76] on span at bounding box center [1215, 72] width 27 height 27
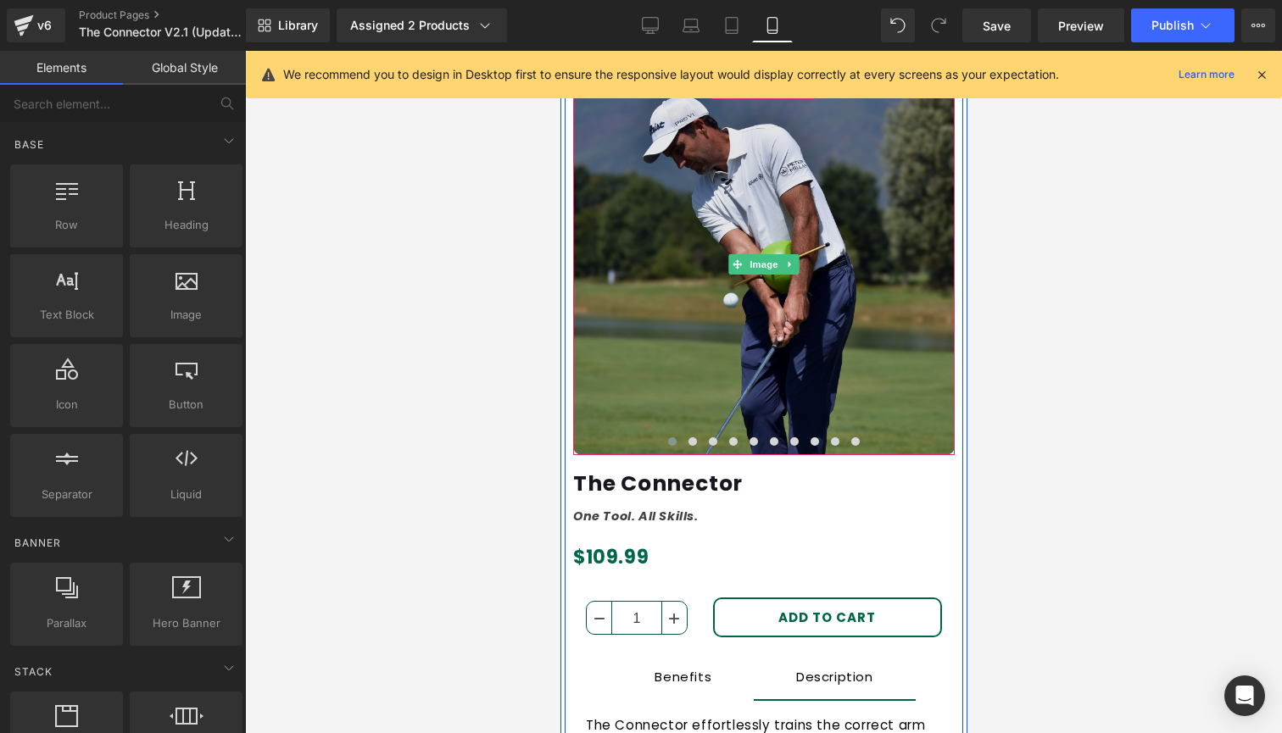
scroll to position [70, 0]
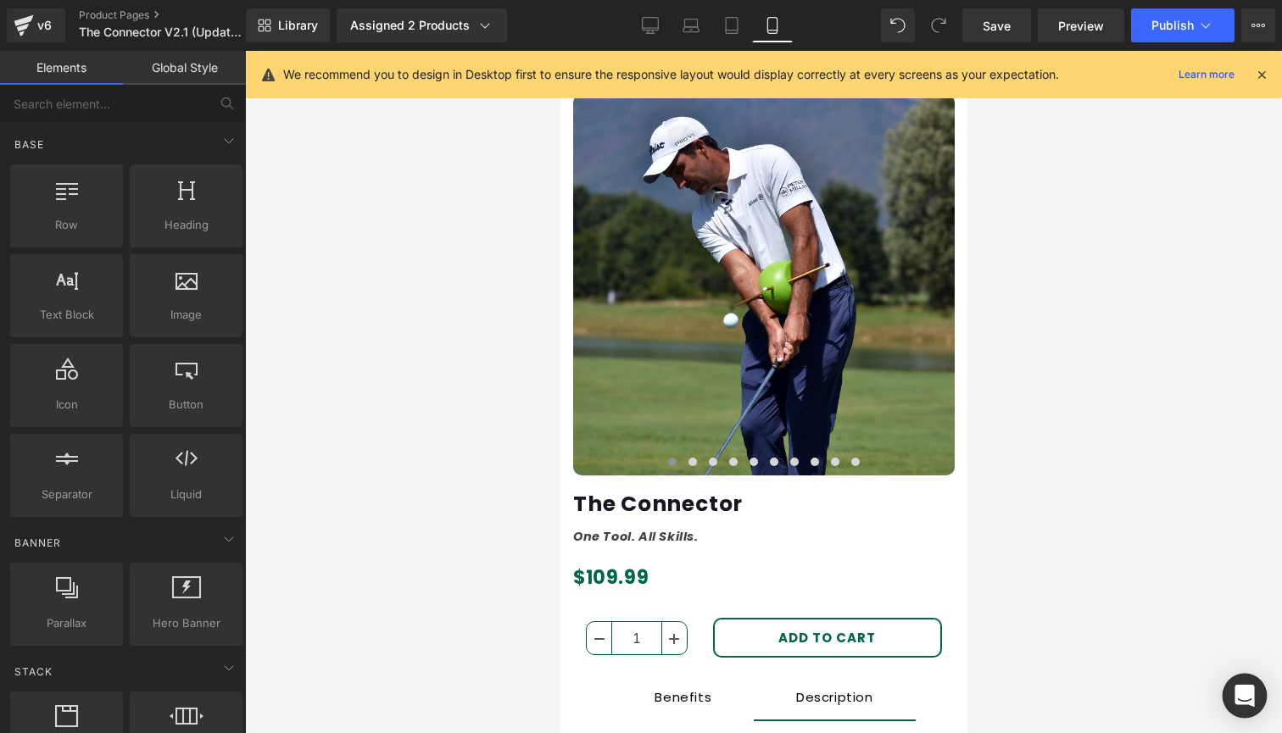
click at [1236, 689] on icon "Open Intercom Messenger" at bounding box center [1245, 696] width 22 height 22
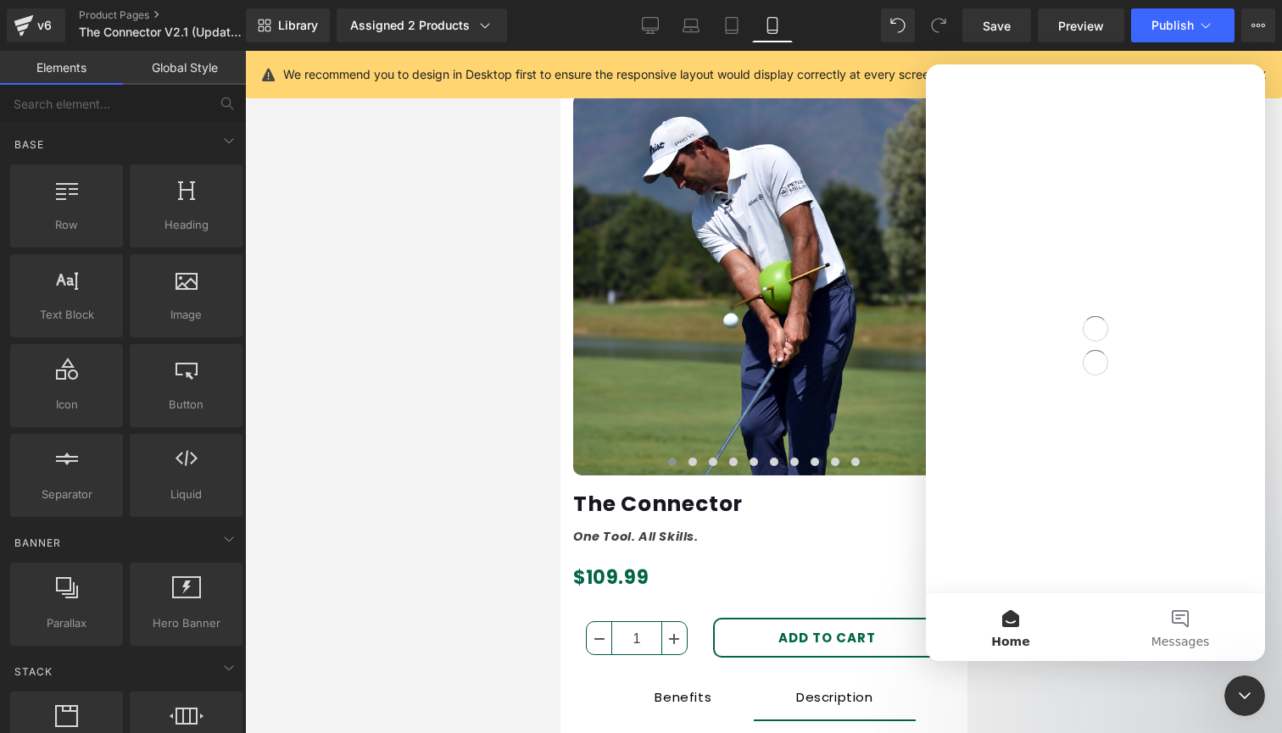
scroll to position [0, 0]
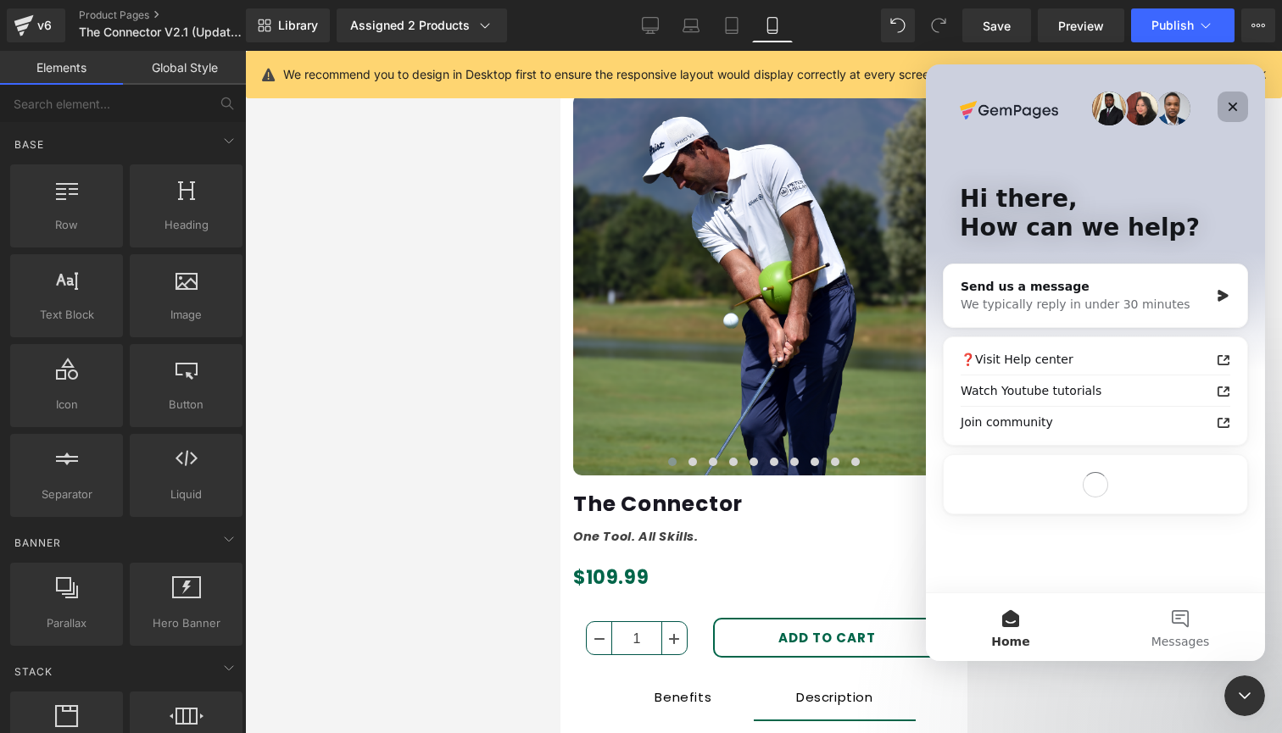
click at [1232, 105] on icon "Close" at bounding box center [1233, 107] width 9 height 9
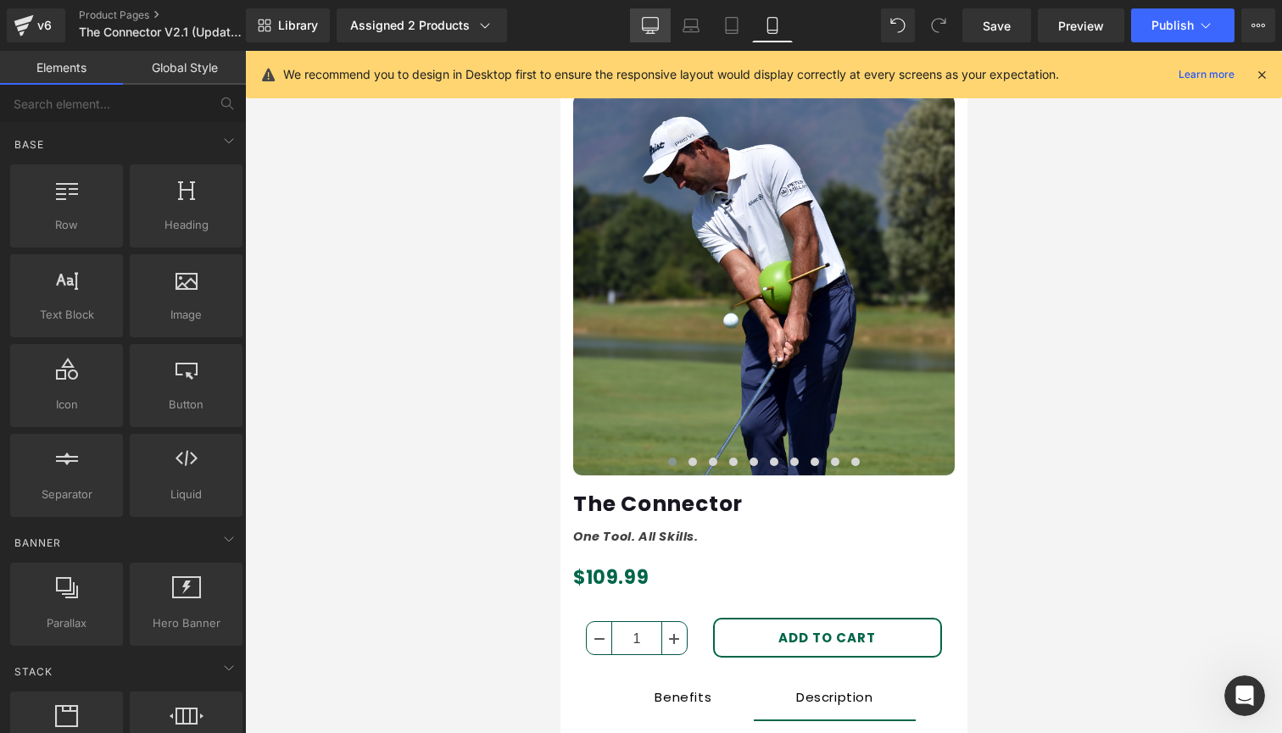
click at [665, 28] on link "Desktop" at bounding box center [650, 25] width 41 height 34
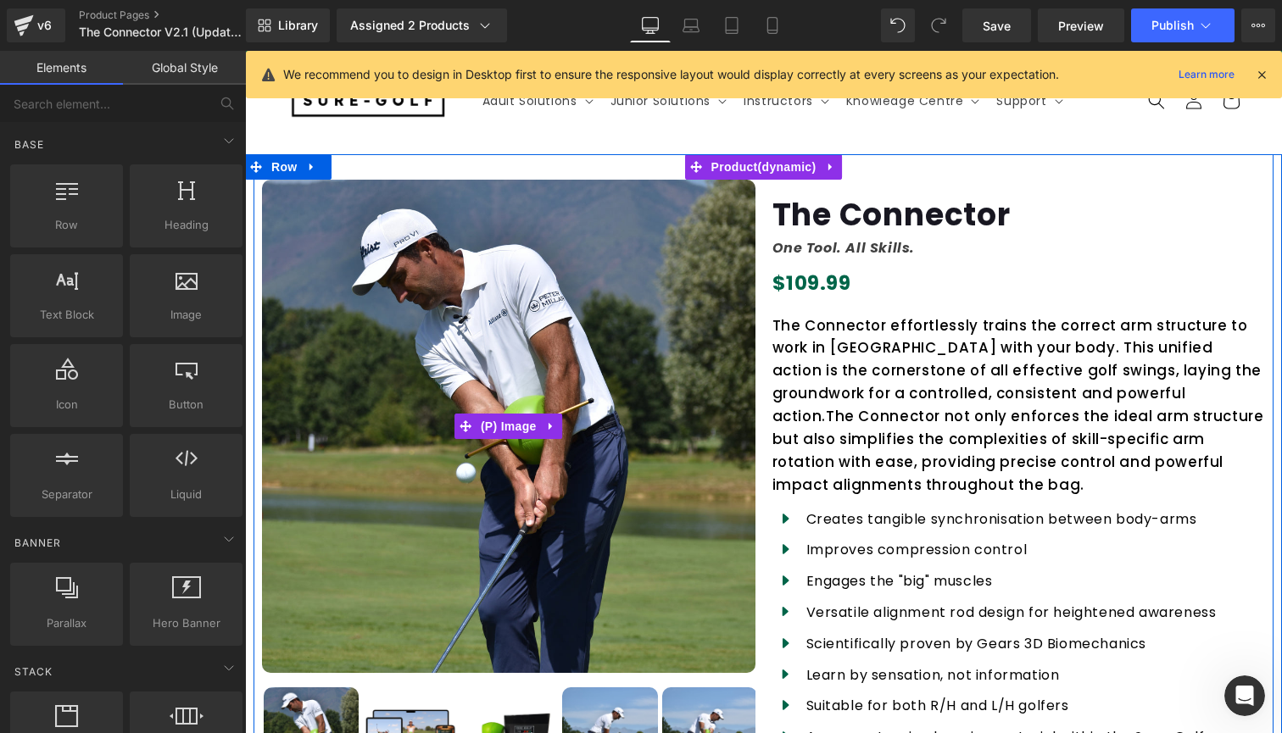
scroll to position [33, 0]
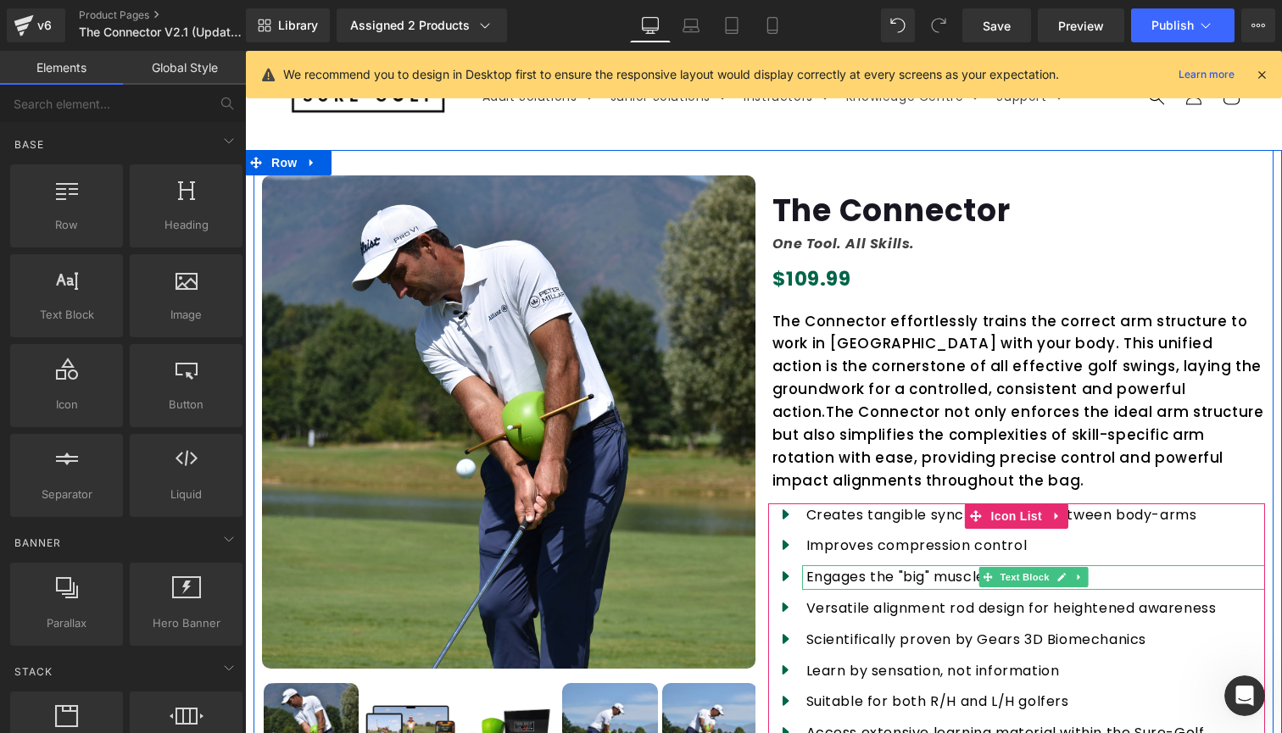
click at [1208, 566] on p "Engages the "big" muscles" at bounding box center [1036, 578] width 460 height 25
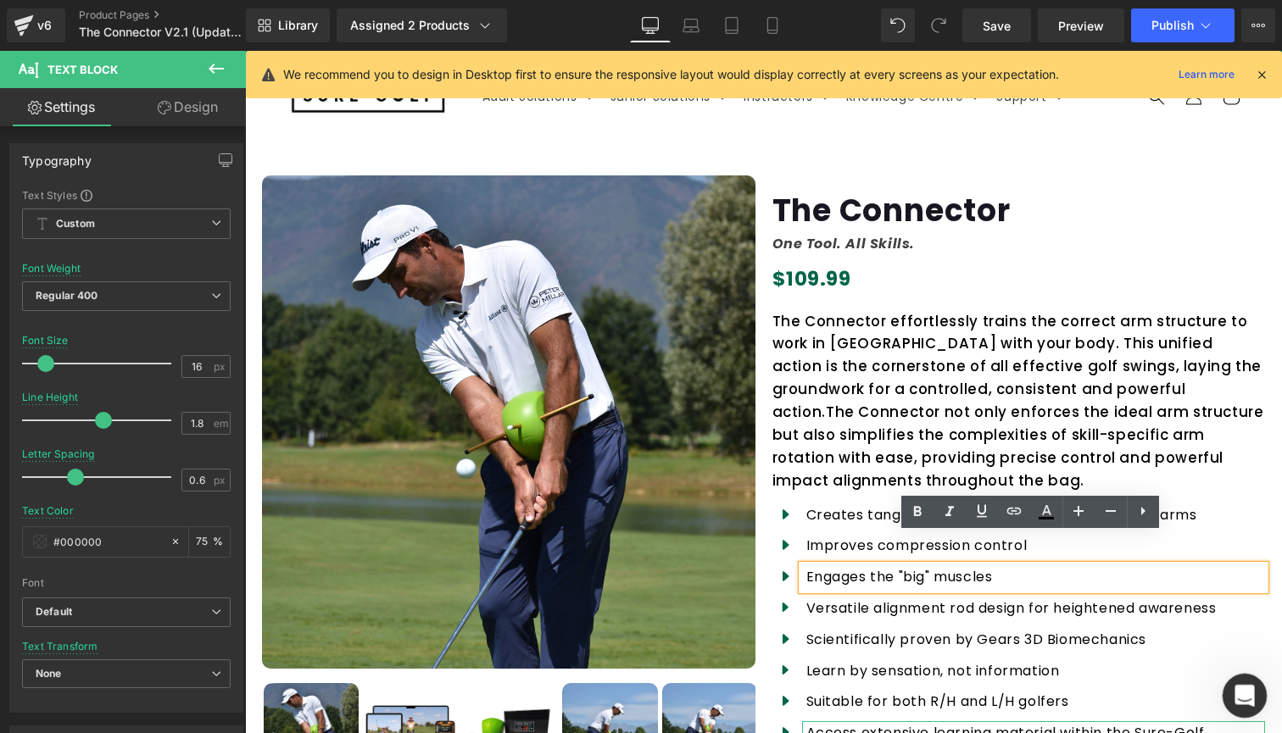
click at [1235, 694] on icon "Open Intercom Messenger" at bounding box center [1243, 694] width 28 height 28
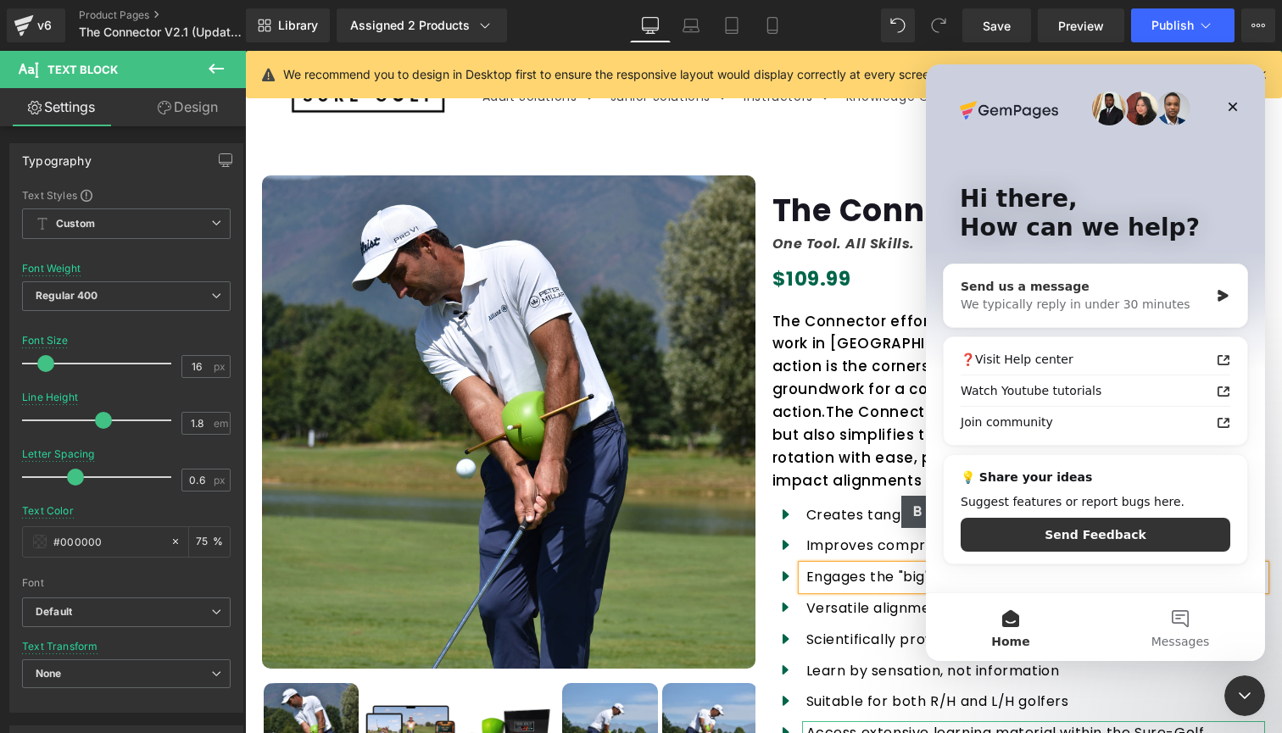
click at [1048, 306] on div "We typically reply in under 30 minutes" at bounding box center [1085, 305] width 248 height 18
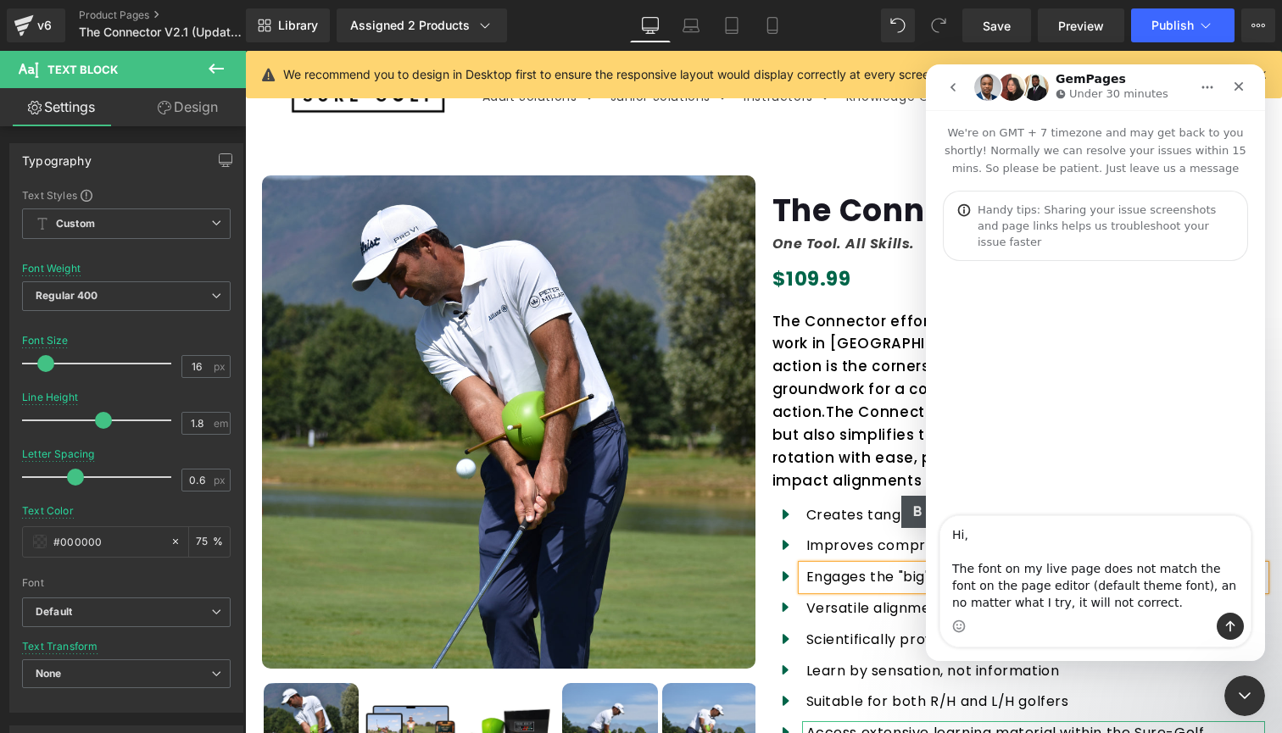
type textarea "Hi, The font on my live page does not match the font on the page editor (defaul…"
click at [1231, 622] on icon "Send a message…" at bounding box center [1230, 627] width 9 height 11
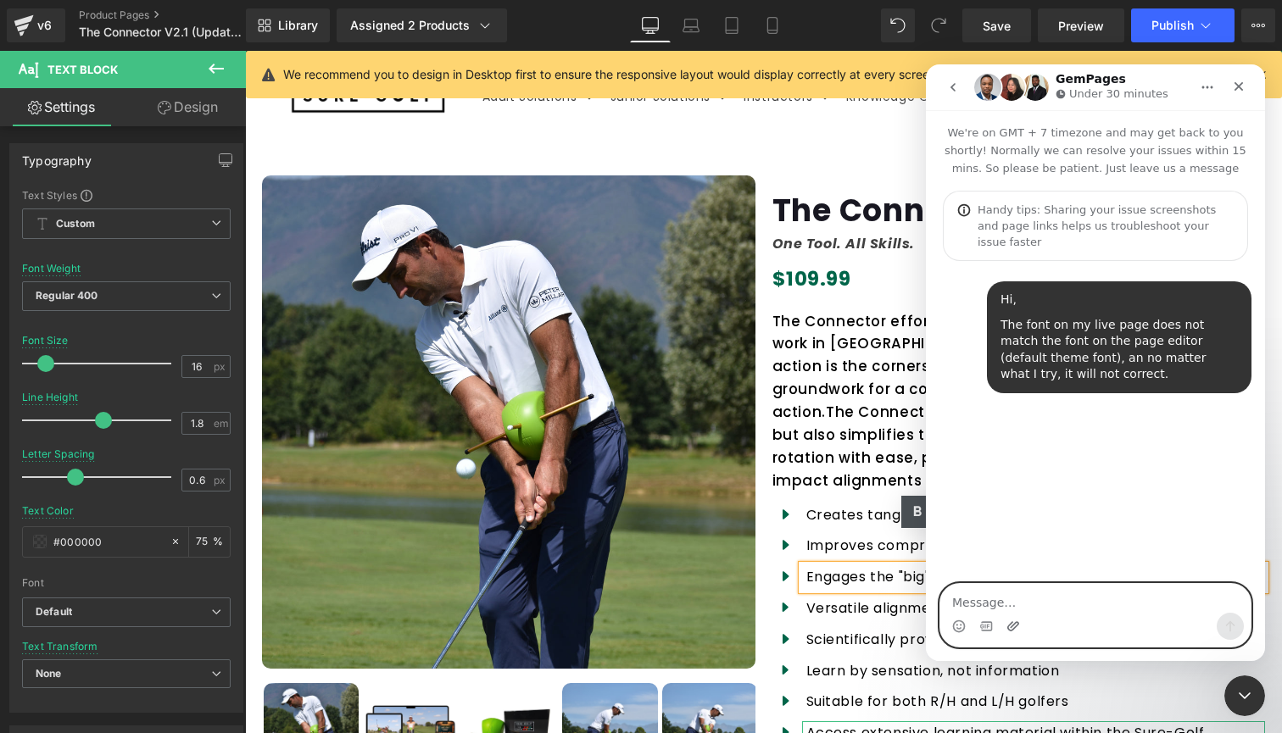
click at [1012, 624] on icon "Upload attachment" at bounding box center [1013, 626] width 12 height 9
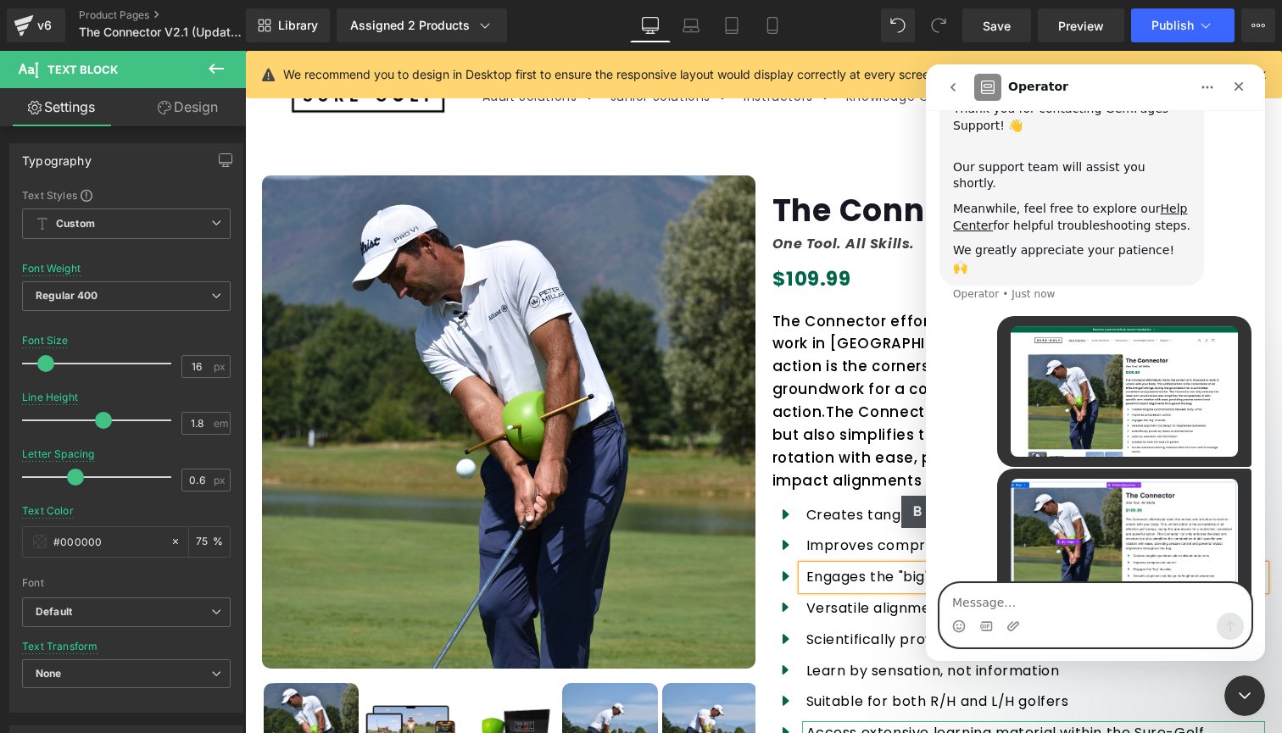
scroll to position [316, 0]
